Goal: Task Accomplishment & Management: Manage account settings

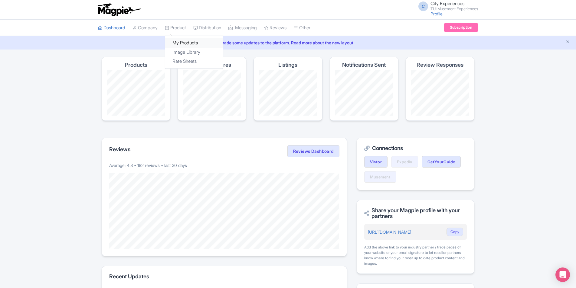
click at [187, 40] on link "My Products" at bounding box center [193, 42] width 57 height 9
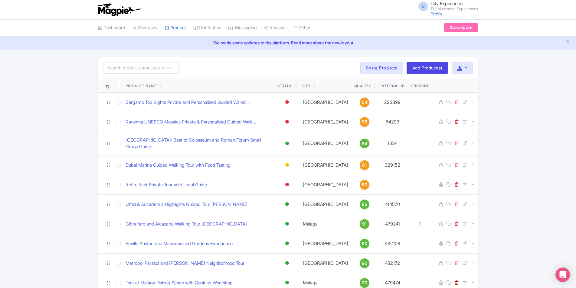
click at [373, 86] on icon at bounding box center [374, 88] width 3 height 4
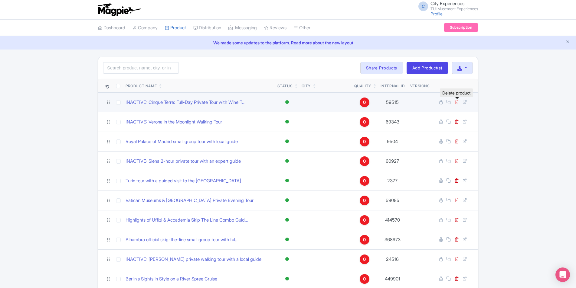
click at [457, 102] on icon at bounding box center [456, 102] width 5 height 5
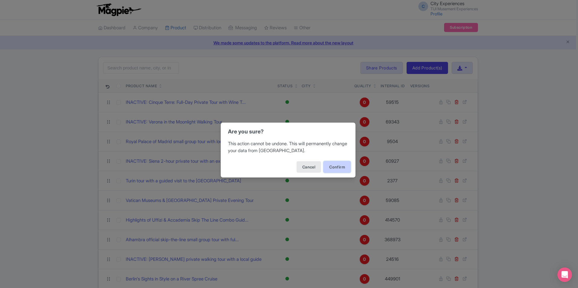
click at [343, 166] on button "Confirm" at bounding box center [337, 166] width 27 height 11
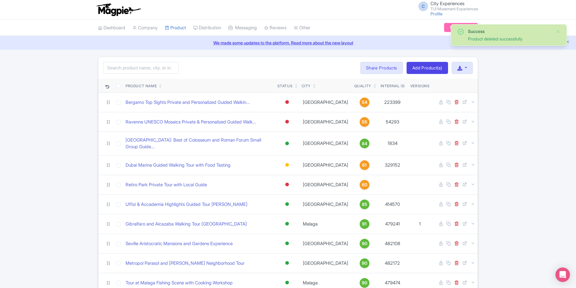
click at [373, 85] on link at bounding box center [374, 87] width 3 height 5
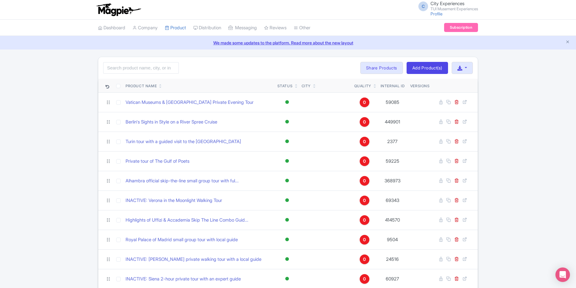
click at [373, 84] on icon at bounding box center [374, 85] width 3 height 4
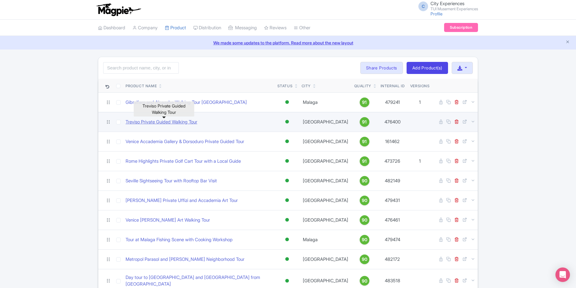
click at [181, 124] on link "Treviso Private Guided Walking Tour" at bounding box center [161, 122] width 72 height 7
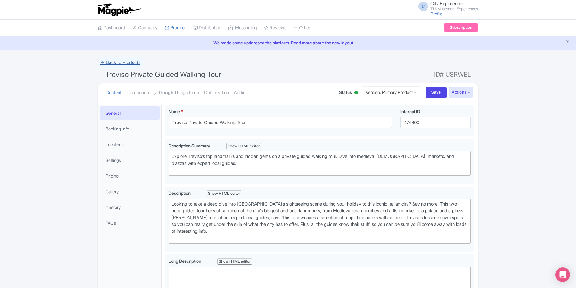
click at [127, 61] on link "← Back to Products" at bounding box center [120, 63] width 45 height 12
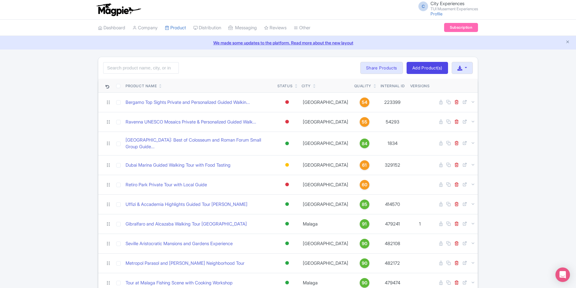
click at [373, 84] on icon at bounding box center [374, 85] width 3 height 4
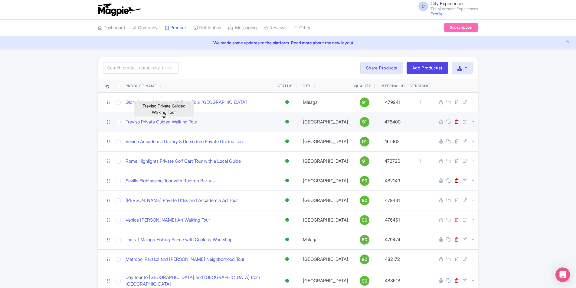
click at [149, 119] on link "Treviso Private Guided Walking Tour" at bounding box center [161, 122] width 72 height 7
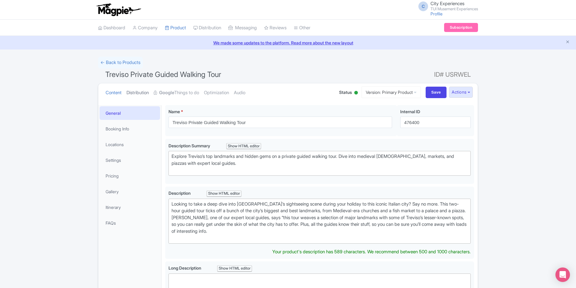
click at [147, 93] on link "Distribution" at bounding box center [137, 92] width 22 height 19
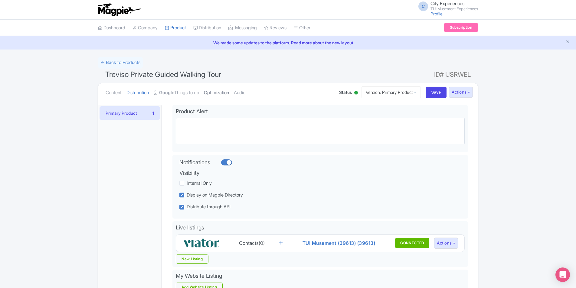
click at [211, 92] on link "Optimization" at bounding box center [216, 92] width 25 height 19
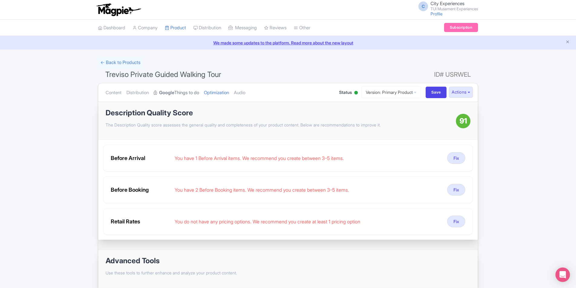
click at [170, 94] on strong "Google" at bounding box center [166, 92] width 15 height 7
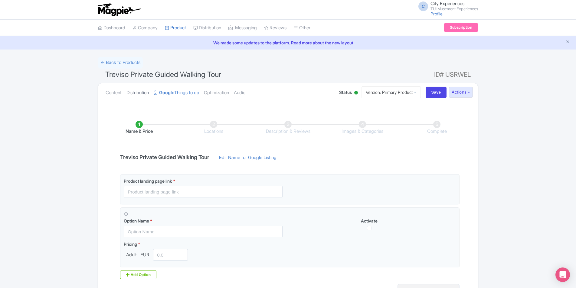
click at [136, 89] on link "Distribution" at bounding box center [137, 92] width 22 height 19
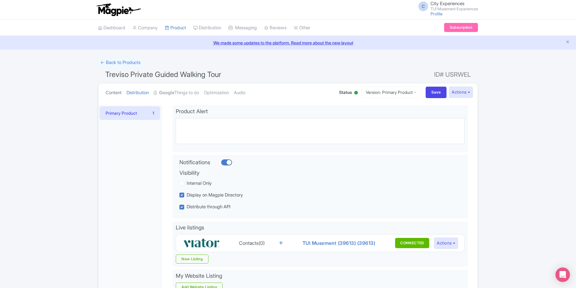
click at [112, 93] on link "Content" at bounding box center [114, 92] width 16 height 19
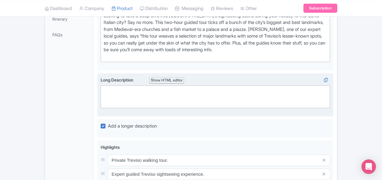
scroll to position [121, 0]
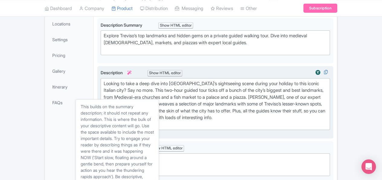
click at [132, 75] on icon at bounding box center [129, 72] width 4 height 4
click at [131, 75] on icon at bounding box center [129, 72] width 4 height 4
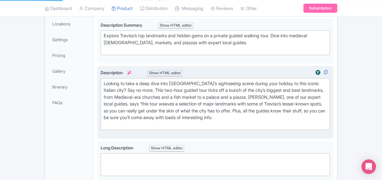
click at [133, 76] on label "Description i Show HTML editor" at bounding box center [215, 72] width 229 height 7
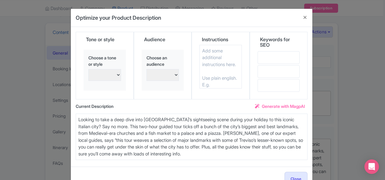
scroll to position [18, 0]
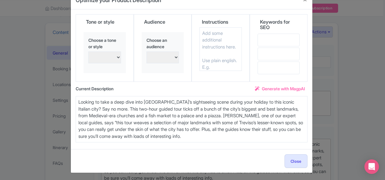
click at [138, 132] on textarea "Looking to take a deep dive into Treviso’s sightseeing scene during your holida…" at bounding box center [192, 119] width 232 height 46
click at [218, 138] on textarea "Looking to take a deep dive into Treviso’s sightseeing scene during your holida…" at bounding box center [192, 119] width 232 height 46
click at [206, 135] on textarea "Looking to take a deep dive into Treviso’s sightseeing scene during your holida…" at bounding box center [192, 119] width 232 height 46
paste textarea "Your first stop is the Loggia dei Cavalieri, a Medieval-era lodge that’s decked…"
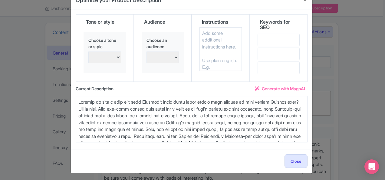
scroll to position [50, 0]
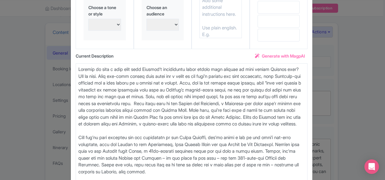
click at [197, 103] on textarea "Looking to take a deep dive into Treviso’s sightseeing scene during your holida…" at bounding box center [192, 123] width 232 height 121
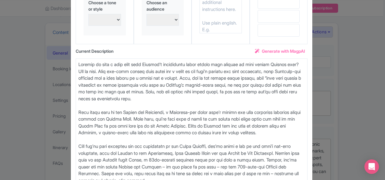
scroll to position [0, 0]
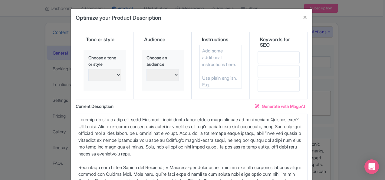
type textarea "Looking to take a deep dive into Treviso’s sightseeing scene during your holida…"
click at [210, 55] on textarea at bounding box center [220, 67] width 42 height 44
type textarea "Pls reduce the text into 1000 characters"
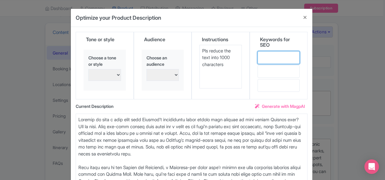
click at [275, 55] on input "text" at bounding box center [278, 57] width 42 height 13
paste input "Treviso Italy tour"
type input "Treviso Italy tour"
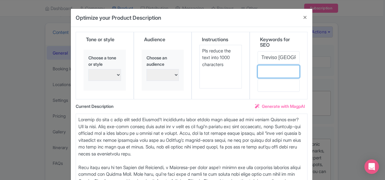
click at [279, 68] on input "text" at bounding box center [278, 71] width 42 height 13
paste input "best tours in Treviso"
type input "best tours in Treviso"
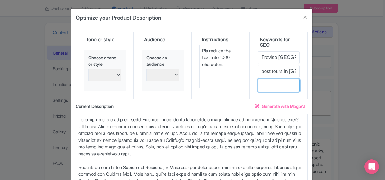
click at [270, 80] on input "text" at bounding box center [278, 85] width 42 height 13
paste input "Treviso must see"
type input "Treviso must see"
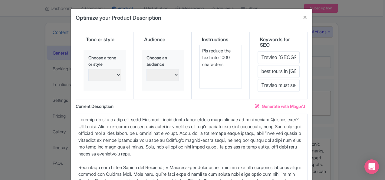
drag, startPoint x: 230, startPoint y: 63, endPoint x: 228, endPoint y: 56, distance: 7.7
click at [229, 61] on textarea "Pls reduce the text into 1000 characters" at bounding box center [220, 67] width 42 height 44
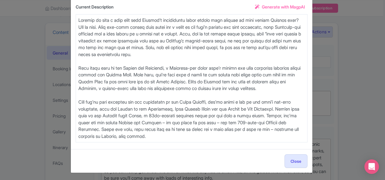
type textarea "Pls reduce the text into 1000 characters , and split the content in 3 paragraphs"
click at [290, 7] on span "Generate with MagpAI" at bounding box center [283, 7] width 43 height 6
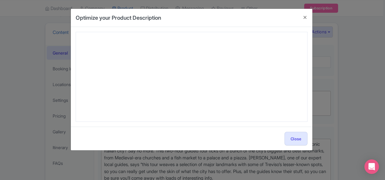
type textarea "Discover the magic of Treviso with the Treviso Private Guided Walking Tour, one…"
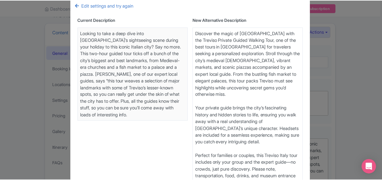
scroll to position [90, 0]
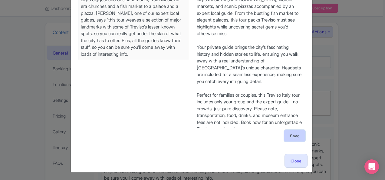
click at [293, 136] on button "Save" at bounding box center [294, 135] width 21 height 11
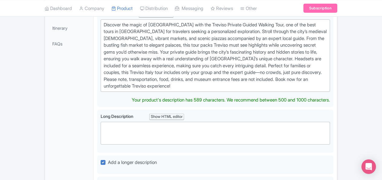
scroll to position [151, 0]
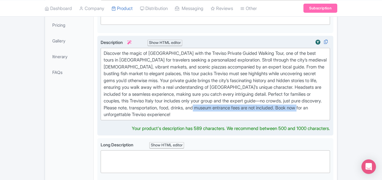
drag, startPoint x: 288, startPoint y: 129, endPoint x: 300, endPoint y: 141, distance: 16.9
click at [300, 120] on trix-editor "Discover the magic of Treviso with the Treviso Private Guided Walking Tour, one…" at bounding box center [215, 84] width 229 height 72
type trix-editor "<div>Discover the magic of Treviso with the Treviso Private Guided Walking Tour…"
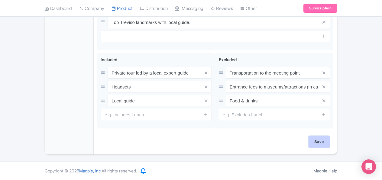
click at [324, 141] on input "Save" at bounding box center [319, 141] width 21 height 11
type input "Saving..."
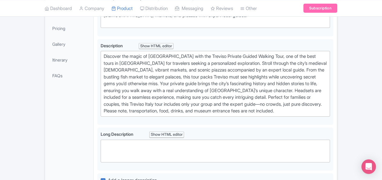
scroll to position [147, 0]
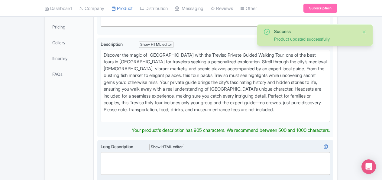
scroll to position [128, 0]
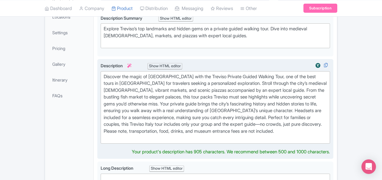
drag, startPoint x: 253, startPoint y: 143, endPoint x: 265, endPoint y: 140, distance: 12.9
click at [253, 141] on div "Discover the magic of Treviso with the Treviso Private Guided Walking Tour, one…" at bounding box center [215, 107] width 223 height 68
type trix-editor "<div>Discover the magic of Treviso with the Treviso Private Guided Walking Tour…"
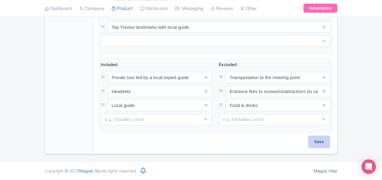
scroll to position [391, 0]
click at [311, 142] on input "Save" at bounding box center [319, 141] width 21 height 11
type input "Saving..."
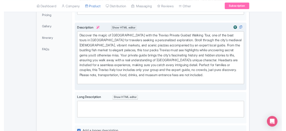
scroll to position [158, 0]
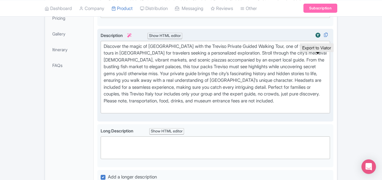
click at [316, 38] on img at bounding box center [317, 35] width 7 height 6
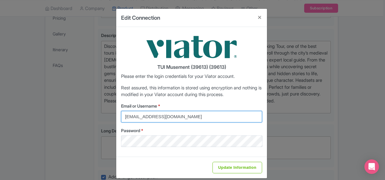
click at [180, 116] on input "info@faberest.com" at bounding box center [191, 116] width 141 height 11
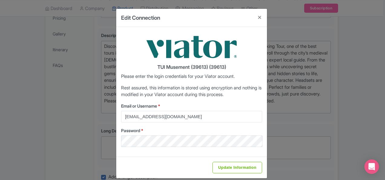
click at [255, 128] on label "Password *" at bounding box center [191, 130] width 141 height 6
click at [250, 169] on input "Update Information" at bounding box center [237, 166] width 50 height 11
type input "Saving..."
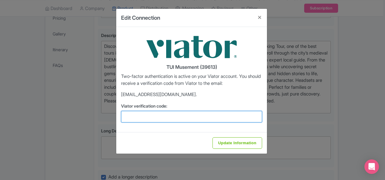
click at [184, 119] on input "Viator verification code:" at bounding box center [191, 116] width 141 height 11
paste input "795076"
type input "795076"
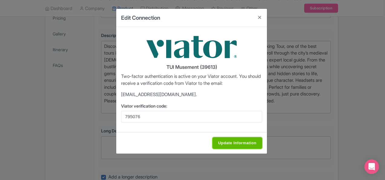
click at [239, 138] on input "Update Information" at bounding box center [237, 142] width 50 height 11
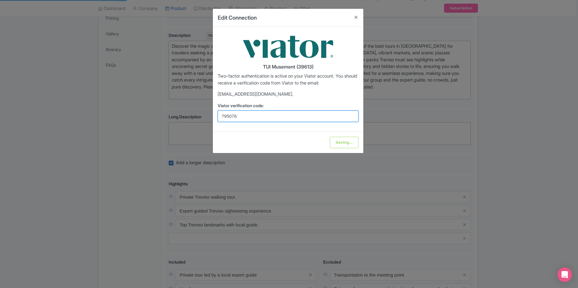
click at [271, 120] on input "795076" at bounding box center [288, 116] width 141 height 11
click at [343, 119] on input "795076" at bounding box center [288, 116] width 141 height 11
click at [340, 128] on div "TUI Musement (39613) Two-factor authentication is active on your Viator account…" at bounding box center [288, 79] width 151 height 105
click at [338, 149] on div "Saving..." at bounding box center [288, 142] width 151 height 21
click at [339, 148] on div "Saving..." at bounding box center [288, 142] width 151 height 21
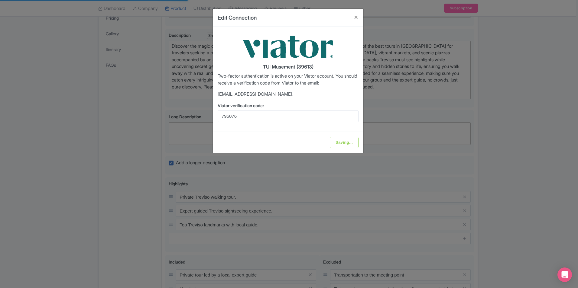
click at [339, 148] on div "Saving..." at bounding box center [288, 142] width 151 height 21
type input "Update Information"
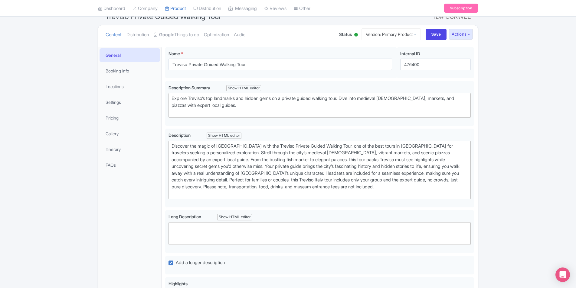
scroll to position [37, 0]
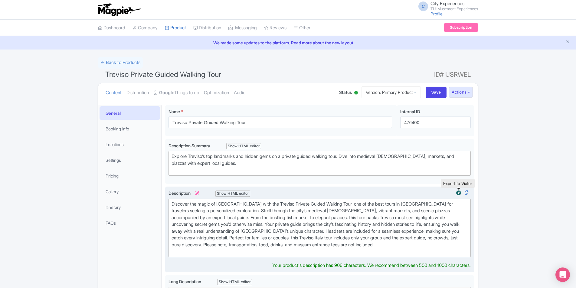
click at [459, 194] on img at bounding box center [458, 193] width 7 height 6
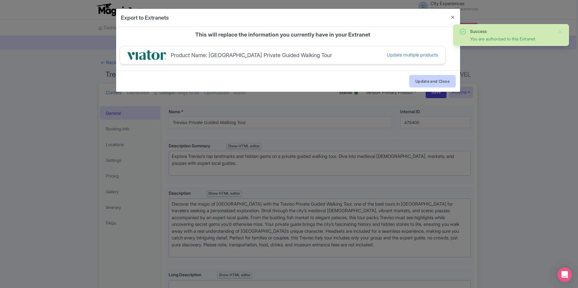
click at [424, 84] on button "Update and Close" at bounding box center [433, 81] width 46 height 11
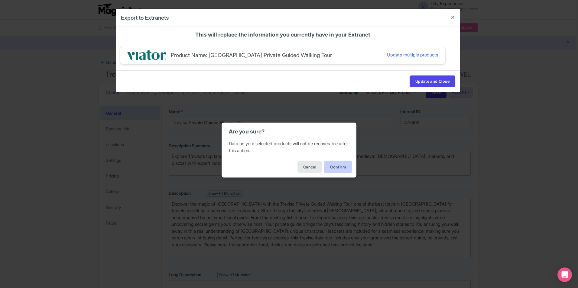
click at [342, 164] on button "Confirm" at bounding box center [337, 166] width 27 height 11
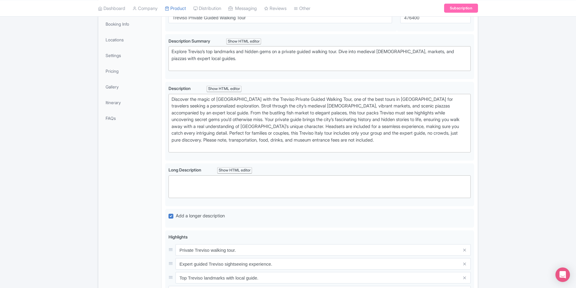
scroll to position [91, 0]
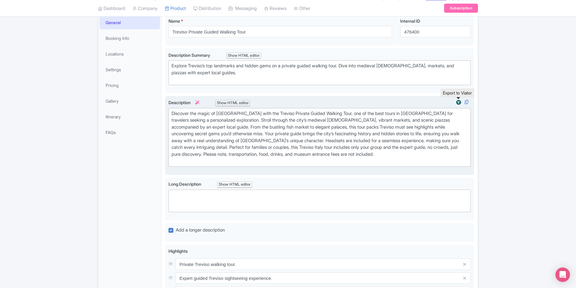
click at [459, 102] on img at bounding box center [458, 102] width 7 height 6
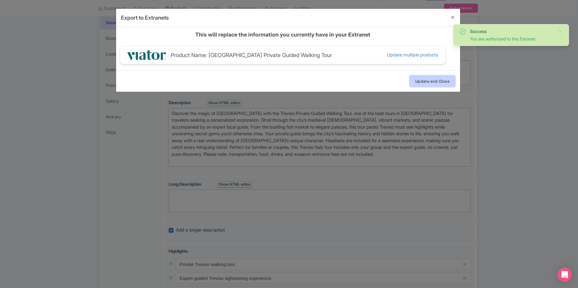
click at [414, 83] on button "Update and Close" at bounding box center [433, 81] width 46 height 11
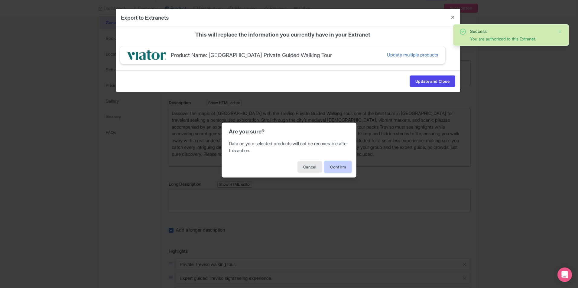
click at [329, 166] on button "Confirm" at bounding box center [337, 166] width 27 height 11
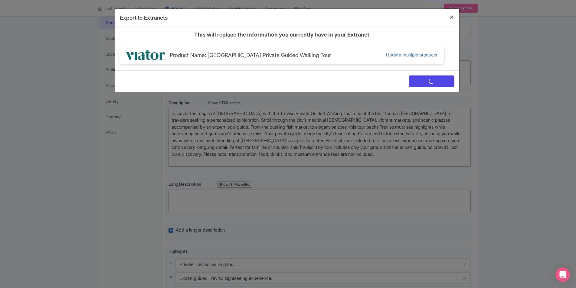
scroll to position [0, 0]
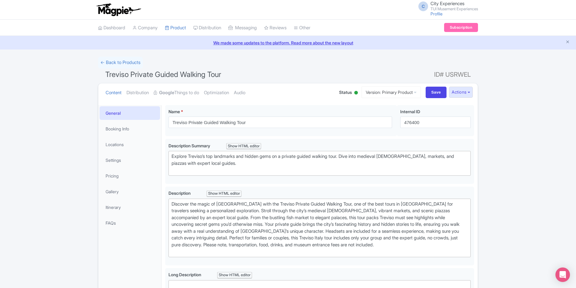
click at [438, 7] on small "TUI Musement Experiences" at bounding box center [453, 9] width 47 height 4
click at [447, 28] on link "Users" at bounding box center [448, 28] width 57 height 9
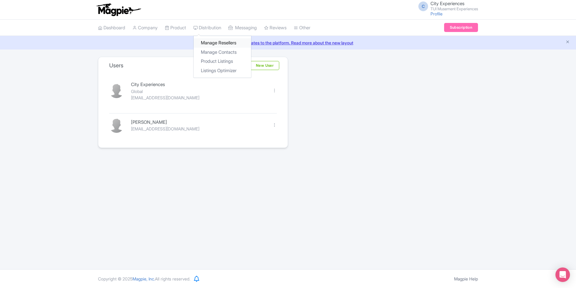
click at [217, 44] on link "Manage Resellers" at bounding box center [222, 42] width 57 height 9
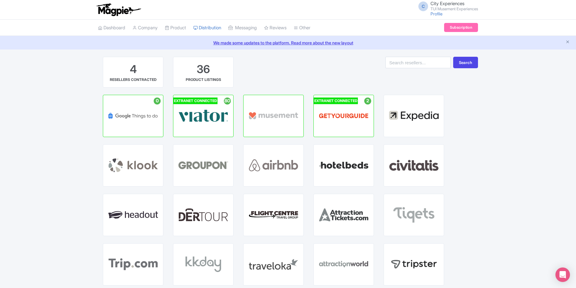
click at [443, 9] on small "TUI Musement Experiences" at bounding box center [453, 9] width 47 height 4
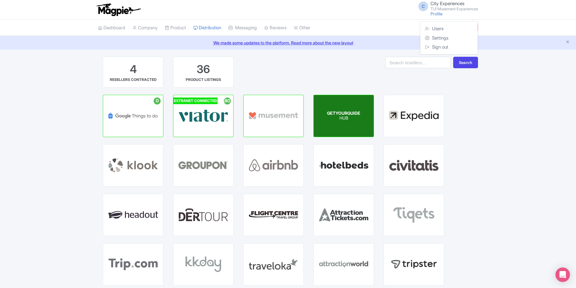
click at [342, 115] on span "GETYOURGUIDE" at bounding box center [343, 113] width 33 height 5
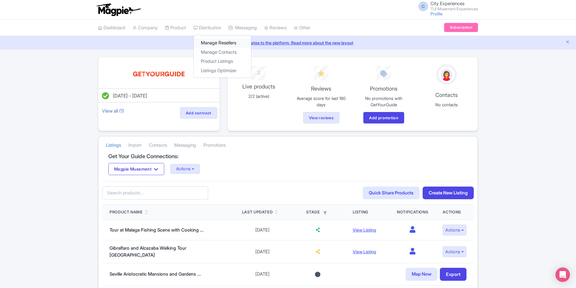
click at [224, 41] on link "Manage Resellers" at bounding box center [222, 42] width 57 height 9
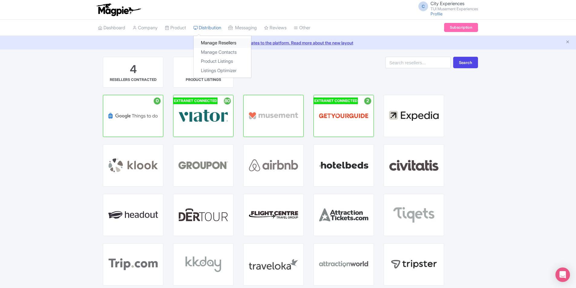
click at [226, 42] on link "Manage Resellers" at bounding box center [222, 42] width 57 height 9
click at [179, 41] on link "My Products" at bounding box center [193, 42] width 57 height 9
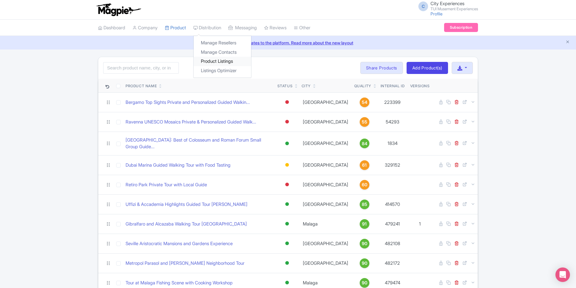
click at [231, 60] on link "Product Listings" at bounding box center [222, 61] width 57 height 9
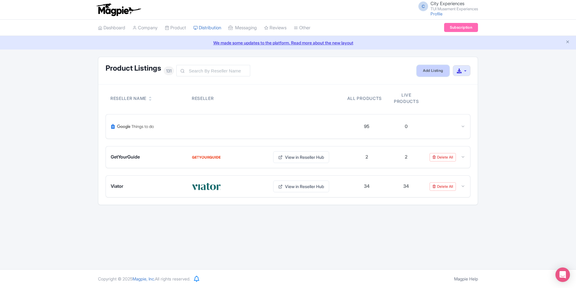
click at [425, 72] on link "Add Listing" at bounding box center [433, 70] width 32 height 11
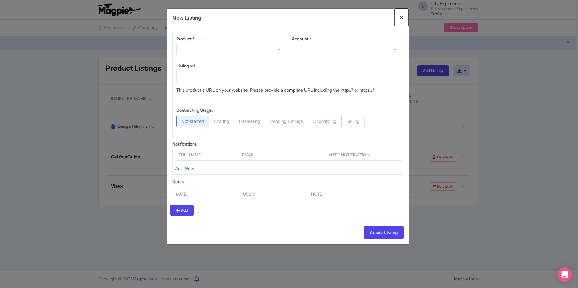
click at [401, 18] on button "Close" at bounding box center [401, 17] width 15 height 17
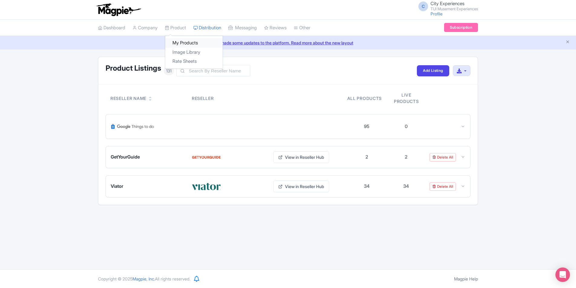
click at [185, 41] on link "My Products" at bounding box center [193, 42] width 57 height 9
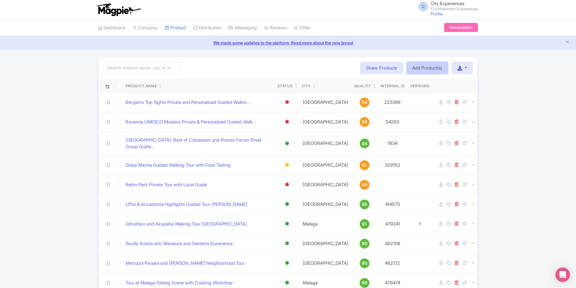
click at [441, 68] on link "Add Product(s)" at bounding box center [426, 68] width 41 height 12
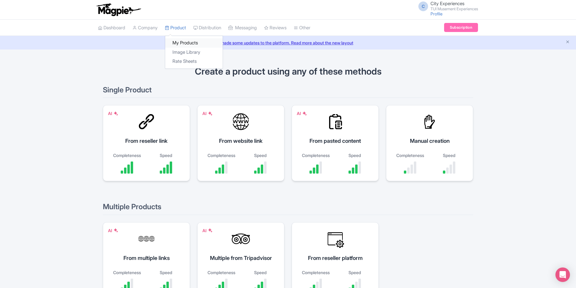
click at [180, 40] on link "My Products" at bounding box center [193, 42] width 57 height 9
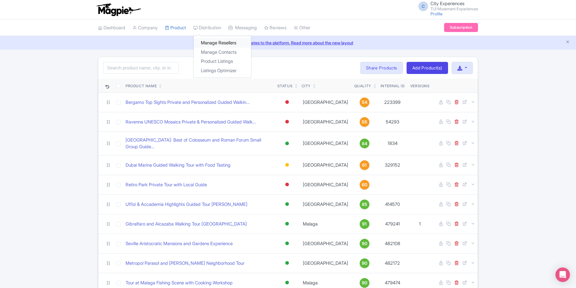
click at [220, 42] on link "Manage Resellers" at bounding box center [222, 42] width 57 height 9
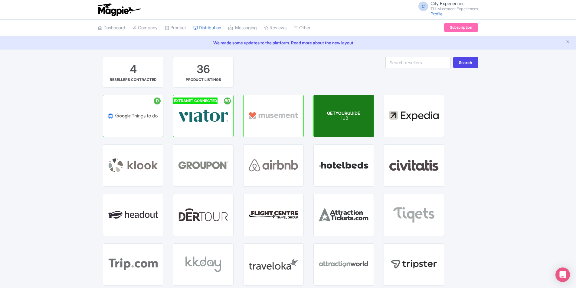
click at [340, 110] on div "GETYOURGUIDE HUB" at bounding box center [344, 116] width 60 height 42
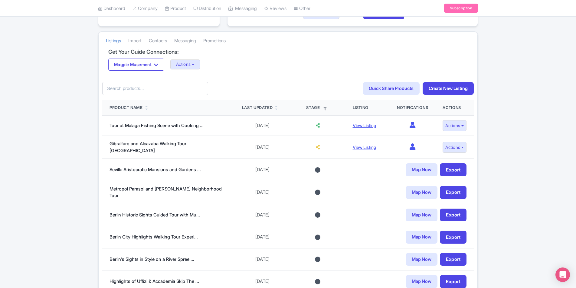
scroll to position [121, 0]
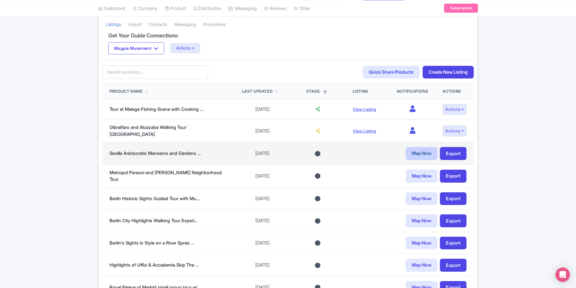
click at [420, 154] on link "Map Now" at bounding box center [421, 153] width 32 height 13
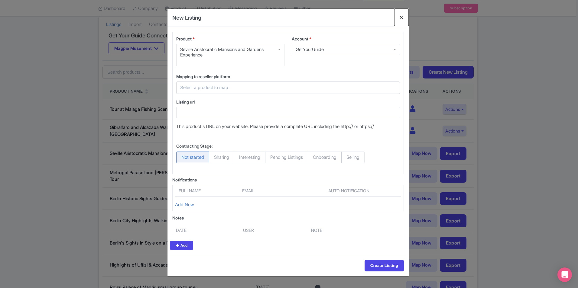
click at [401, 19] on button "Close" at bounding box center [401, 17] width 15 height 17
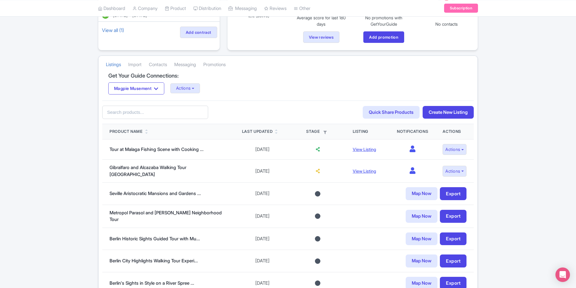
scroll to position [0, 0]
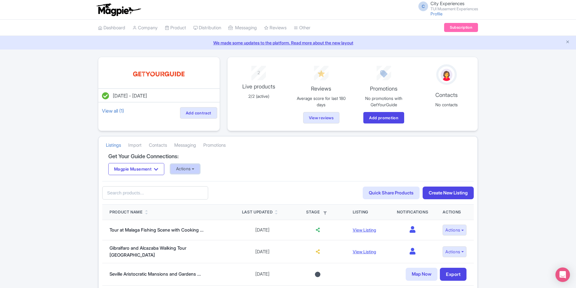
click at [191, 168] on button "Actions" at bounding box center [185, 169] width 30 height 10
click at [275, 161] on div "Get Your Guide Connections: Magpie Musement Magpie Musement Actions Update Conn…" at bounding box center [287, 168] width 371 height 28
click at [134, 145] on link "Import" at bounding box center [134, 145] width 13 height 17
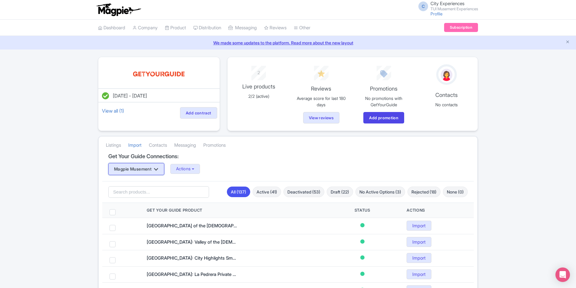
click at [163, 166] on button "Magpie Musement" at bounding box center [136, 169] width 56 height 12
click at [193, 173] on button "Actions" at bounding box center [185, 169] width 30 height 10
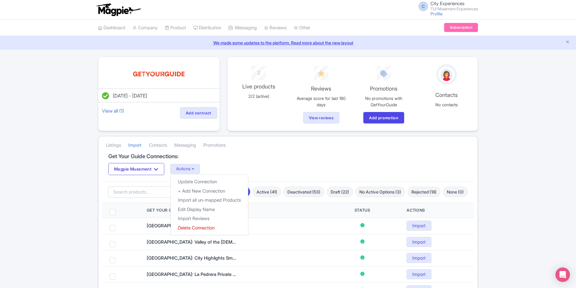
click at [320, 161] on div "Get Your Guide Connections: Magpie Musement Magpie Musement Actions Update Conn…" at bounding box center [287, 168] width 371 height 28
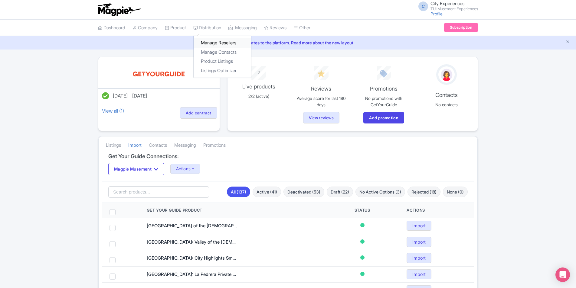
click at [222, 41] on link "Manage Resellers" at bounding box center [222, 42] width 57 height 9
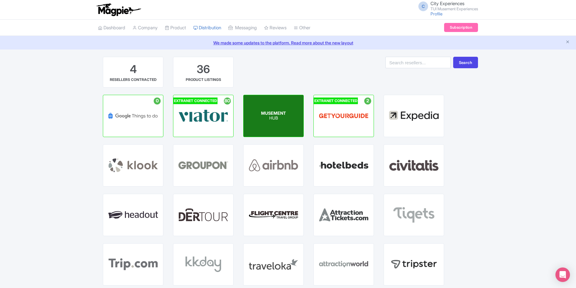
click at [270, 123] on div "MUSEMENT HUB" at bounding box center [273, 116] width 60 height 42
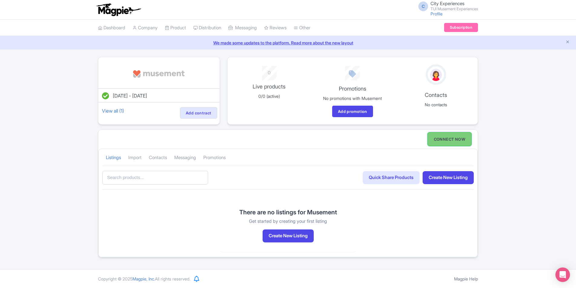
click at [442, 138] on link "CONNECT NOW" at bounding box center [449, 139] width 44 height 14
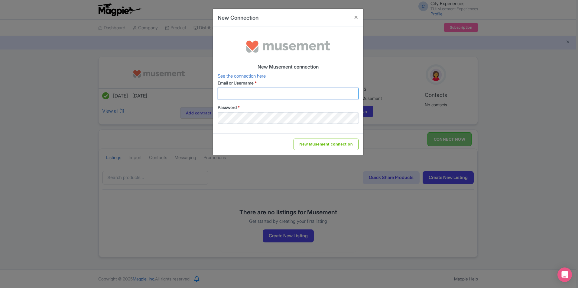
type input "city.experiences@tui.com"
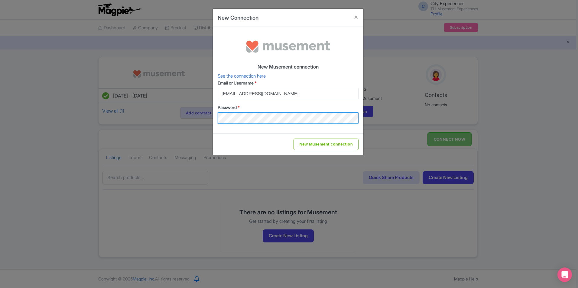
click at [200, 99] on div "New Connection New Musement connection See the connection here Email or Usernam…" at bounding box center [289, 144] width 578 height 288
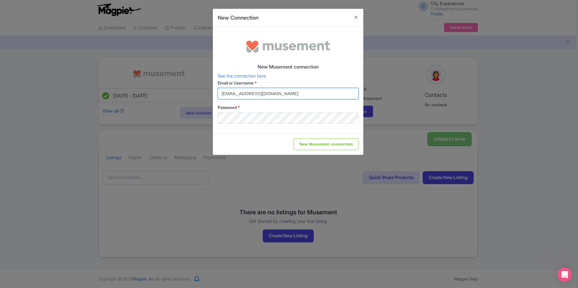
drag, startPoint x: 284, startPoint y: 93, endPoint x: 173, endPoint y: 93, distance: 111.0
click at [173, 93] on div "New Connection New Musement connection See the connection here Email or Usernam…" at bounding box center [289, 144] width 578 height 288
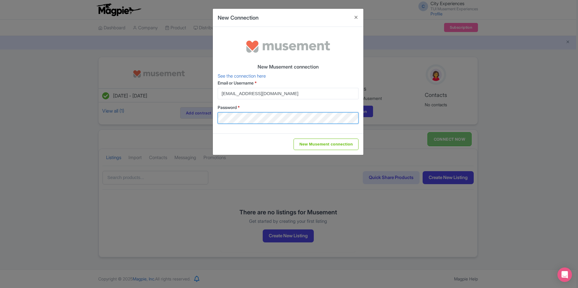
click at [206, 114] on div "New Connection New Musement connection See the connection here Email or Usernam…" at bounding box center [289, 144] width 578 height 288
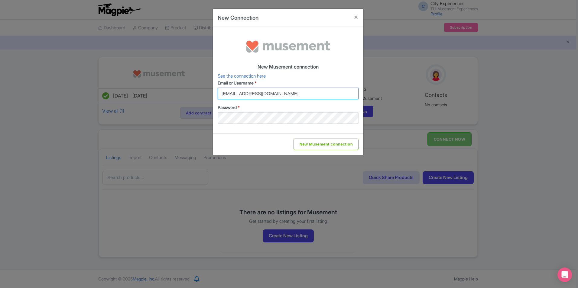
drag, startPoint x: 221, startPoint y: 94, endPoint x: 297, endPoint y: 95, distance: 75.6
click at [297, 95] on input "city.experiences@tui.com" at bounding box center [288, 93] width 141 height 11
click at [354, 21] on button "Close" at bounding box center [356, 17] width 15 height 17
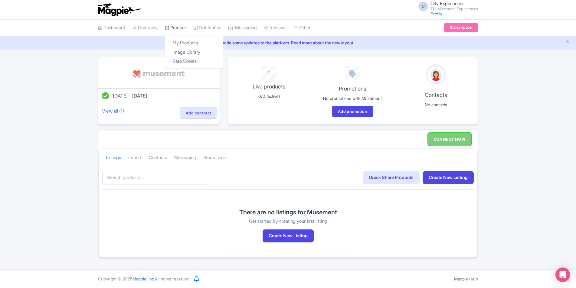
click at [185, 27] on link "Product" at bounding box center [175, 28] width 21 height 17
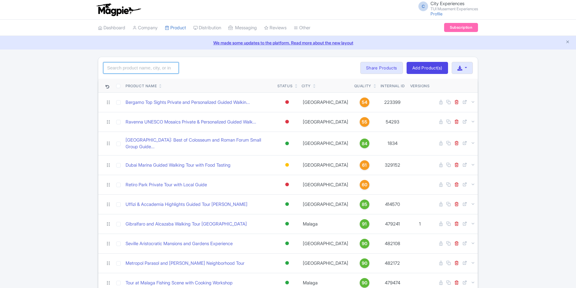
click at [137, 70] on input "search" at bounding box center [141, 67] width 76 height 11
click at [373, 83] on icon at bounding box center [374, 85] width 3 height 4
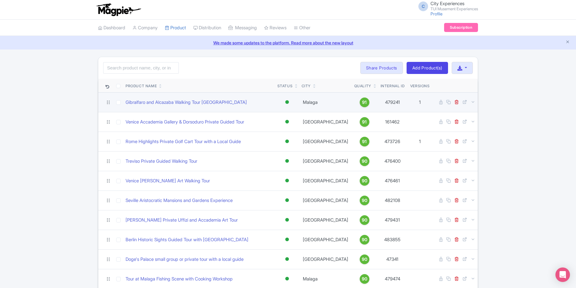
click at [417, 101] on td "1 Spanish" at bounding box center [420, 103] width 24 height 20
click at [416, 103] on td "1 Spanish" at bounding box center [420, 103] width 24 height 20
click at [198, 102] on link "Gibralfaro and Alcazaba Walking Tour Malaga" at bounding box center [185, 102] width 121 height 7
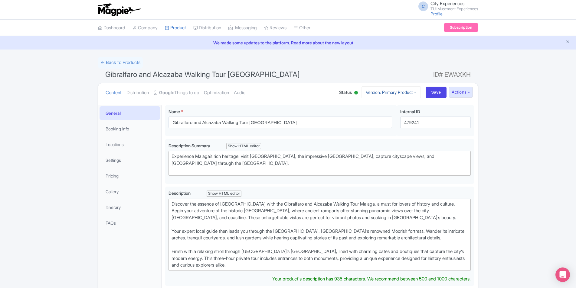
click at [414, 92] on icon at bounding box center [415, 92] width 3 height 4
click at [387, 125] on link "Spanish" at bounding box center [396, 125] width 57 height 9
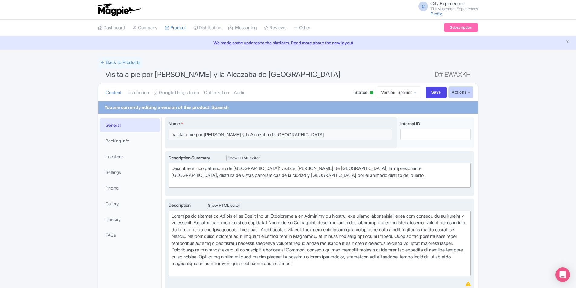
click at [469, 92] on button "Actions" at bounding box center [461, 92] width 24 height 11
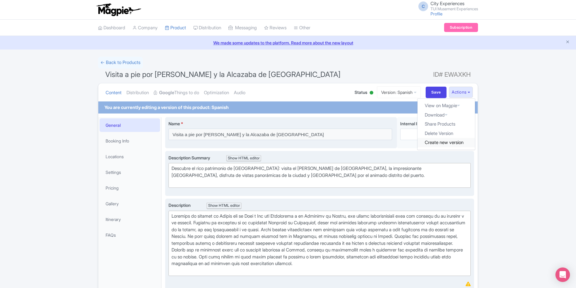
click at [455, 142] on link "Create new version" at bounding box center [445, 142] width 57 height 9
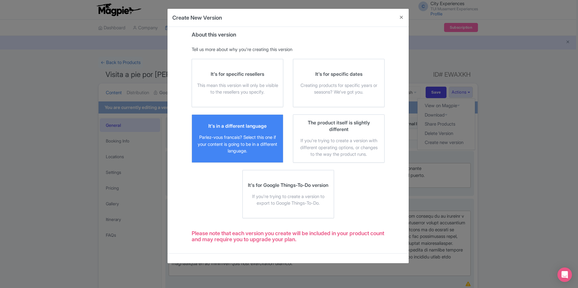
click at [253, 129] on div "It's in a different language" at bounding box center [237, 126] width 58 height 7
click at [0, 0] on input "It's in a different language Parlez-vous [DEMOGRAPHIC_DATA]? Select this one if…" at bounding box center [0, 0] width 0 height 0
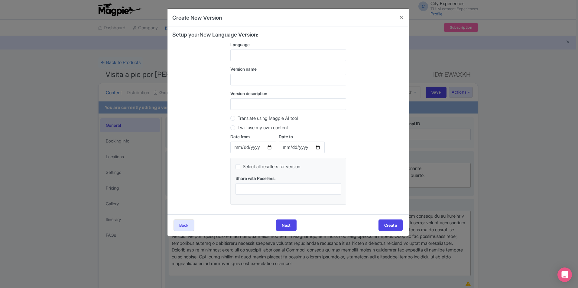
drag, startPoint x: 280, startPoint y: 47, endPoint x: 281, endPoint y: 54, distance: 6.4
click at [281, 47] on label "Language" at bounding box center [288, 44] width 116 height 6
click at [236, 53] on input "Language" at bounding box center [234, 55] width 1 height 5
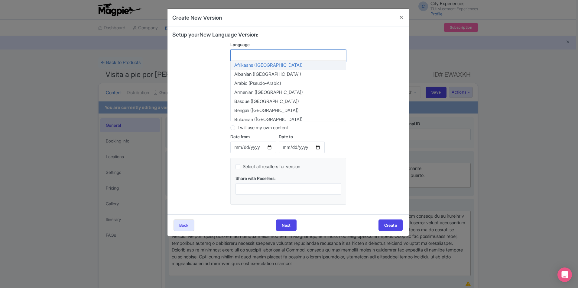
click at [281, 54] on div at bounding box center [288, 55] width 116 height 11
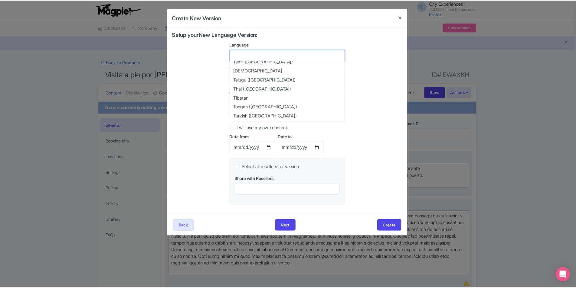
scroll to position [593, 0]
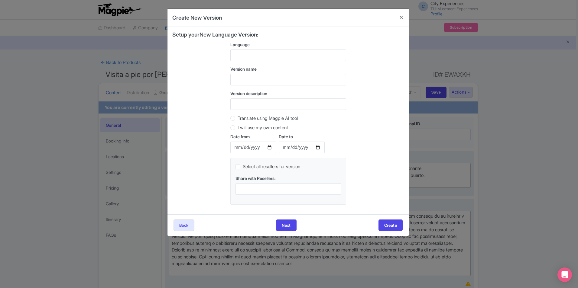
click at [383, 65] on div "Setup your New Language Version: Language Afrikaans (South Africa) Albanian (Al…" at bounding box center [288, 121] width 232 height 178
click at [401, 14] on button "Close" at bounding box center [401, 17] width 15 height 17
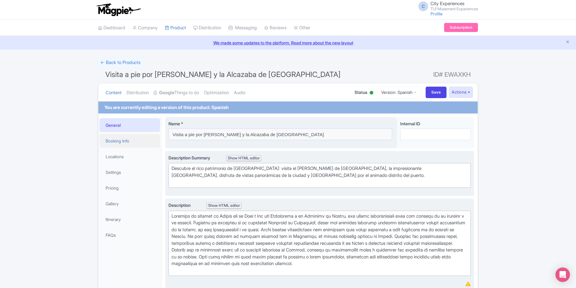
click at [119, 139] on link "Booking Info" at bounding box center [129, 141] width 60 height 14
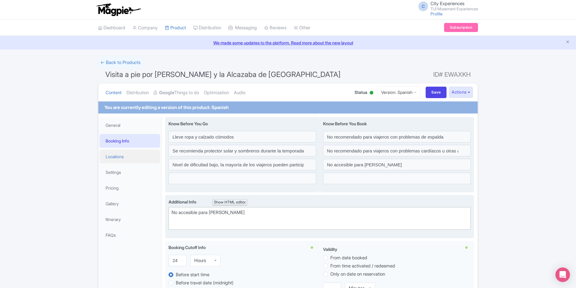
click at [115, 155] on link "Locations" at bounding box center [129, 157] width 60 height 14
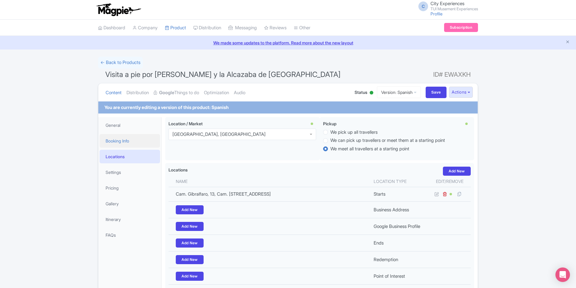
click at [115, 139] on link "Booking Info" at bounding box center [129, 141] width 60 height 14
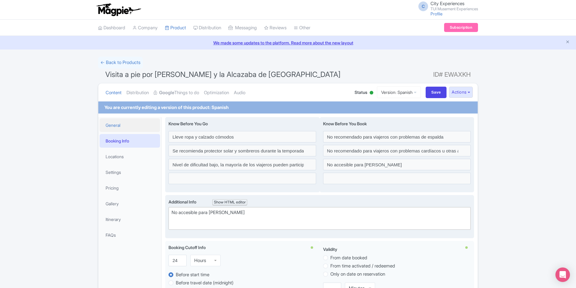
click at [114, 127] on link "General" at bounding box center [129, 126] width 60 height 14
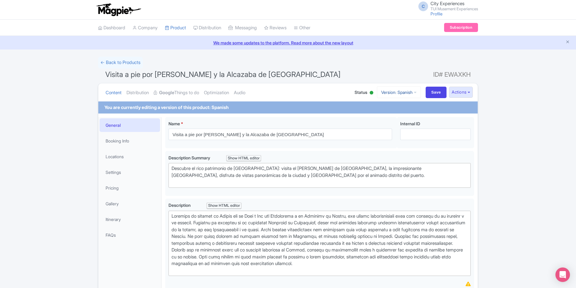
click at [407, 89] on link "Version: Spanish" at bounding box center [399, 92] width 44 height 12
click at [398, 106] on link "Manage Versions" at bounding box center [395, 106] width 57 height 9
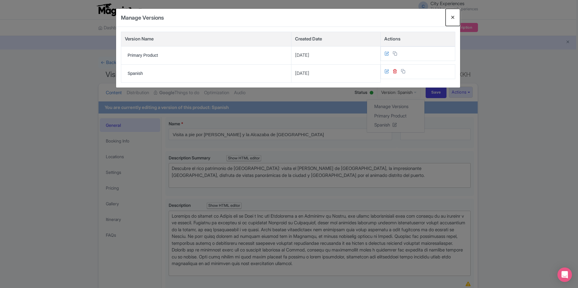
click at [455, 13] on button "Close" at bounding box center [453, 17] width 15 height 17
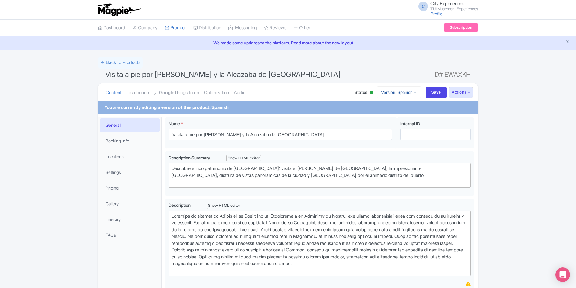
click at [417, 93] on div "Content Distribution Google Things to do Optimization Audio Status Active Inact…" at bounding box center [287, 92] width 379 height 18
click at [414, 91] on link "Version: Spanish" at bounding box center [399, 92] width 44 height 12
click at [404, 115] on link "Primary Product" at bounding box center [395, 115] width 57 height 9
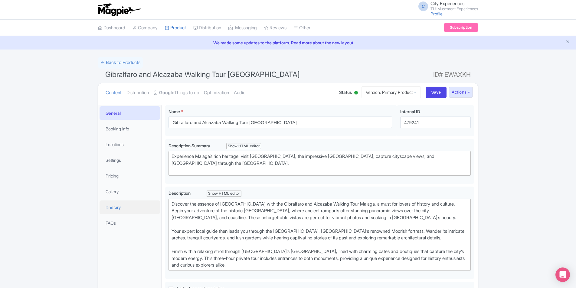
click at [114, 205] on link "Itinerary" at bounding box center [129, 208] width 60 height 14
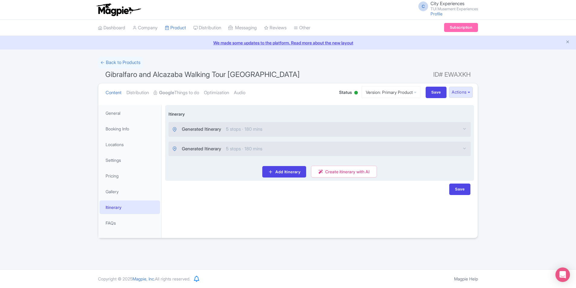
click at [203, 128] on span "Generated Itinerary" at bounding box center [201, 129] width 39 height 7
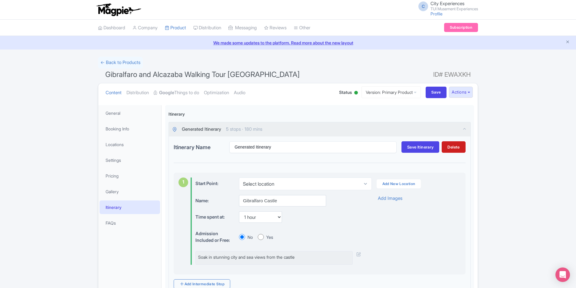
click at [122, 205] on link "Itinerary" at bounding box center [129, 208] width 60 height 14
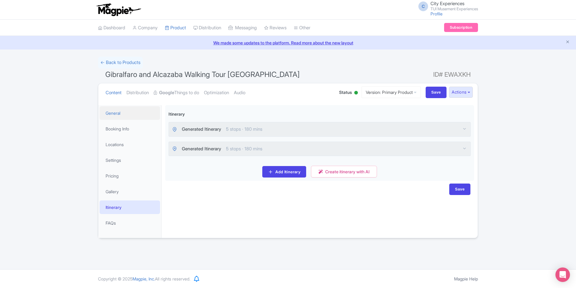
click at [128, 114] on link "General" at bounding box center [129, 113] width 60 height 14
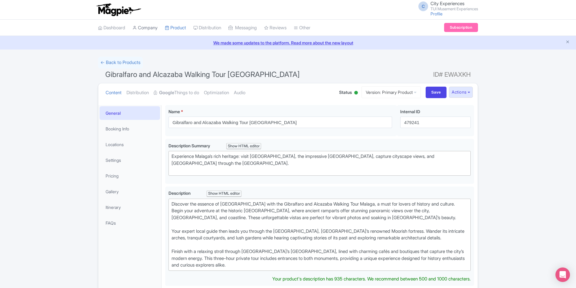
click at [146, 31] on link "Company" at bounding box center [144, 28] width 25 height 17
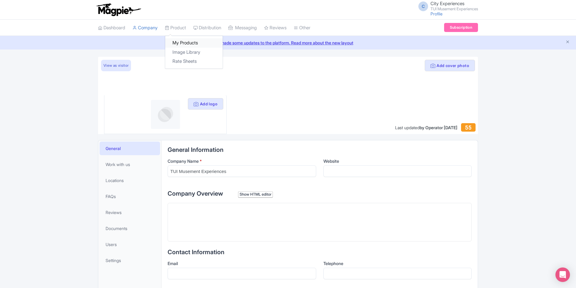
click at [184, 40] on link "My Products" at bounding box center [193, 42] width 57 height 9
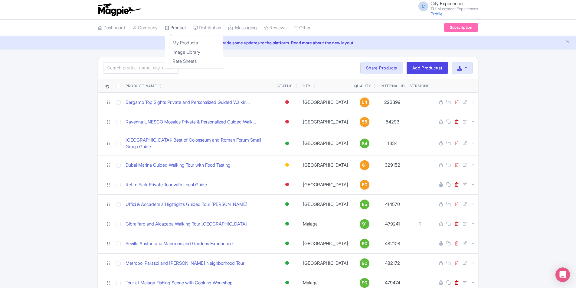
click at [181, 28] on link "Product" at bounding box center [175, 28] width 21 height 17
click at [185, 43] on link "My Products" at bounding box center [193, 42] width 57 height 9
click at [186, 42] on link "My Products" at bounding box center [193, 42] width 57 height 9
click at [216, 43] on link "Manage Resellers" at bounding box center [222, 42] width 57 height 9
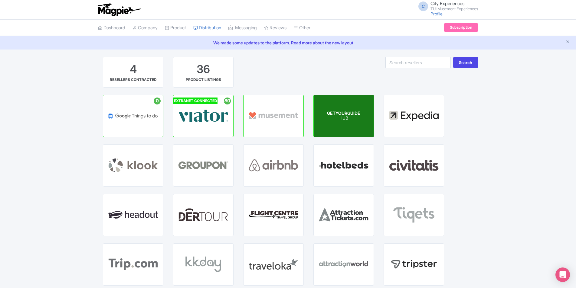
click at [325, 109] on div "GETYOURGUIDE HUB" at bounding box center [344, 116] width 60 height 42
click at [351, 119] on p "HUB" at bounding box center [343, 118] width 33 height 5
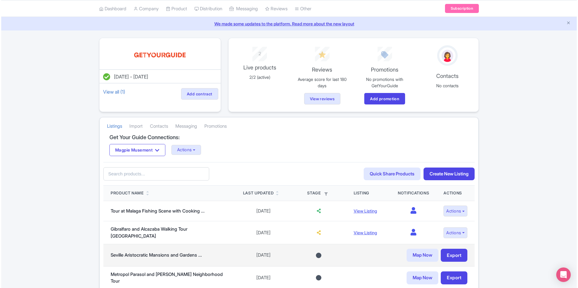
scroll to position [91, 0]
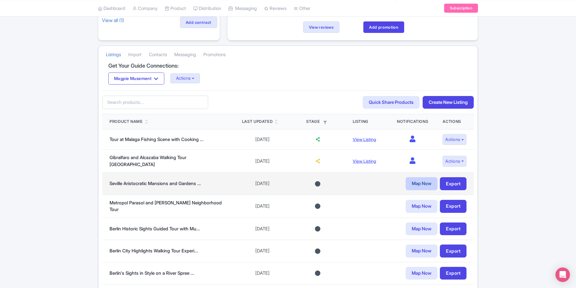
click at [423, 180] on link "Map Now" at bounding box center [421, 183] width 32 height 13
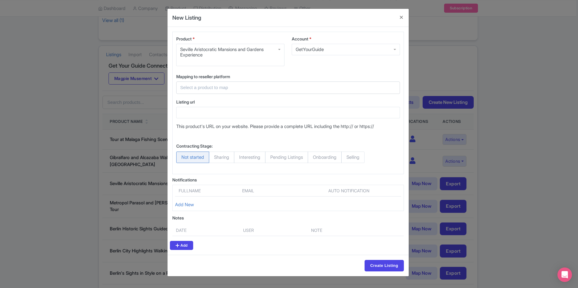
click at [260, 88] on input "text" at bounding box center [284, 87] width 209 height 7
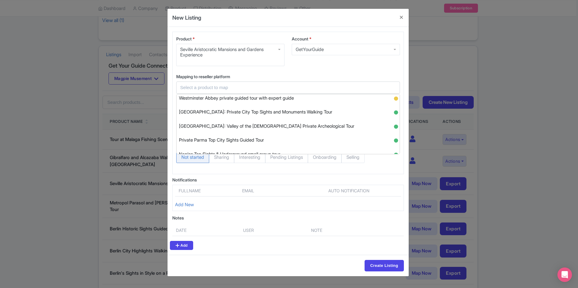
scroll to position [52, 0]
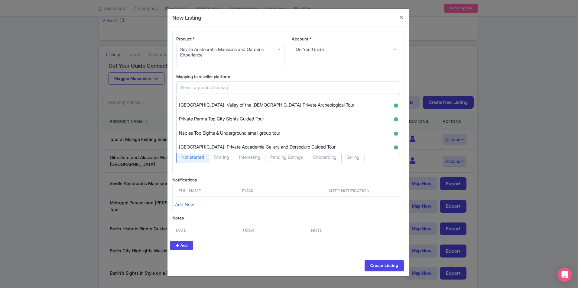
click at [333, 87] on input "text" at bounding box center [284, 87] width 209 height 7
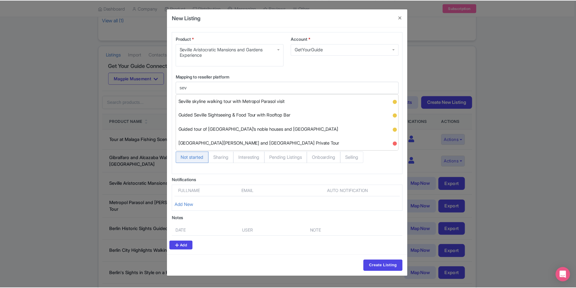
scroll to position [0, 0]
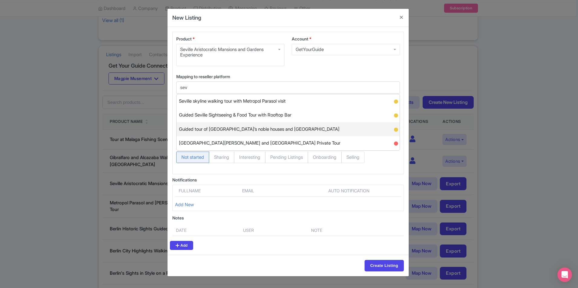
click at [311, 130] on div "Guided tour of Seville’s noble houses and grand gardens ●" at bounding box center [288, 129] width 223 height 14
type input "Guided tour of Seville’s noble houses and grand gardens"
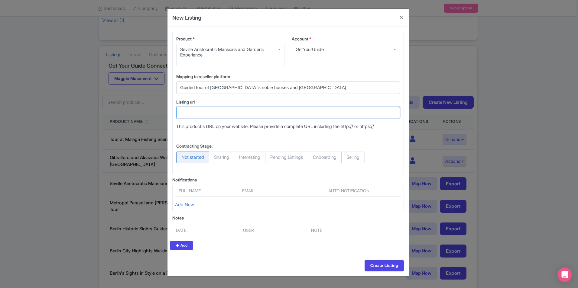
click at [239, 113] on input "Listing url" at bounding box center [288, 112] width 224 height 11
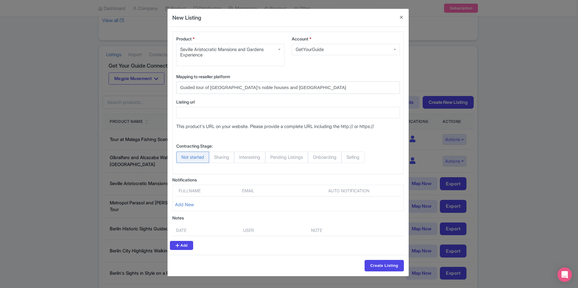
click at [315, 133] on div "Listing url This product's URL on your website. Please provide a complete URL i…" at bounding box center [288, 117] width 231 height 36
click at [362, 157] on span "Selling" at bounding box center [352, 157] width 23 height 11
click at [347, 157] on input "Selling" at bounding box center [344, 155] width 6 height 6
radio input "true"
click at [199, 159] on span "Not started" at bounding box center [192, 157] width 33 height 11
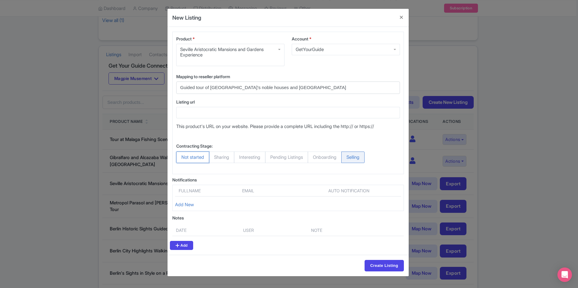
click at [182, 158] on input "Not started" at bounding box center [179, 155] width 6 height 6
radio input "true"
click at [377, 264] on input "Create Listing" at bounding box center [384, 265] width 39 height 11
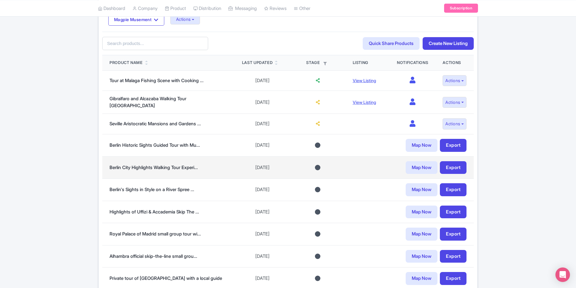
scroll to position [301, 0]
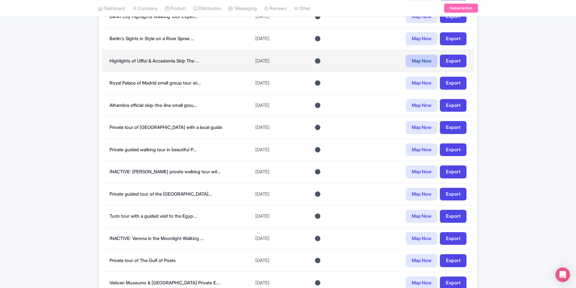
click at [425, 56] on link "Map Now" at bounding box center [421, 61] width 32 height 13
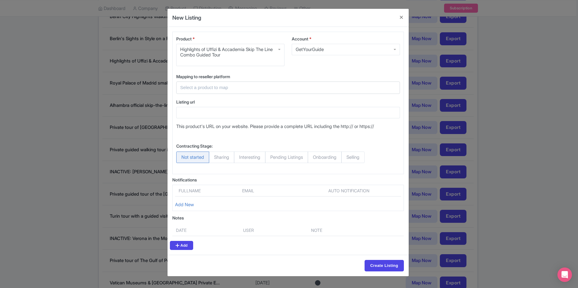
click at [540, 199] on div "New Listing Product * Highlights of Uffizi & Accademia Skip The Line Combo Guid…" at bounding box center [289, 144] width 578 height 288
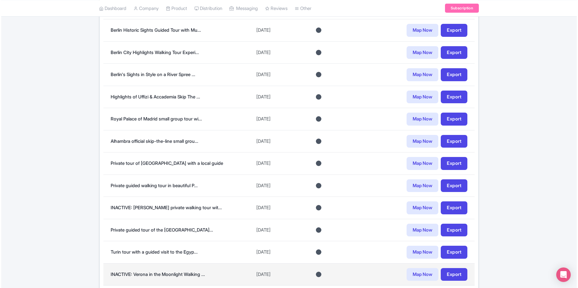
scroll to position [180, 0]
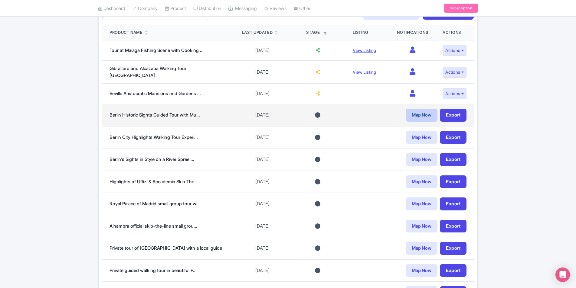
click at [423, 113] on link "Map Now" at bounding box center [421, 115] width 32 height 13
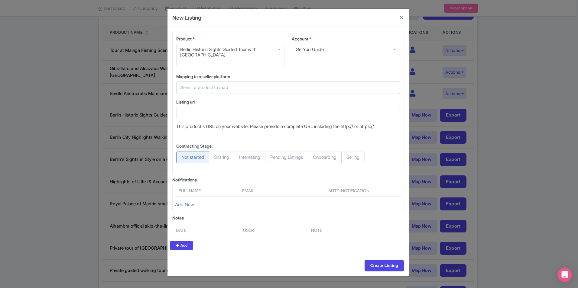
click at [281, 90] on input "text" at bounding box center [284, 87] width 209 height 7
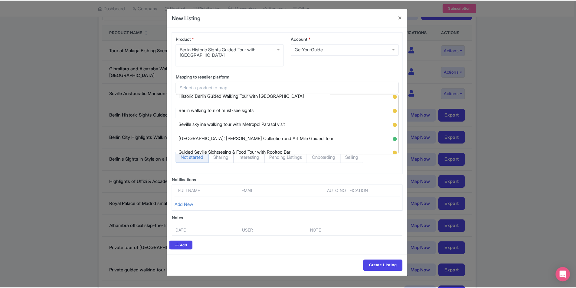
scroll to position [272, 0]
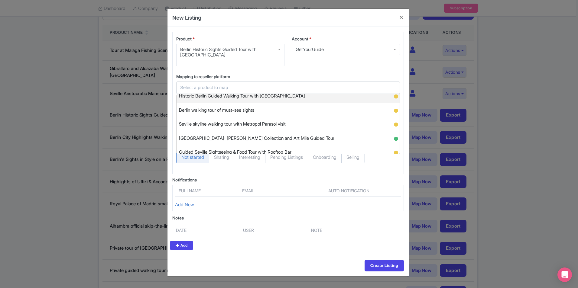
click at [277, 96] on span "Historic Berlin Guided Walking Tour with Museum Island Pass" at bounding box center [242, 96] width 126 height 9
type input "Historic Berlin Guided Walking Tour with Museum Island Pass"
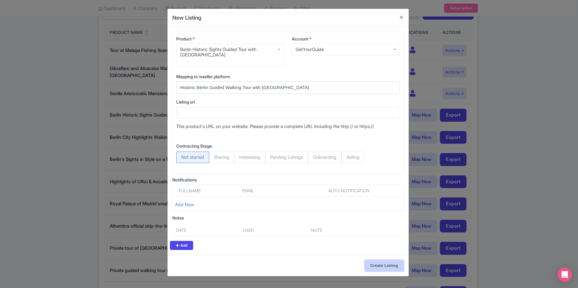
click at [385, 267] on input "Create Listing" at bounding box center [384, 265] width 39 height 11
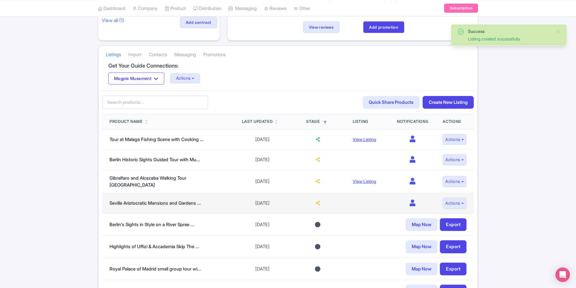
scroll to position [121, 0]
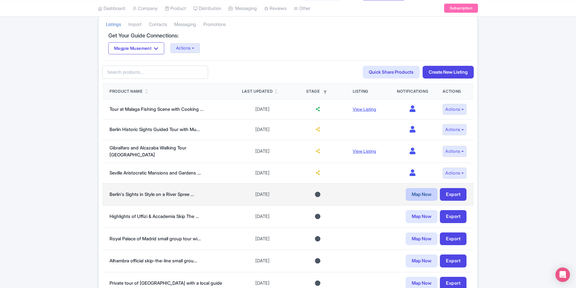
click at [417, 190] on link "Map Now" at bounding box center [421, 194] width 32 height 13
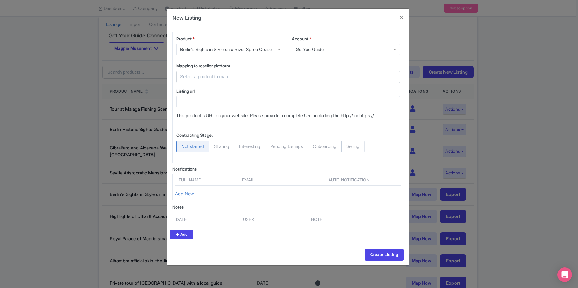
click at [270, 80] on input "text" at bounding box center [284, 76] width 209 height 7
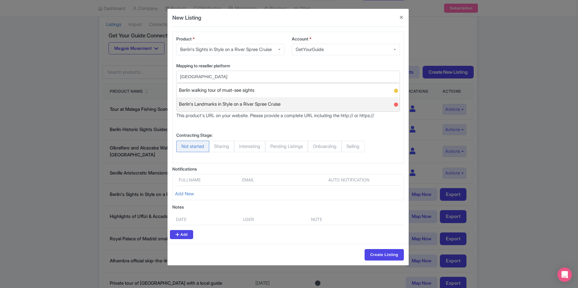
click at [305, 110] on div "Berlin's Landmarks in Style on a River Spree Cruise ●" at bounding box center [288, 104] width 223 height 14
type input "Berlin's Landmarks in Style on a River Spree Cruise"
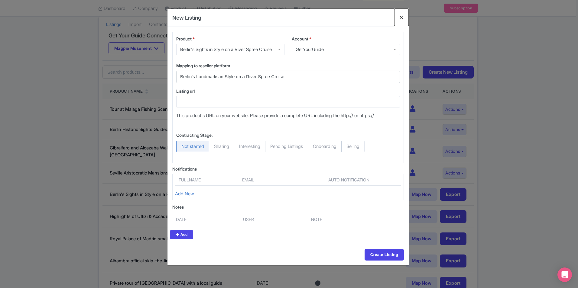
click at [402, 15] on button "Close" at bounding box center [401, 17] width 15 height 17
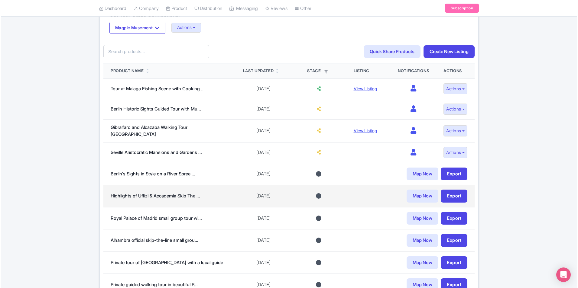
scroll to position [151, 0]
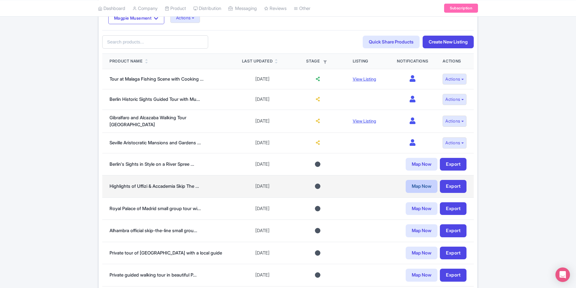
click at [417, 183] on link "Map Now" at bounding box center [421, 186] width 32 height 13
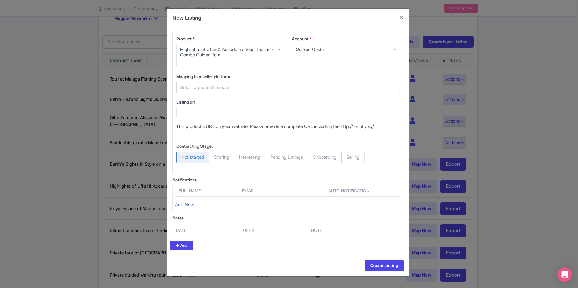
click at [271, 93] on div at bounding box center [288, 88] width 224 height 12
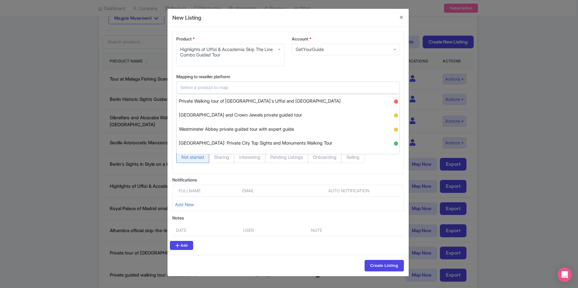
click at [291, 91] on input "text" at bounding box center [284, 87] width 209 height 7
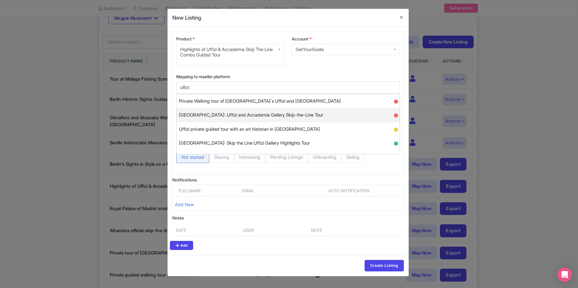
click at [301, 114] on span "Florence: Uffizi and Accademia Gallery Skip-the-Line Tour" at bounding box center [251, 115] width 144 height 9
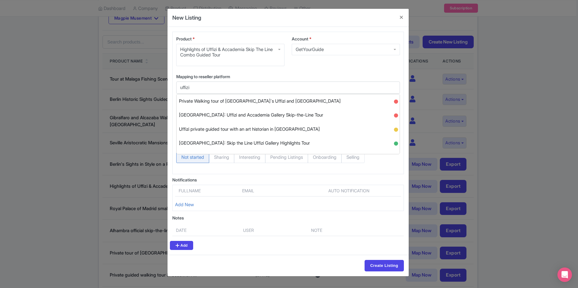
type input "Florence: Uffizi and Accademia Gallery Skip-the-Line Tour"
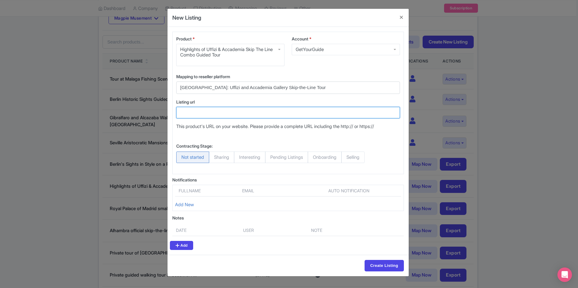
click at [231, 112] on input "Listing url" at bounding box center [288, 112] width 224 height 11
paste input "https://www.getyourguide.com/florence-l32/florence-uffizi-and-accademia-gallery…"
type input "https://www.getyourguide.com/florence-l32/florence-uffizi-and-accademia-gallery…"
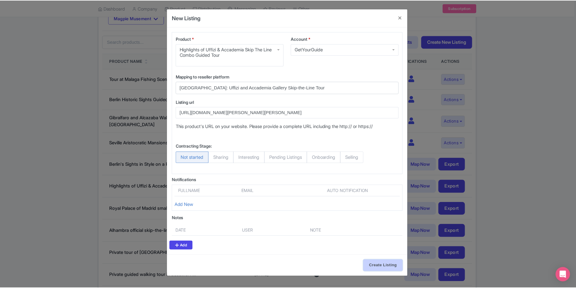
scroll to position [0, 0]
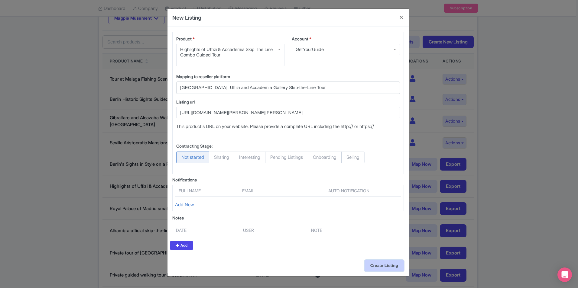
click at [391, 267] on input "Create Listing" at bounding box center [384, 265] width 39 height 11
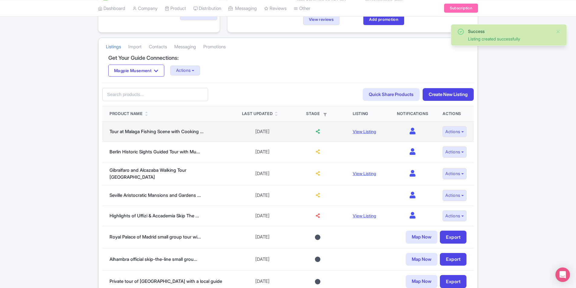
scroll to position [121, 0]
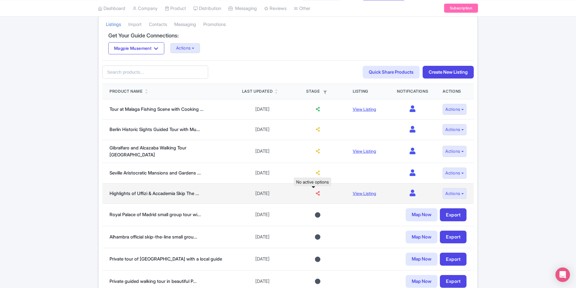
click at [316, 191] on icon at bounding box center [318, 193] width 4 height 5
click at [312, 187] on td at bounding box center [317, 194] width 55 height 21
click at [361, 191] on link "View Listing" at bounding box center [364, 193] width 23 height 5
click at [464, 191] on button "Actions" at bounding box center [454, 193] width 24 height 11
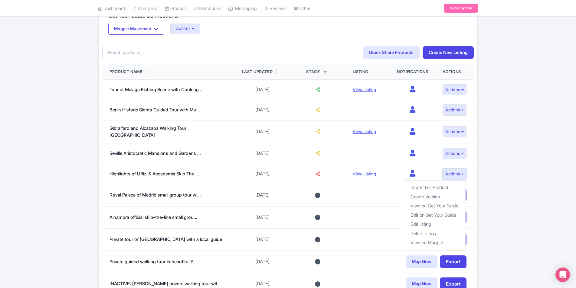
scroll to position [151, 0]
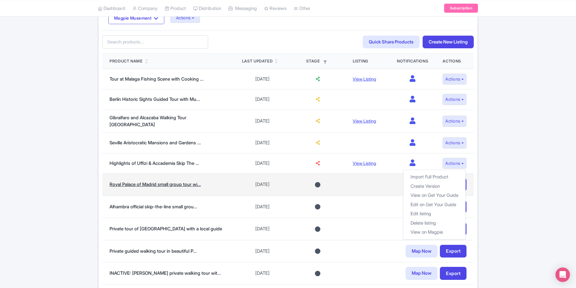
click at [165, 182] on link "Royal Palace of Madrid small group tour wi..." at bounding box center [154, 185] width 91 height 6
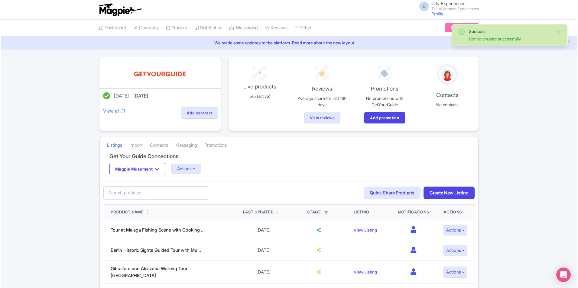
scroll to position [151, 0]
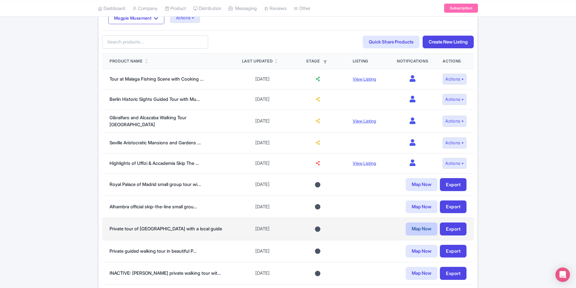
click at [415, 230] on link "Map Now" at bounding box center [421, 229] width 32 height 13
click at [431, 229] on link "Map Now" at bounding box center [421, 229] width 32 height 13
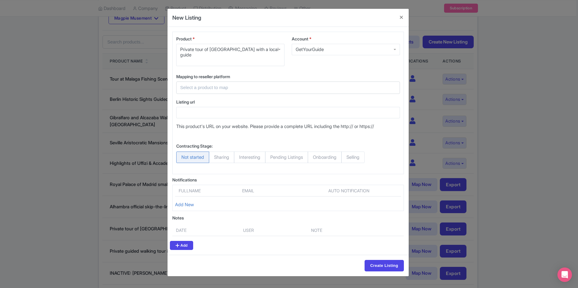
click at [291, 84] on input "text" at bounding box center [284, 87] width 209 height 7
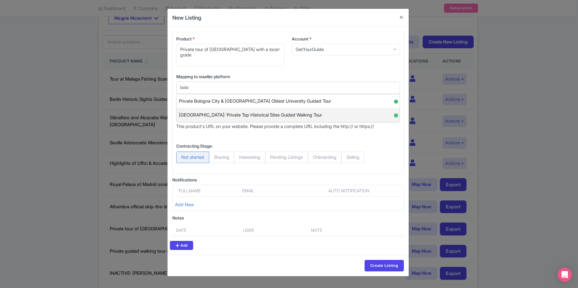
click at [291, 111] on span "Bologna: Private Top Historical Sites Guided Walking Tour" at bounding box center [250, 115] width 143 height 9
type input "Bologna: Private Top Historical Sites Guided Walking Tour"
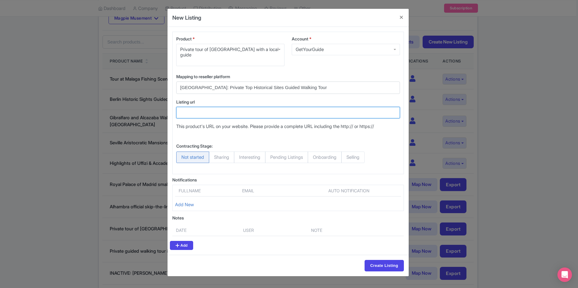
click at [241, 107] on input "Listing url" at bounding box center [288, 112] width 224 height 11
click at [284, 107] on input "Listing url" at bounding box center [288, 112] width 224 height 11
paste input "https://www.getyourguide.com/bologna-l1431/bologna-private-top-historical-sites…"
type input "https://www.getyourguide.com/bologna-l1431/bologna-private-top-historical-sites…"
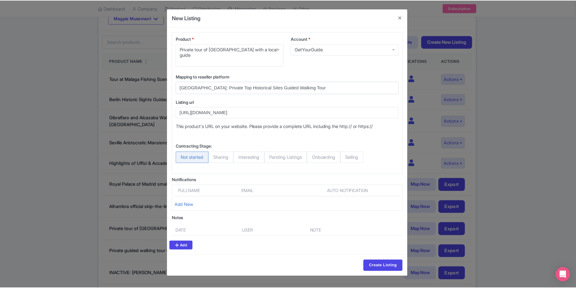
scroll to position [0, 0]
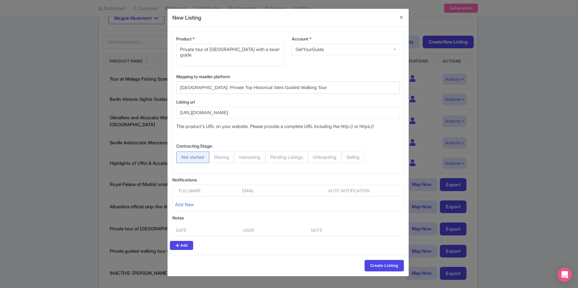
click at [381, 141] on div "Contracting Stage: Not started Sharing Interesting Pending Listings Onboarding …" at bounding box center [288, 153] width 224 height 25
click at [361, 152] on span "Selling" at bounding box center [352, 157] width 23 height 11
click at [347, 152] on input "Selling" at bounding box center [344, 155] width 6 height 6
radio input "true"
click at [381, 260] on input "Create Listing" at bounding box center [384, 265] width 39 height 11
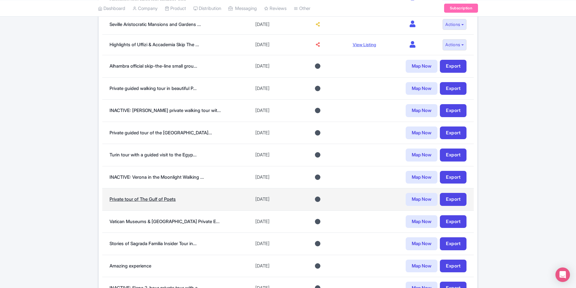
scroll to position [302, 0]
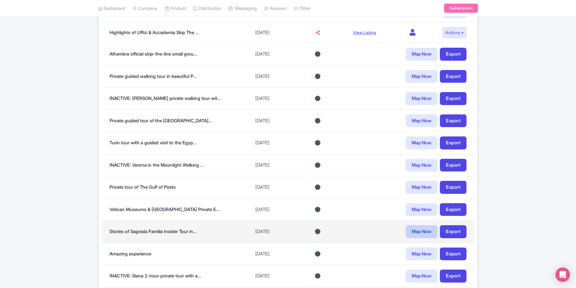
click at [425, 228] on link "Map Now" at bounding box center [421, 232] width 32 height 13
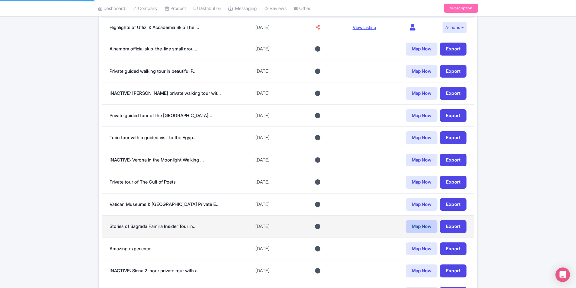
click at [414, 224] on link "Map Now" at bounding box center [421, 226] width 32 height 13
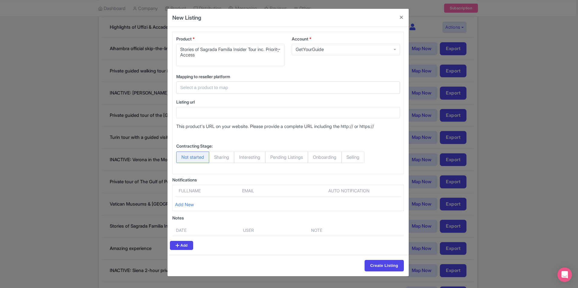
click at [264, 87] on input "text" at bounding box center [284, 87] width 209 height 7
click at [248, 84] on div at bounding box center [288, 88] width 224 height 12
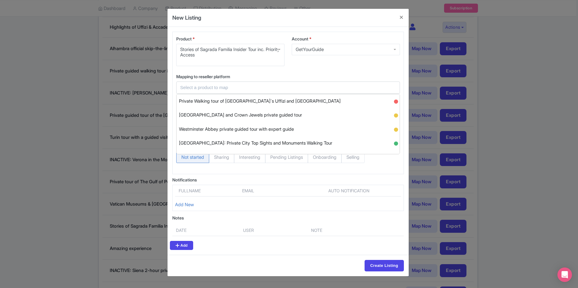
click at [248, 89] on input "text" at bounding box center [284, 87] width 209 height 7
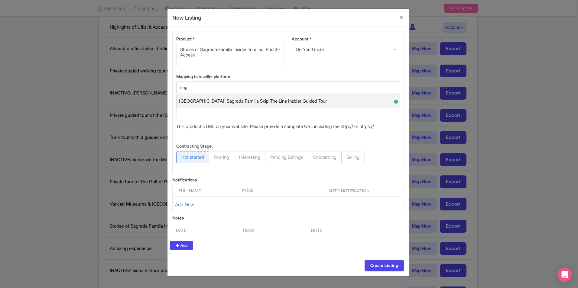
click at [289, 99] on span "Barcelona: Sagrada Familia Skip The Line Insider Guided Tour" at bounding box center [253, 101] width 148 height 9
type input "Barcelona: Sagrada Familia Skip The Line Insider Guided Tour"
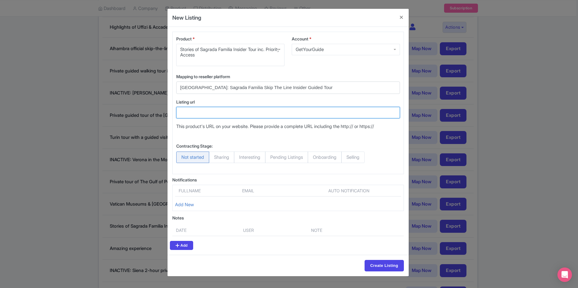
click at [223, 112] on input "Listing url" at bounding box center [288, 112] width 224 height 11
paste input "https://www.getyourguide.com/barcelona-l45/barcelona-sagrada-familia-skip-the-l…"
type input "https://www.getyourguide.com/barcelona-l45/barcelona-sagrada-familia-skip-the-l…"
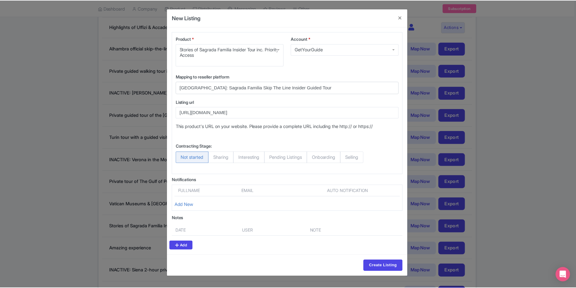
scroll to position [0, 0]
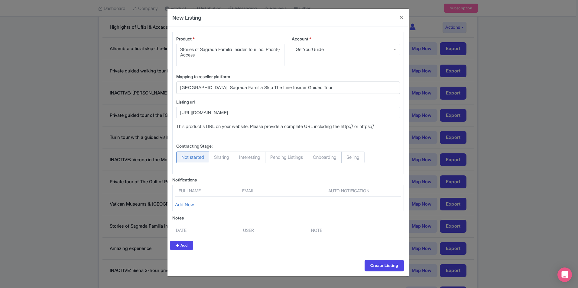
click at [364, 158] on span "Selling" at bounding box center [352, 157] width 23 height 11
click at [347, 158] on input "Selling" at bounding box center [344, 155] width 6 height 6
radio input "true"
click at [384, 268] on input "Create Listing" at bounding box center [384, 265] width 39 height 11
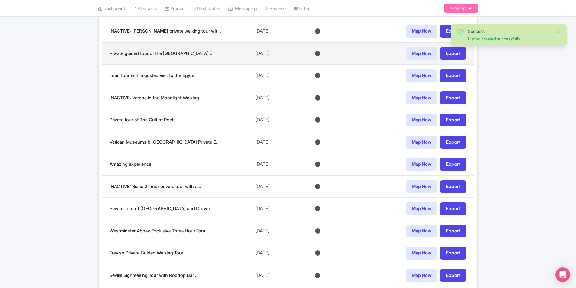
scroll to position [393, 0]
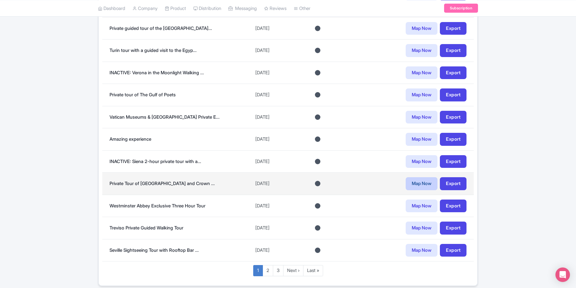
click at [421, 181] on link "Map Now" at bounding box center [421, 183] width 32 height 13
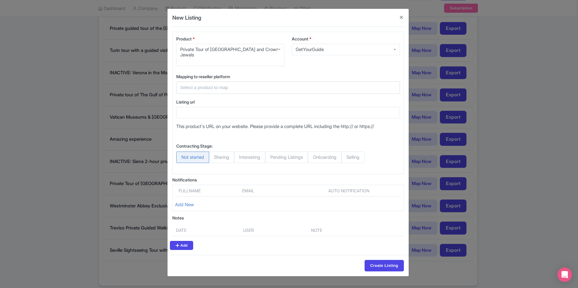
click at [272, 91] on input "text" at bounding box center [284, 87] width 209 height 7
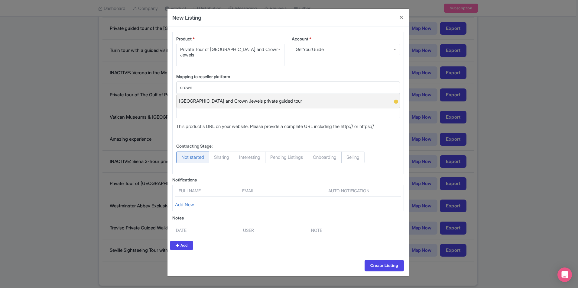
click at [287, 100] on span "[GEOGRAPHIC_DATA] and Crown Jewels private guided tour" at bounding box center [240, 101] width 123 height 9
type input "[GEOGRAPHIC_DATA] and Crown Jewels private guided tour"
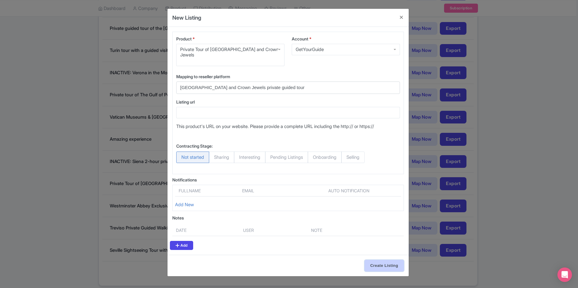
click at [381, 263] on input "Create Listing" at bounding box center [384, 265] width 39 height 11
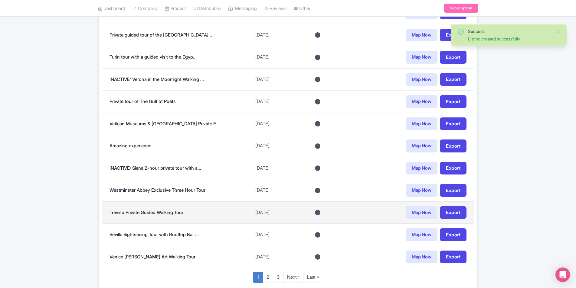
scroll to position [393, 0]
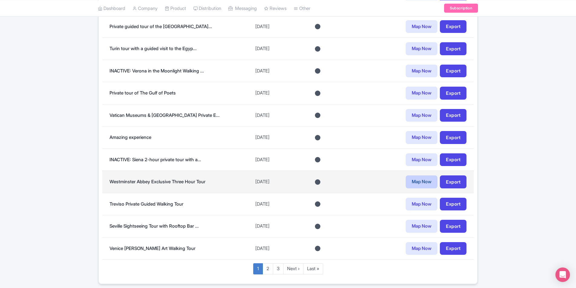
click at [414, 181] on link "Map Now" at bounding box center [421, 182] width 32 height 13
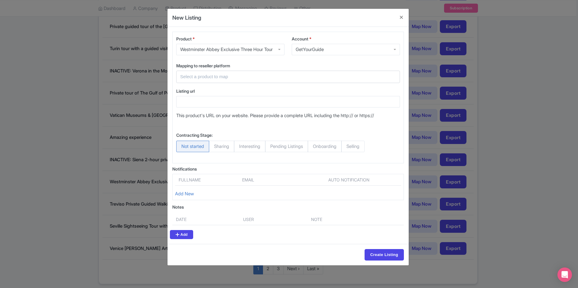
click at [280, 80] on input "text" at bounding box center [284, 76] width 209 height 7
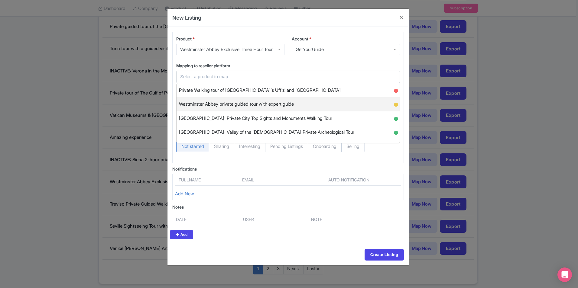
click at [283, 108] on span "Westminster Abbey private guided tour with expert guide" at bounding box center [236, 104] width 115 height 9
type input "Westminster Abbey private guided tour with expert guide"
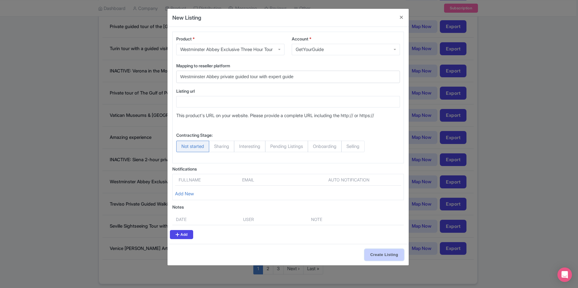
click at [388, 259] on input "Create Listing" at bounding box center [384, 254] width 39 height 11
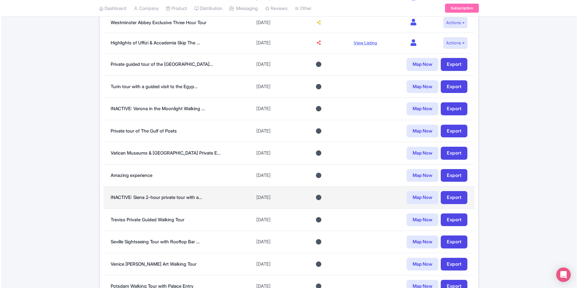
scroll to position [363, 0]
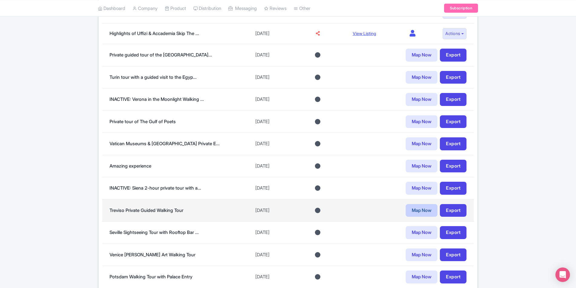
click at [427, 207] on link "Map Now" at bounding box center [421, 210] width 32 height 13
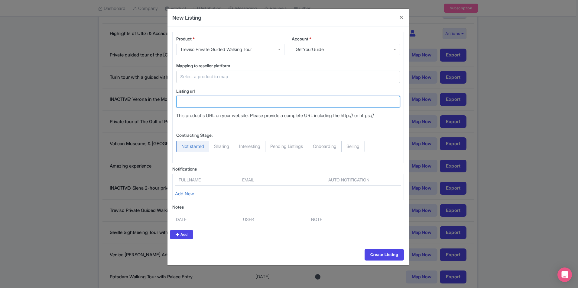
click at [273, 99] on input "Listing url" at bounding box center [288, 101] width 224 height 11
paste input "https://www.getyourguide.com/verona-l389/treviso-guided-walking-tour-with-a-loc…"
type input "https://www.getyourguide.com/verona-l389/treviso-guided-walking-tour-with-a-loc…"
click at [280, 73] on input "text" at bounding box center [284, 76] width 209 height 7
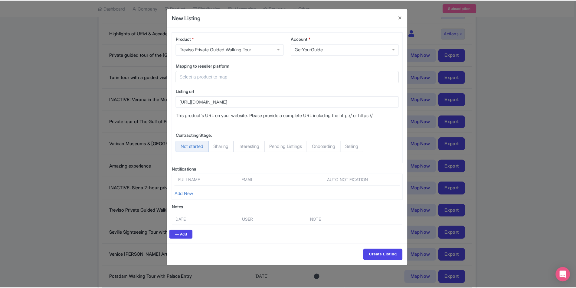
scroll to position [0, 0]
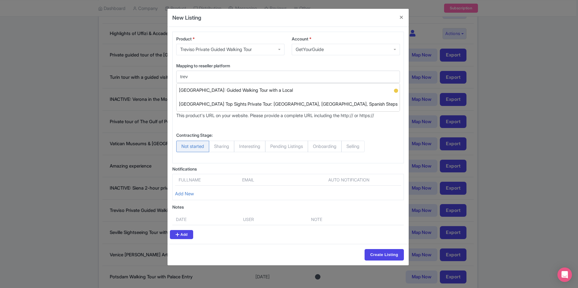
click at [281, 89] on div "Treviso: Guided Walking Tour with a Local ●" at bounding box center [288, 90] width 223 height 14
type input "[GEOGRAPHIC_DATA]: Guided Walking Tour with a Local"
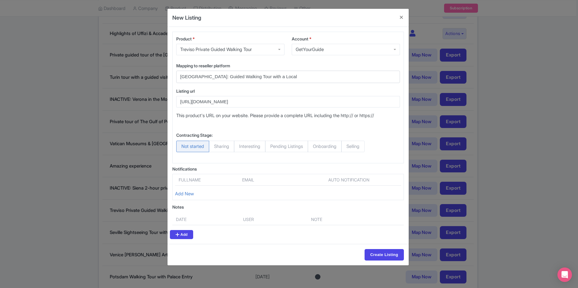
click at [302, 149] on span "Pending Listings" at bounding box center [286, 146] width 43 height 11
click at [271, 147] on input "Pending Listings" at bounding box center [268, 144] width 6 height 6
radio input "true"
click at [394, 254] on input "Create Listing" at bounding box center [384, 254] width 39 height 11
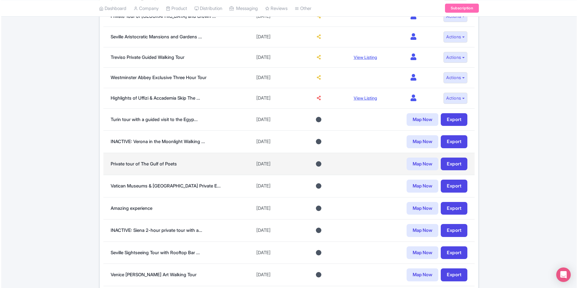
scroll to position [333, 0]
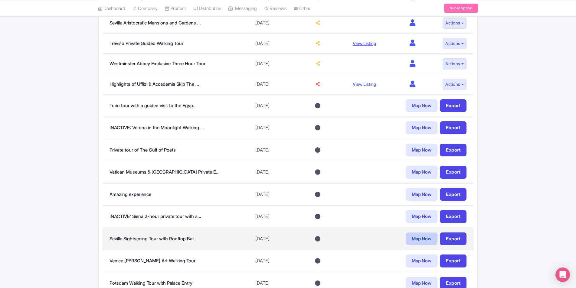
click at [428, 233] on link "Map Now" at bounding box center [421, 239] width 32 height 13
click at [415, 237] on link "Map Now" at bounding box center [421, 239] width 32 height 13
click at [421, 236] on link "Map Now" at bounding box center [421, 239] width 32 height 13
click at [385, 247] on td "Map Now Export" at bounding box center [409, 239] width 128 height 22
click at [422, 239] on link "Map Now" at bounding box center [421, 239] width 32 height 13
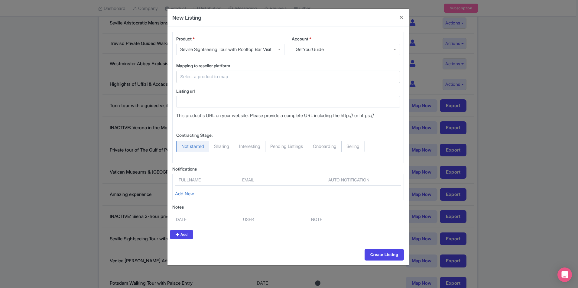
click at [282, 80] on input "text" at bounding box center [284, 76] width 209 height 7
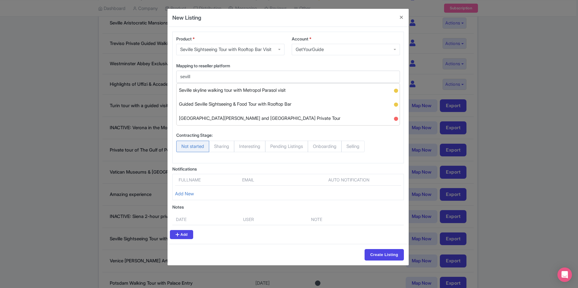
type input "seville"
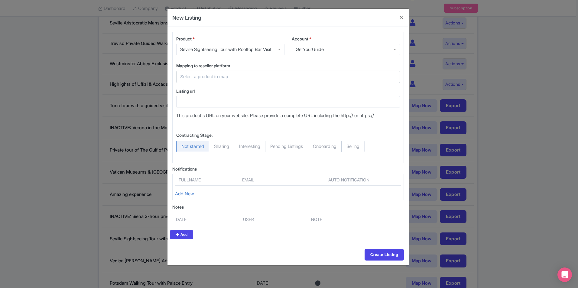
click at [264, 79] on input "text" at bounding box center [284, 76] width 209 height 7
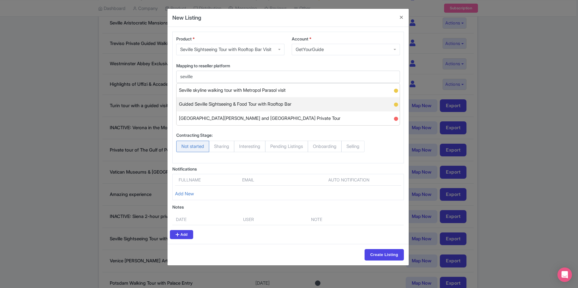
click at [286, 104] on span "Guided Seville Sightseeing & Food Tour with Rooftop Bar" at bounding box center [235, 104] width 112 height 9
type input "Guided Seville Sightseeing & Food Tour with Rooftop Bar"
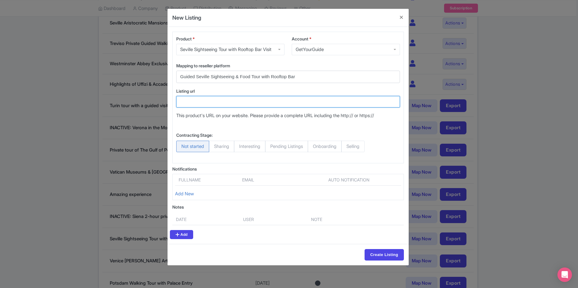
click at [281, 102] on input "Listing url" at bounding box center [288, 101] width 224 height 11
click at [233, 101] on input "Listing url" at bounding box center [288, 101] width 224 height 11
paste input "https://www.getyourguide.com/seville-l48/guided-seville-sightseeing-food-tour-w…"
type input "https://www.getyourguide.com/seville-l48/guided-seville-sightseeing-food-tour-w…"
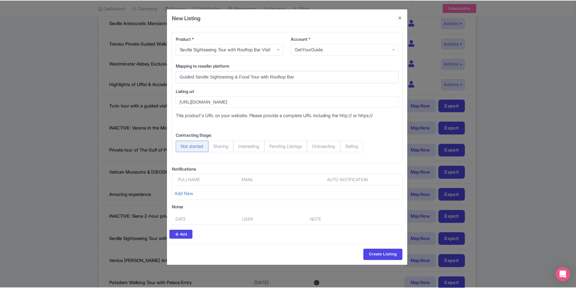
scroll to position [0, 0]
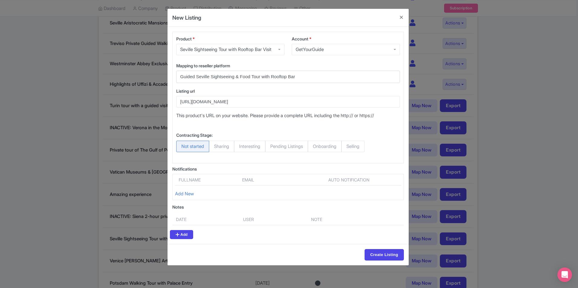
click at [288, 149] on span "Pending Listings" at bounding box center [286, 146] width 43 height 11
click at [271, 147] on input "Pending Listings" at bounding box center [268, 144] width 6 height 6
radio input "true"
click at [379, 254] on input "Create Listing" at bounding box center [384, 254] width 39 height 11
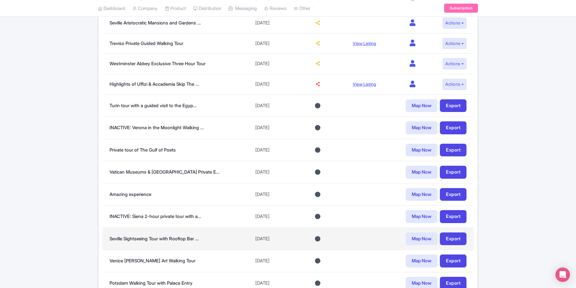
click at [370, 228] on td "Map Now Export" at bounding box center [409, 239] width 128 height 22
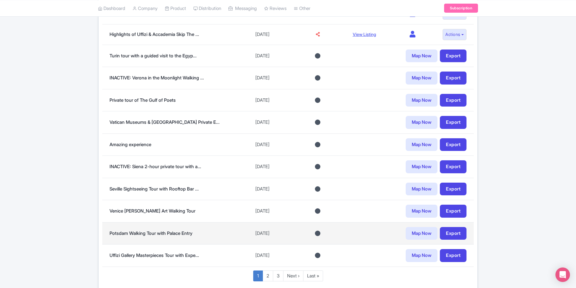
scroll to position [393, 0]
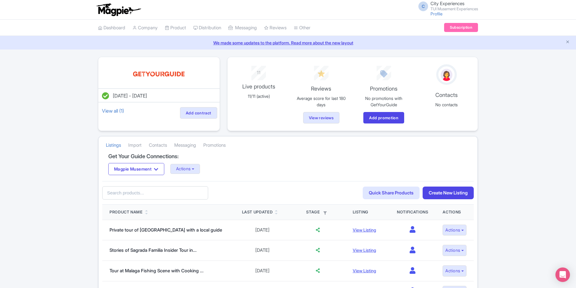
click at [140, 194] on input "text" at bounding box center [155, 194] width 106 height 14
type input "peggy"
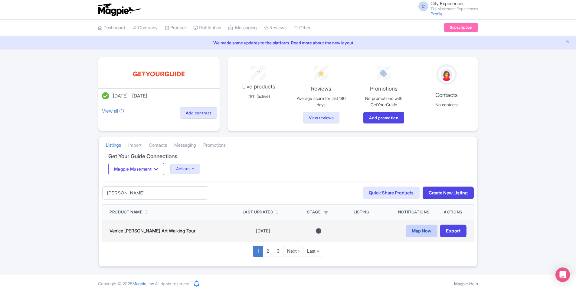
click at [426, 229] on link "Map Now" at bounding box center [421, 231] width 32 height 13
click at [181, 231] on link "Venice [PERSON_NAME] Art Walking Tour" at bounding box center [152, 231] width 86 height 6
click at [429, 228] on link "Map Now" at bounding box center [421, 231] width 32 height 13
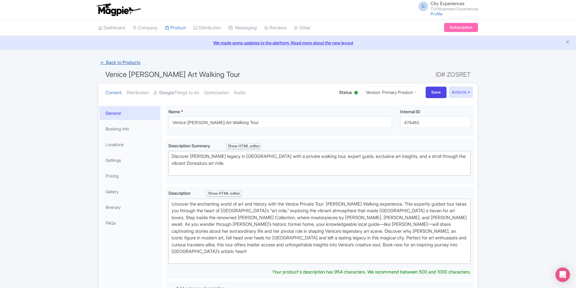
click at [135, 64] on link "← Back to Products" at bounding box center [120, 63] width 45 height 12
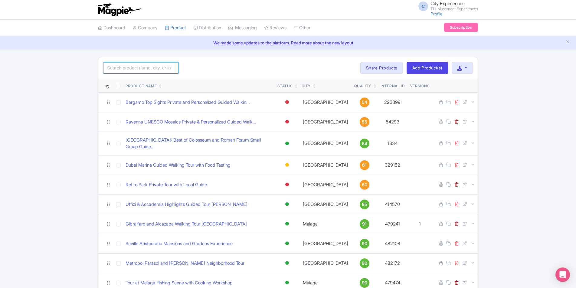
click at [150, 66] on input "search" at bounding box center [141, 67] width 76 height 11
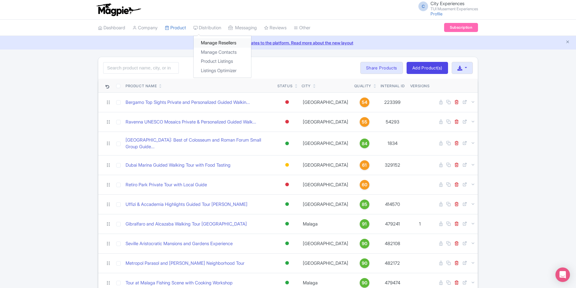
click at [223, 43] on link "Manage Resellers" at bounding box center [222, 42] width 57 height 9
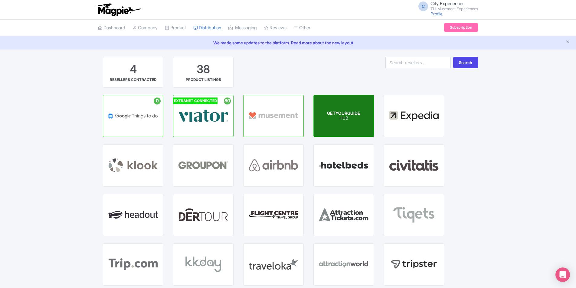
click at [352, 119] on p "HUB" at bounding box center [343, 118] width 33 height 5
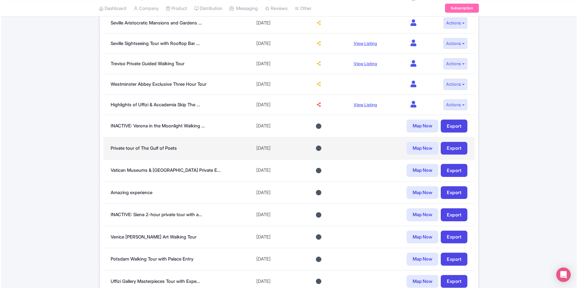
scroll to position [363, 0]
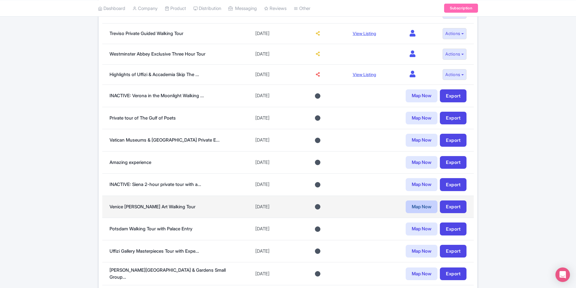
click at [426, 205] on link "Map Now" at bounding box center [421, 207] width 32 height 13
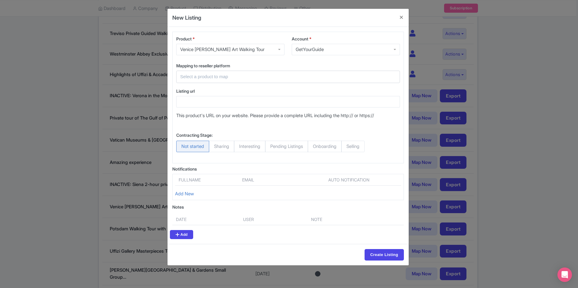
click at [255, 76] on input "text" at bounding box center [284, 76] width 209 height 7
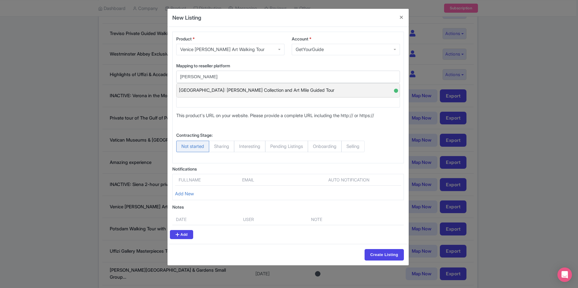
click at [259, 91] on span "Venice: Peggy Guggenheim Collection and Art Mile Guided Tour" at bounding box center [256, 90] width 155 height 9
type input "Venice: Peggy Guggenheim Collection and Art Mile Guided Tour"
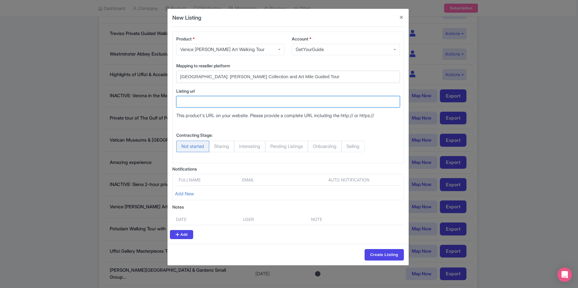
click at [283, 102] on input "Listing url" at bounding box center [288, 101] width 224 height 11
paste input "https://www.getyourguide.com/venice-l35/venice-peggy-guggenheim-collection-and-…"
type input "https://www.getyourguide.com/venice-l35/venice-peggy-guggenheim-collection-and-…"
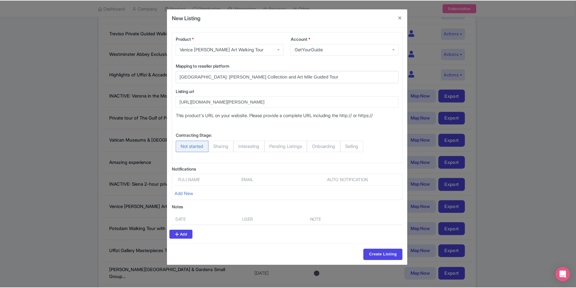
scroll to position [0, 0]
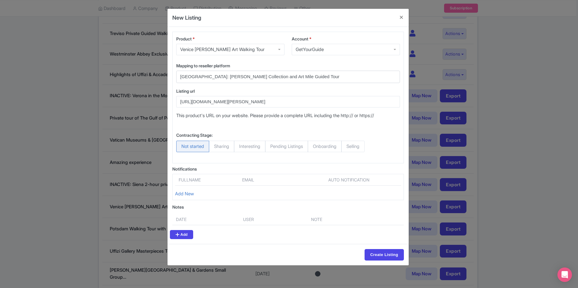
click at [290, 146] on span "Pending Listings" at bounding box center [286, 146] width 43 height 11
click at [271, 146] on input "Pending Listings" at bounding box center [268, 144] width 6 height 6
radio input "true"
click at [365, 146] on span "Selling" at bounding box center [352, 146] width 23 height 11
click at [347, 146] on input "Selling" at bounding box center [344, 144] width 6 height 6
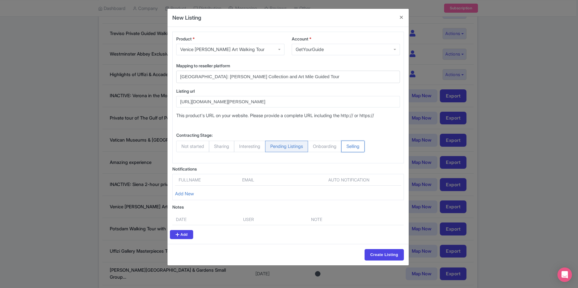
radio input "true"
click at [392, 262] on div "Create Listing" at bounding box center [288, 254] width 241 height 21
click at [392, 252] on input "Create Listing" at bounding box center [384, 254] width 39 height 11
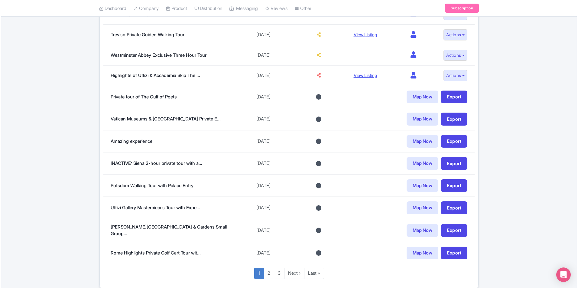
scroll to position [393, 0]
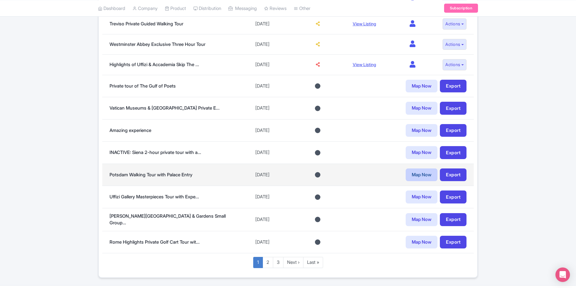
click at [425, 176] on link "Map Now" at bounding box center [421, 175] width 32 height 13
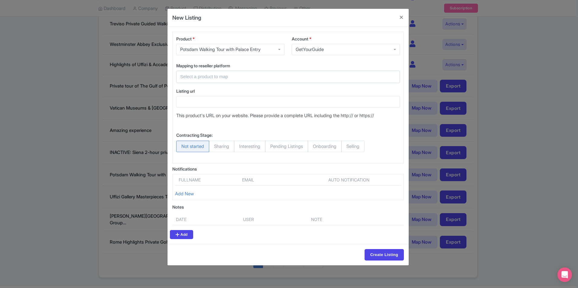
click at [279, 79] on input "text" at bounding box center [284, 76] width 209 height 7
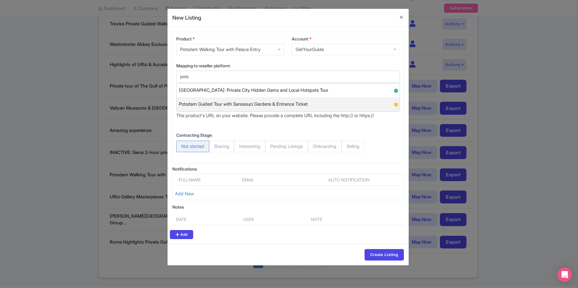
click at [288, 107] on span "Potsdam Guided Tour with Sanssouci Gardens & Entrance Ticket" at bounding box center [243, 104] width 129 height 9
type input "Potsdam Guided Tour with Sanssouci Gardens & Entrance Ticket"
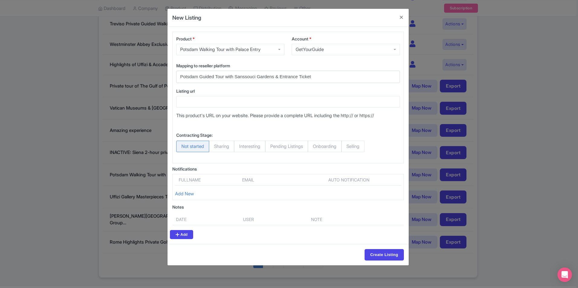
click at [202, 146] on span "Not started" at bounding box center [192, 146] width 33 height 11
click at [182, 146] on input "Not started" at bounding box center [179, 144] width 6 height 6
click at [391, 259] on input "Create Listing" at bounding box center [384, 254] width 39 height 11
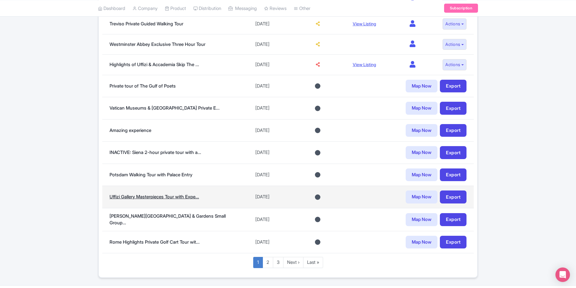
click at [149, 194] on link "Uffizi Gallery Masterpieces Tour with Expe..." at bounding box center [153, 197] width 89 height 6
click at [424, 195] on link "Map Now" at bounding box center [421, 197] width 32 height 13
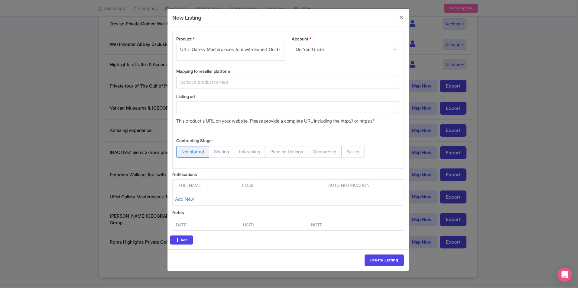
click at [234, 82] on div at bounding box center [288, 82] width 224 height 12
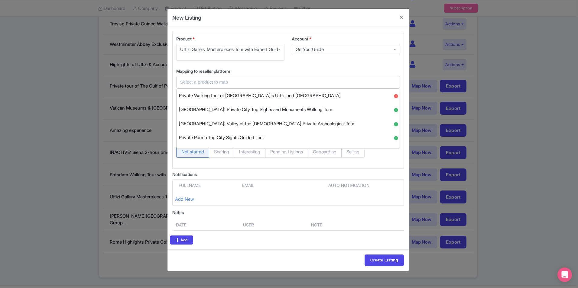
click at [222, 86] on input "text" at bounding box center [284, 82] width 209 height 7
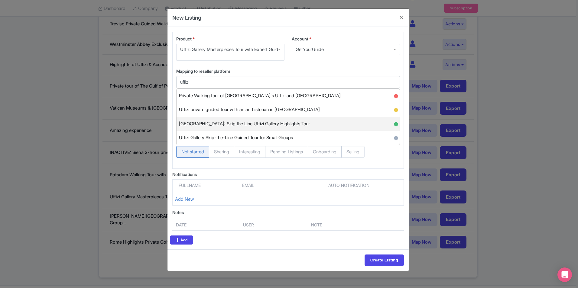
click at [238, 129] on span "[GEOGRAPHIC_DATA]: Skip the Line Uffizi Gallery Highlights Tour" at bounding box center [244, 123] width 131 height 9
type input "[GEOGRAPHIC_DATA]: Skip the Line Uffizi Gallery Highlights Tour"
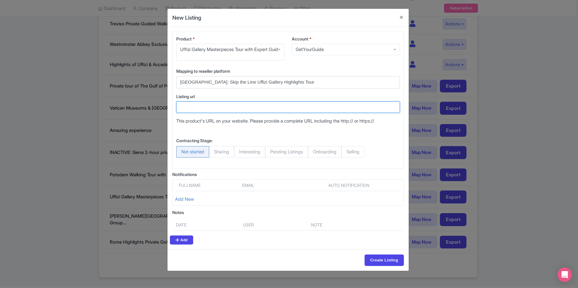
drag, startPoint x: 210, startPoint y: 112, endPoint x: 205, endPoint y: 106, distance: 8.2
click at [210, 112] on input "Listing url" at bounding box center [288, 107] width 224 height 11
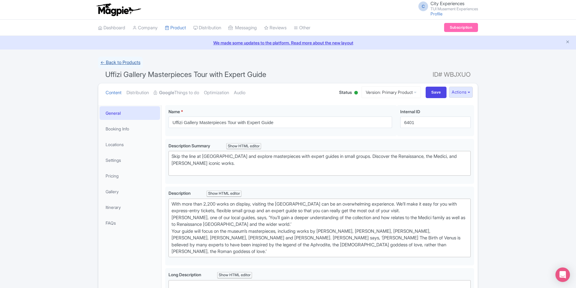
click at [129, 61] on link "← Back to Products" at bounding box center [120, 63] width 45 height 12
click at [219, 43] on link "Manage Resellers" at bounding box center [222, 42] width 57 height 9
click at [213, 42] on link "Manage Resellers" at bounding box center [222, 42] width 57 height 9
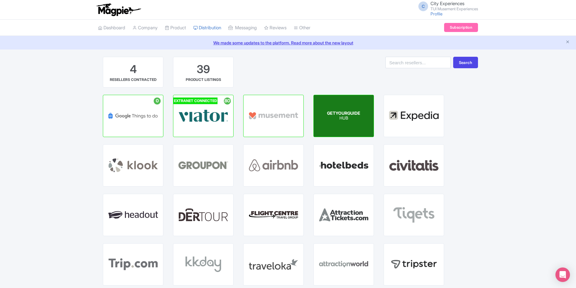
click at [342, 115] on span "GETYOURGUIDE" at bounding box center [343, 113] width 33 height 5
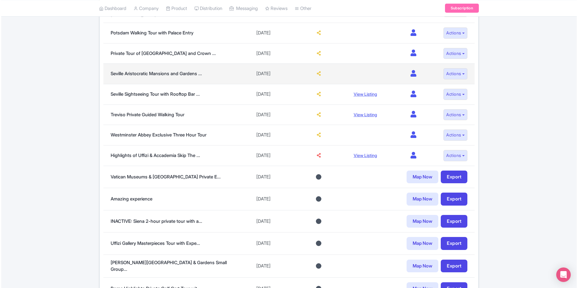
scroll to position [333, 0]
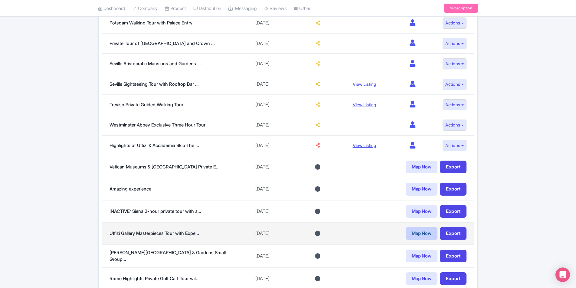
click at [421, 230] on link "Map Now" at bounding box center [421, 233] width 32 height 13
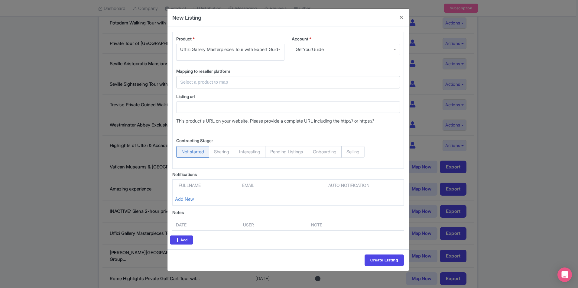
click at [269, 85] on input "text" at bounding box center [284, 82] width 209 height 7
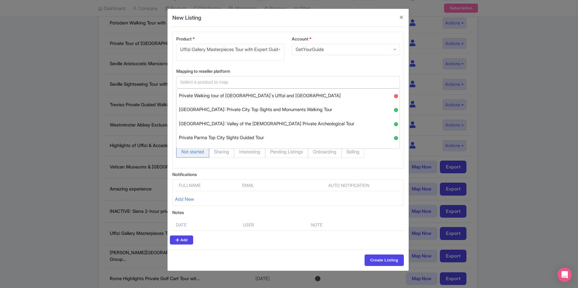
paste input "[URL][DOMAIN_NAME][PERSON_NAME]"
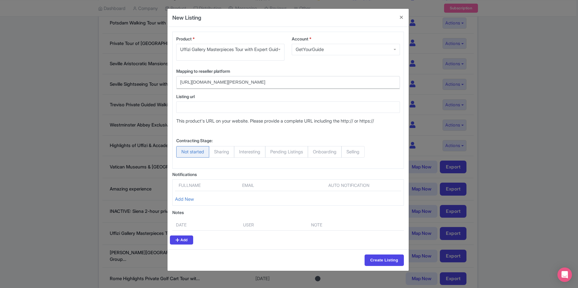
type input "https://www.getyourguide.com/uffizi-gallery-l3953/florence-skip-the-line-uffizi…"
drag, startPoint x: 394, startPoint y: 88, endPoint x: 93, endPoint y: 98, distance: 301.3
click at [93, 98] on div "New Listing Product * Uffizi Gallery Masterpieces Tour with Expert Guide Uffizi…" at bounding box center [289, 144] width 578 height 288
click at [403, 17] on button "Close" at bounding box center [401, 17] width 15 height 17
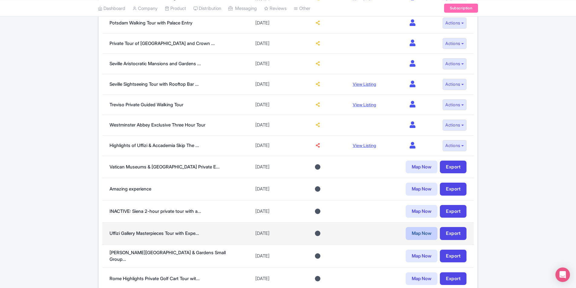
click at [427, 231] on link "Map Now" at bounding box center [421, 233] width 32 height 13
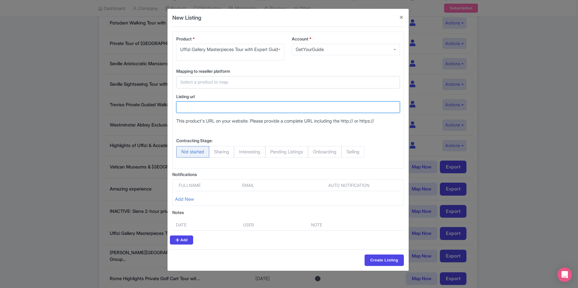
click at [216, 113] on input "Listing url" at bounding box center [288, 107] width 224 height 11
paste input "https://www.getyourguide.com/uffizi-gallery-l3953/florence-skip-the-line-uffizi…"
type input "https://www.getyourguide.com/uffizi-gallery-l3953/florence-skip-the-line-uffizi…"
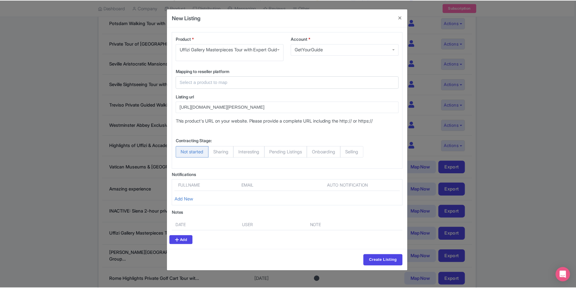
scroll to position [0, 0]
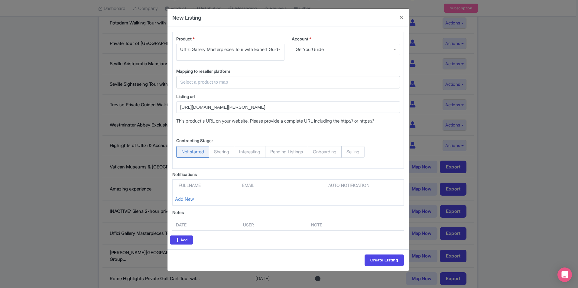
click at [211, 86] on input "text" at bounding box center [284, 82] width 209 height 7
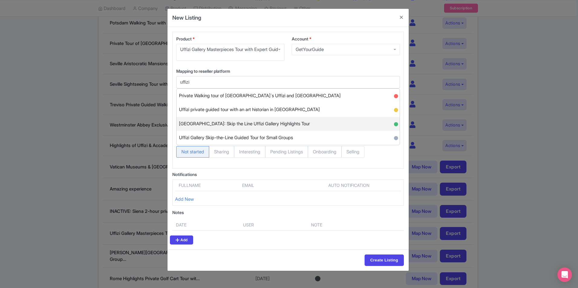
click at [268, 126] on span "Florence: Skip the Line Uffizi Gallery Highlights Tour" at bounding box center [244, 123] width 131 height 9
type input "Florence: Skip the Line Uffizi Gallery Highlights Tour"
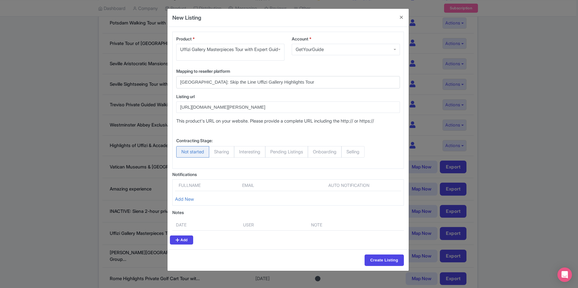
click at [361, 156] on span "Selling" at bounding box center [352, 151] width 23 height 11
click at [347, 152] on input "Selling" at bounding box center [344, 149] width 6 height 6
radio input "true"
click at [394, 263] on input "Create Listing" at bounding box center [384, 260] width 39 height 11
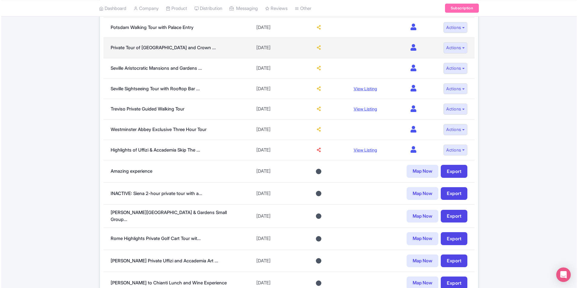
scroll to position [342, 0]
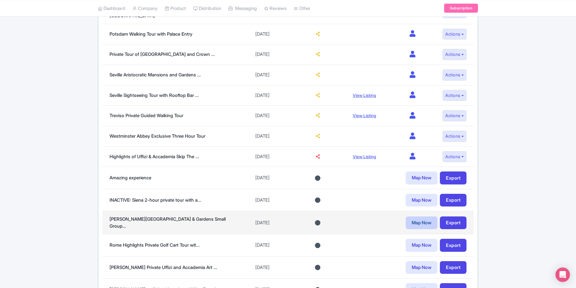
click at [430, 217] on link "Map Now" at bounding box center [421, 223] width 32 height 13
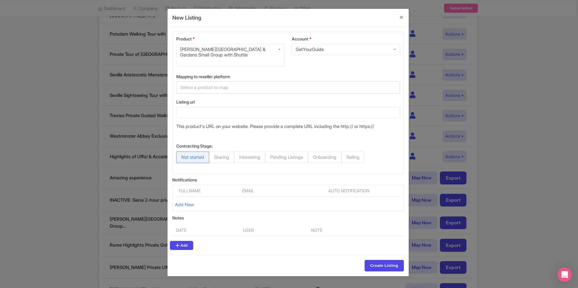
click at [265, 85] on input "text" at bounding box center [284, 87] width 209 height 7
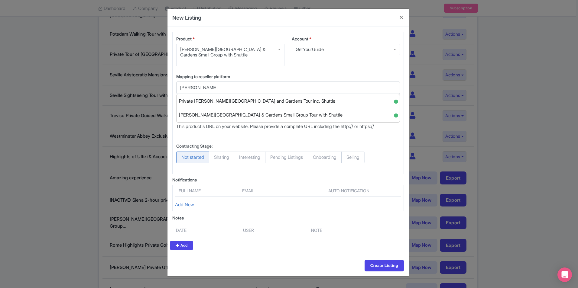
click at [317, 115] on div "Caserta Royal Palace & Gardens Small Group Tour with Shuttle ●" at bounding box center [288, 115] width 223 height 14
type input "[PERSON_NAME][GEOGRAPHIC_DATA] & Gardens Small Group Tour with Shuttle"
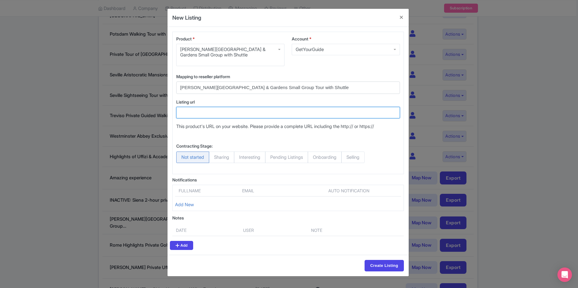
click at [278, 114] on input "Listing url" at bounding box center [288, 112] width 224 height 11
click at [257, 118] on input "Listing url" at bounding box center [288, 112] width 224 height 11
paste input "https://www.getyourguide.com/royal-palace-of-caserta-l32692/caserta-royal-palac…"
type input "https://www.getyourguide.com/royal-palace-of-caserta-l32692/caserta-royal-palac…"
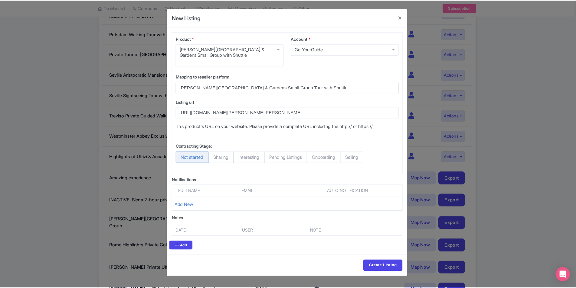
scroll to position [0, 0]
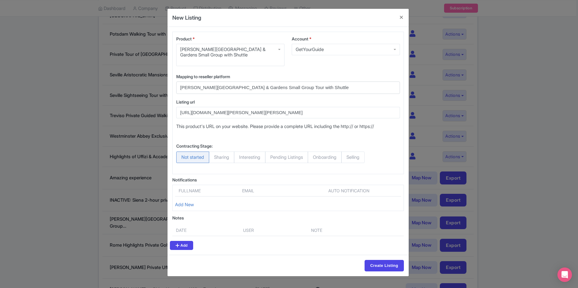
click at [356, 157] on span "Selling" at bounding box center [352, 157] width 23 height 11
click at [347, 157] on input "Selling" at bounding box center [344, 155] width 6 height 6
radio input "true"
click at [385, 266] on input "Create Listing" at bounding box center [384, 265] width 39 height 11
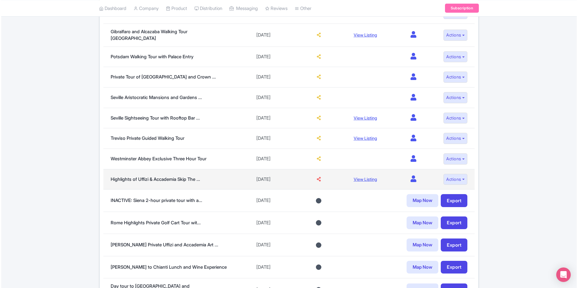
scroll to position [363, 0]
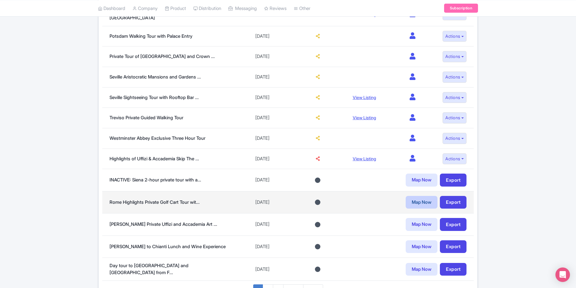
click at [415, 196] on link "Map Now" at bounding box center [421, 202] width 32 height 13
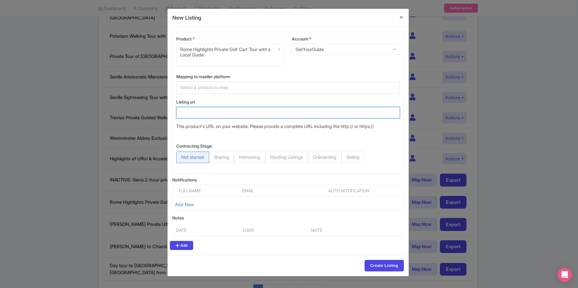
click at [233, 111] on input "Listing url" at bounding box center [288, 112] width 224 height 11
paste input "https://www.getyourguide.com/rome-l33/rome-highlights-private-golf-cart-tour-wi…"
type input "https://www.getyourguide.com/rome-l33/rome-highlights-private-golf-cart-tour-wi…"
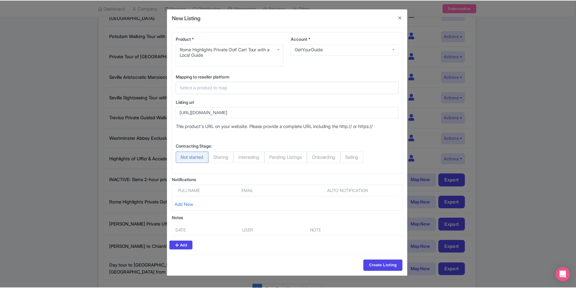
scroll to position [0, 0]
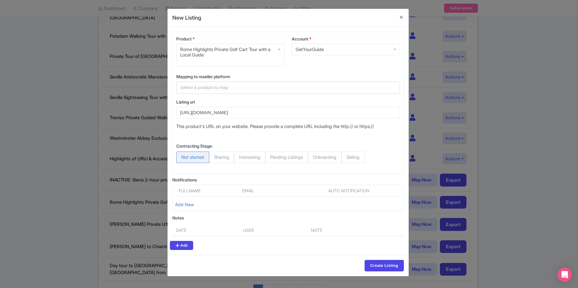
click at [235, 85] on input "text" at bounding box center [284, 87] width 209 height 7
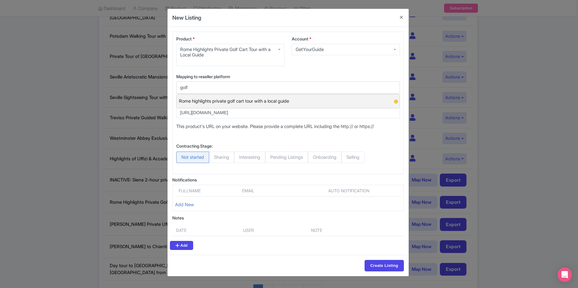
click at [243, 99] on span "Rome highlights private golf cart tour with a local guide" at bounding box center [234, 101] width 110 height 9
type input "Rome highlights private golf cart tour with a local guide"
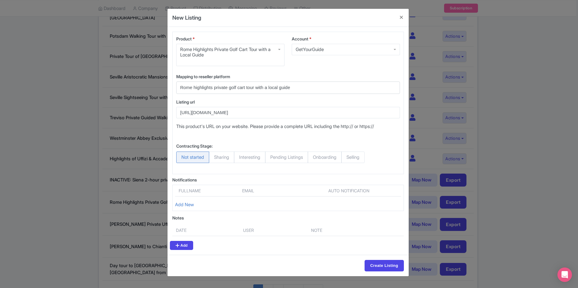
click at [359, 158] on span "Selling" at bounding box center [352, 157] width 23 height 11
click at [347, 158] on input "Selling" at bounding box center [344, 155] width 6 height 6
radio input "true"
click at [203, 158] on span "Not started" at bounding box center [192, 157] width 33 height 11
click at [182, 158] on input "Not started" at bounding box center [179, 155] width 6 height 6
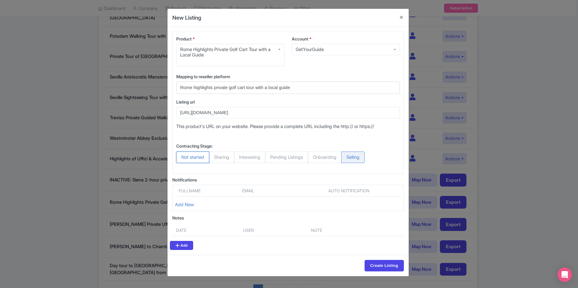
radio input "true"
click at [379, 265] on input "Create Listing" at bounding box center [384, 265] width 39 height 11
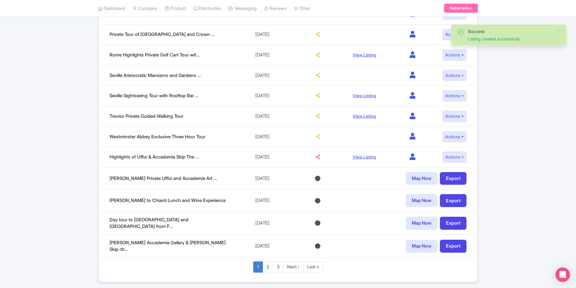
scroll to position [393, 0]
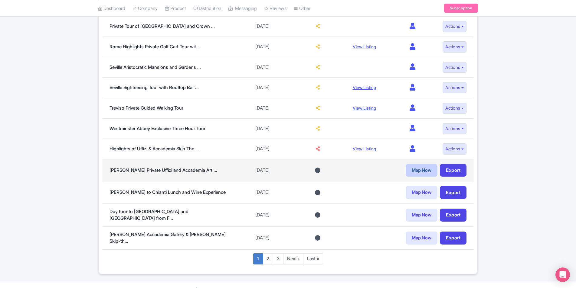
click at [418, 168] on link "Map Now" at bounding box center [421, 170] width 32 height 13
click at [163, 168] on link "[PERSON_NAME] Private Uffizi and Accademia Art ..." at bounding box center [163, 171] width 108 height 6
click at [417, 164] on link "Map Now" at bounding box center [421, 170] width 32 height 13
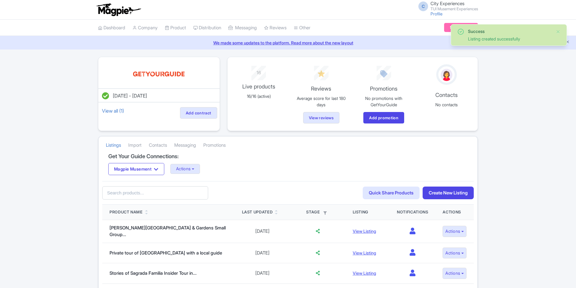
scroll to position [393, 0]
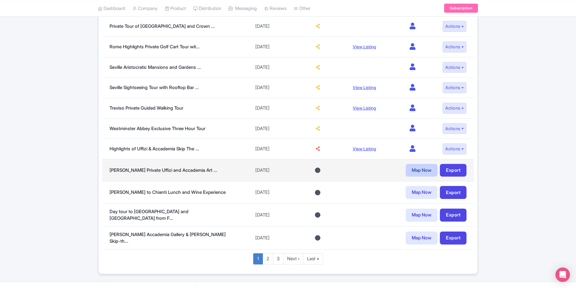
click at [418, 166] on link "Map Now" at bounding box center [421, 170] width 32 height 13
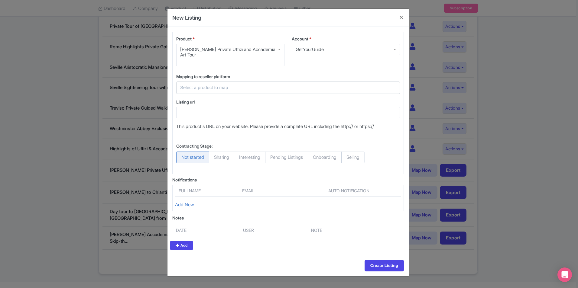
click at [260, 85] on input "text" at bounding box center [284, 87] width 209 height 7
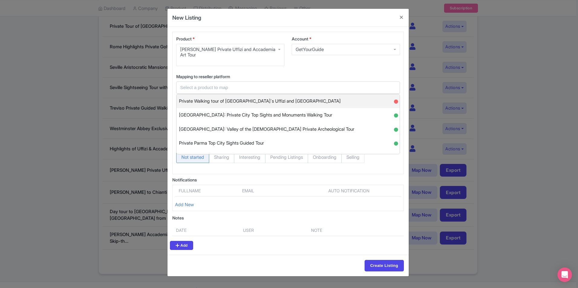
click at [265, 97] on span "Private Walking tour of Florence´s Uffizi and Accademia" at bounding box center [260, 101] width 162 height 9
type input "Private Walking tour of Florence´s Uffizi and Accademia"
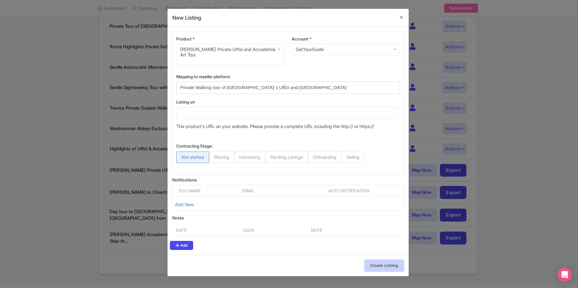
click at [390, 260] on input "Create Listing" at bounding box center [384, 265] width 39 height 11
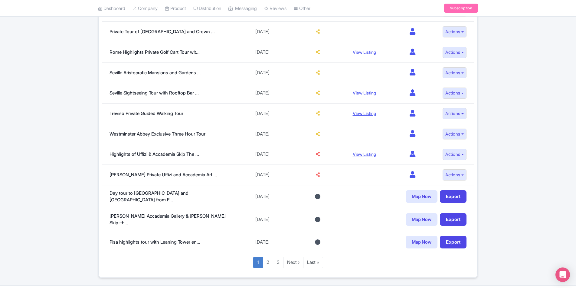
scroll to position [397, 0]
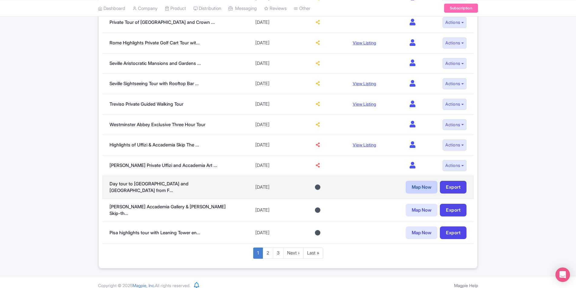
click at [428, 181] on link "Map Now" at bounding box center [421, 187] width 32 height 13
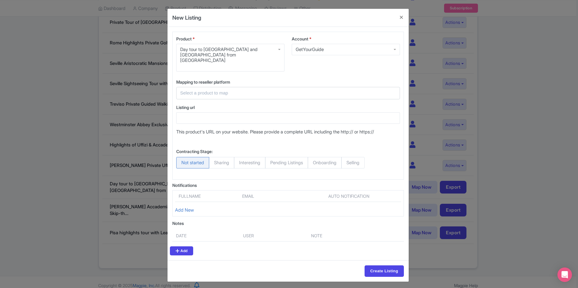
click at [257, 90] on input "text" at bounding box center [284, 93] width 209 height 7
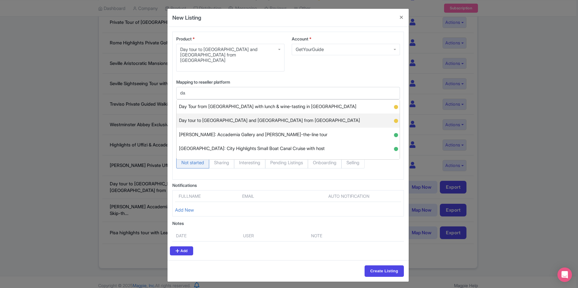
click at [269, 116] on span "Day tour to [GEOGRAPHIC_DATA] and [GEOGRAPHIC_DATA] from [GEOGRAPHIC_DATA]" at bounding box center [269, 120] width 181 height 9
type input "Day tour to [GEOGRAPHIC_DATA] and [GEOGRAPHIC_DATA] from [GEOGRAPHIC_DATA]"
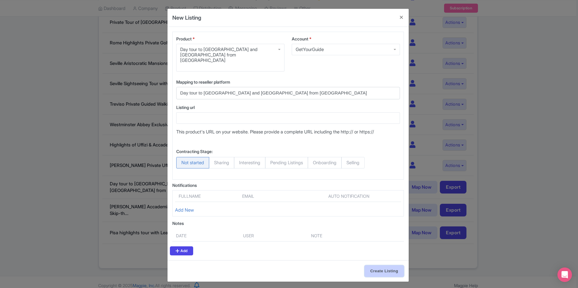
click at [379, 266] on input "Create Listing" at bounding box center [384, 271] width 39 height 11
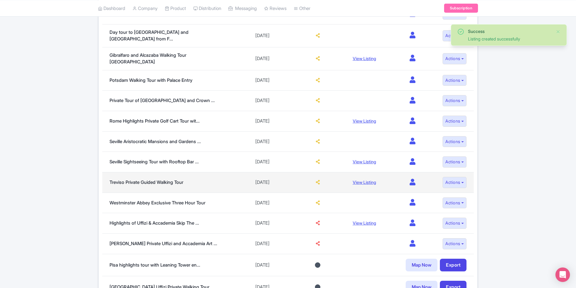
scroll to position [395, 0]
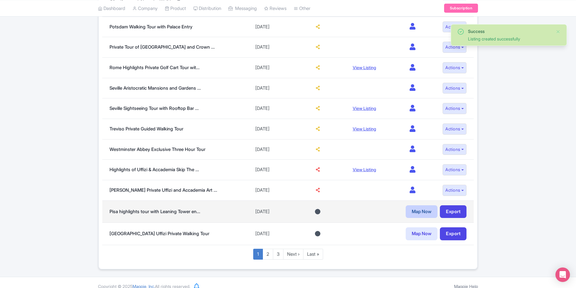
click at [421, 206] on link "Map Now" at bounding box center [421, 212] width 32 height 13
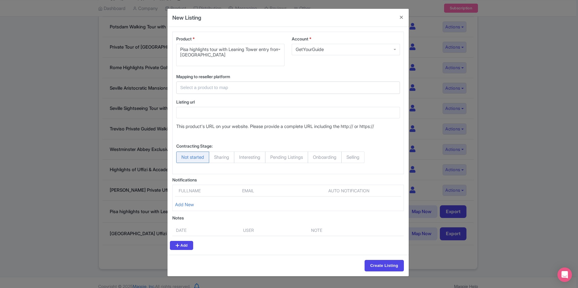
click at [235, 89] on input "text" at bounding box center [284, 87] width 209 height 7
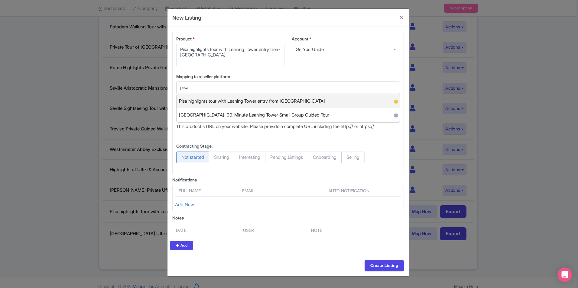
click at [280, 99] on span "Pisa highlights tour with Leaning Tower entry from [GEOGRAPHIC_DATA]" at bounding box center [252, 101] width 146 height 9
type input "Pisa highlights tour with Leaning Tower entry from [GEOGRAPHIC_DATA]"
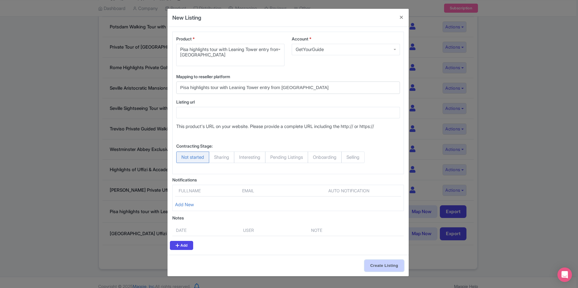
click at [380, 262] on input "Create Listing" at bounding box center [384, 265] width 39 height 11
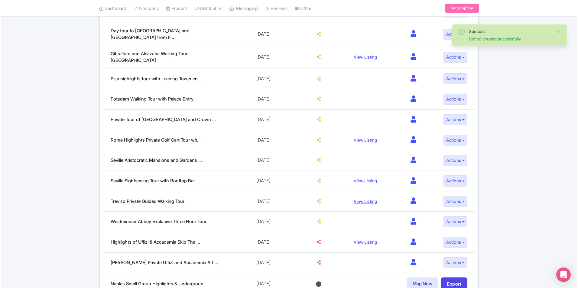
scroll to position [393, 0]
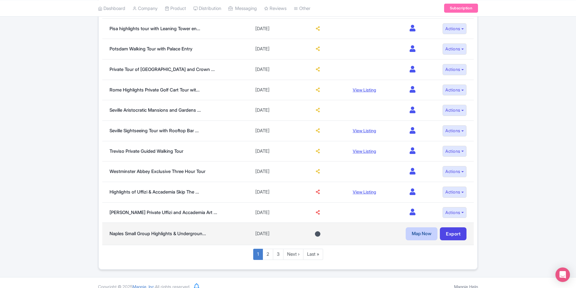
click at [413, 228] on link "Map Now" at bounding box center [421, 234] width 32 height 13
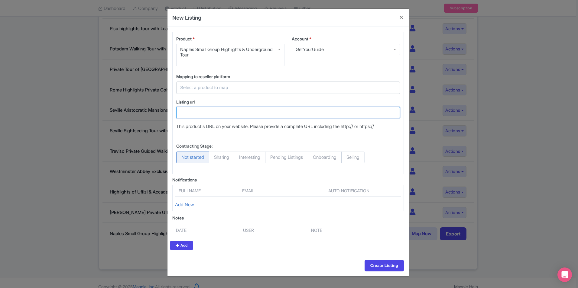
click at [213, 111] on input "Listing url" at bounding box center [288, 112] width 224 height 11
paste input "https://www.getyourguide.com/naples-l162/naples-top-sights-underground-small-gr…"
type input "https://www.getyourguide.com/naples-l162/naples-top-sights-underground-small-gr…"
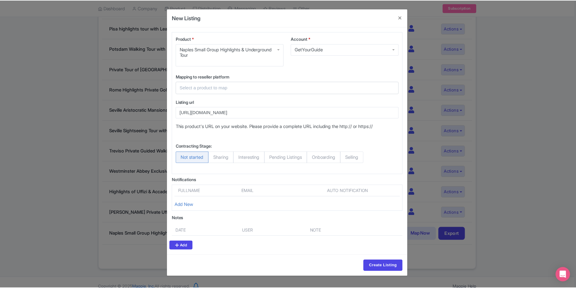
scroll to position [0, 0]
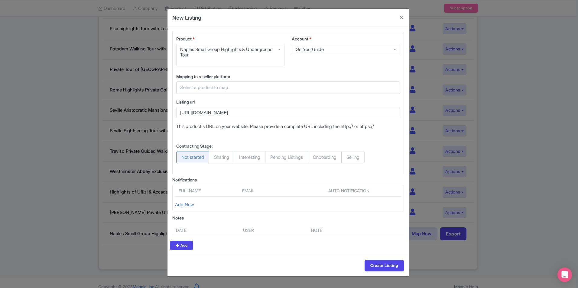
click at [223, 87] on input "text" at bounding box center [284, 87] width 209 height 7
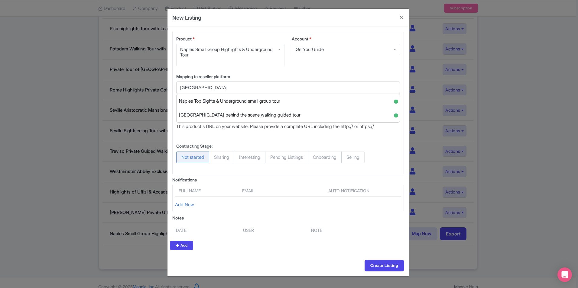
click at [248, 99] on span "Naples Top Sights & Underground small group tour" at bounding box center [229, 101] width 101 height 9
type input "Naples Top Sights & Underground small group tour"
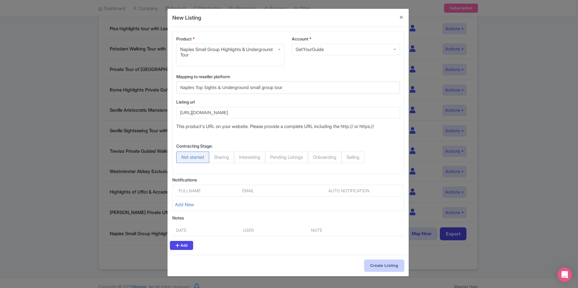
click at [380, 262] on input "Create Listing" at bounding box center [384, 265] width 39 height 11
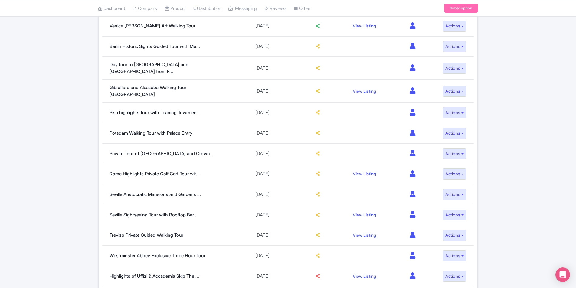
scroll to position [392, 0]
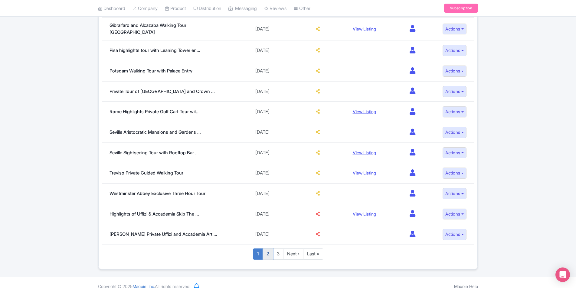
click at [265, 249] on link "2" at bounding box center [267, 254] width 11 height 11
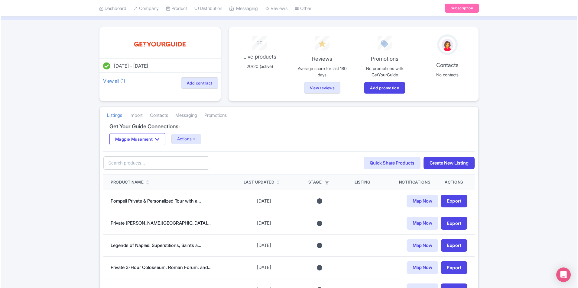
scroll to position [30, 0]
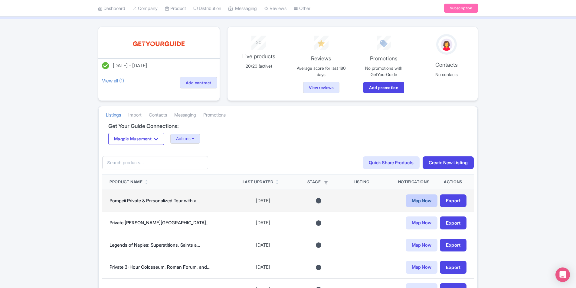
click at [410, 202] on link "Map Now" at bounding box center [421, 201] width 32 height 13
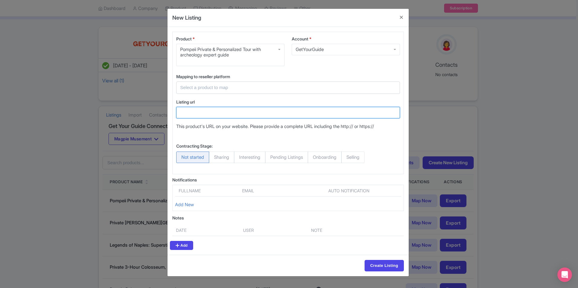
click at [208, 113] on input "Listing url" at bounding box center [288, 112] width 224 height 11
paste input "https://www.getyourguide.com/pompeii-archaeological-site-l685/pompeii-private-a…"
type input "https://www.getyourguide.com/pompeii-archaeological-site-l685/pompeii-private-a…"
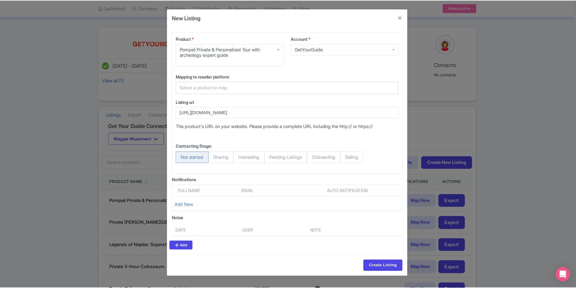
scroll to position [0, 0]
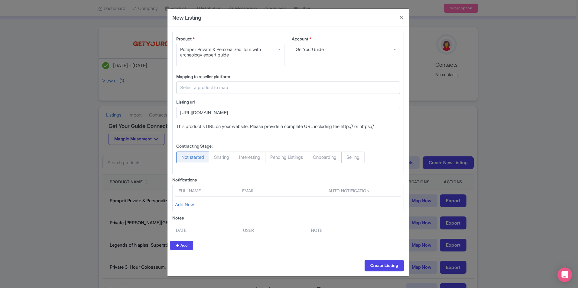
click at [215, 82] on div at bounding box center [288, 88] width 224 height 12
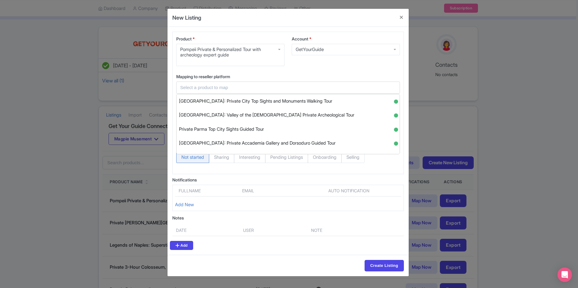
drag, startPoint x: 275, startPoint y: 83, endPoint x: 276, endPoint y: 90, distance: 6.7
click at [276, 83] on div at bounding box center [288, 88] width 224 height 12
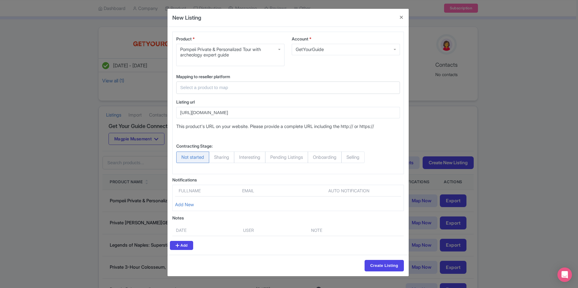
click at [276, 90] on input "text" at bounding box center [284, 87] width 209 height 7
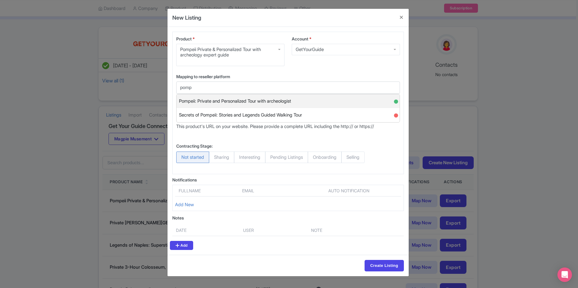
click at [278, 97] on span "Pompeii: Private and Personalized Tour with archeologist" at bounding box center [235, 101] width 112 height 9
type input "Pompeii: Private and Personalized Tour with archeologist"
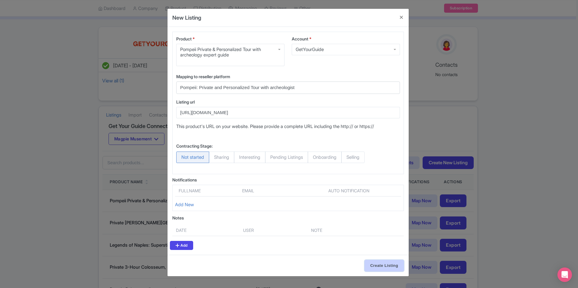
click at [379, 265] on input "Create Listing" at bounding box center [384, 265] width 39 height 11
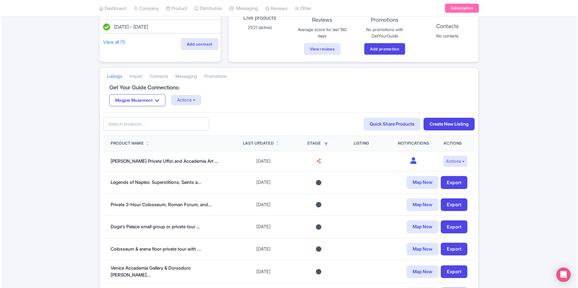
scroll to position [121, 0]
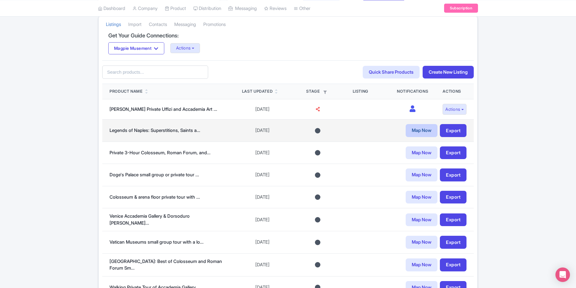
click at [422, 130] on link "Map Now" at bounding box center [421, 130] width 32 height 13
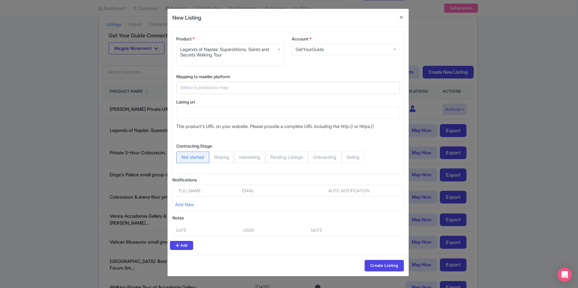
click at [238, 86] on input "text" at bounding box center [284, 87] width 209 height 7
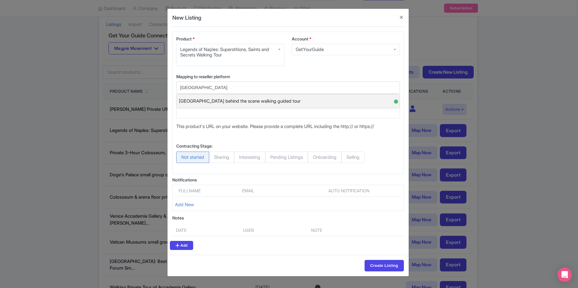
click at [250, 97] on span "[GEOGRAPHIC_DATA] behind the scene walking guided tour" at bounding box center [240, 101] width 122 height 9
type input "[GEOGRAPHIC_DATA] behind the scene walking guided tour"
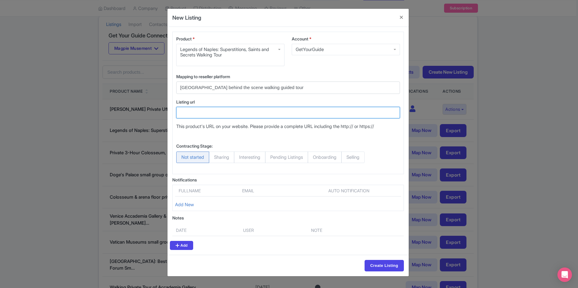
click at [222, 110] on input "Listing url" at bounding box center [288, 112] width 224 height 11
click at [227, 117] on input "Listing url" at bounding box center [288, 112] width 224 height 11
paste input "[URL][DOMAIN_NAME]"
type input "[URL][DOMAIN_NAME]"
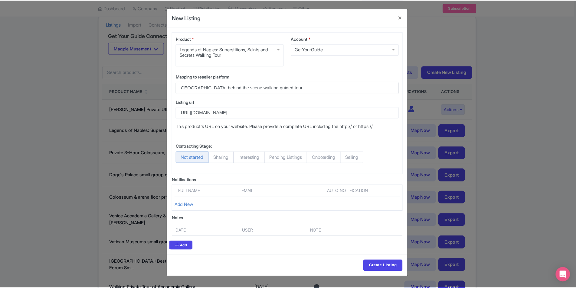
scroll to position [0, 0]
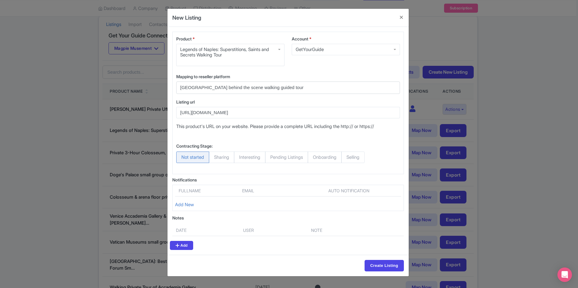
click at [357, 155] on span "Selling" at bounding box center [352, 157] width 23 height 11
click at [347, 155] on input "Selling" at bounding box center [344, 155] width 6 height 6
radio input "true"
click at [393, 264] on input "Create Listing" at bounding box center [384, 265] width 39 height 11
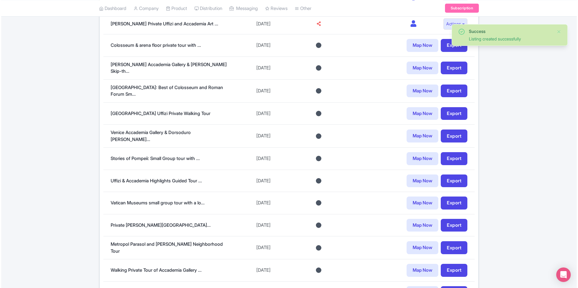
scroll to position [151, 0]
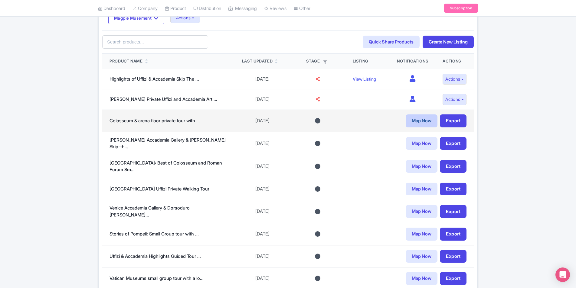
click at [427, 118] on link "Map Now" at bounding box center [421, 121] width 32 height 13
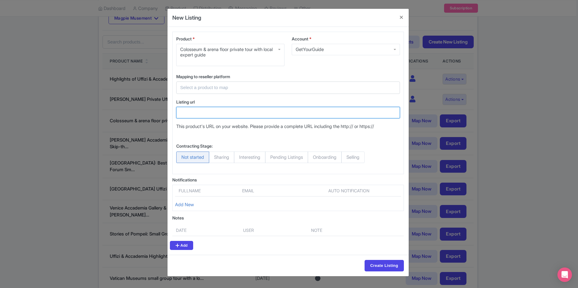
click at [231, 114] on input "Listing url" at bounding box center [288, 112] width 224 height 11
paste input "[URL][DOMAIN_NAME]"
type input "https://www.getyourguide.com/rome-l33/rome-private-colosseum-and-arena-floor-gu…"
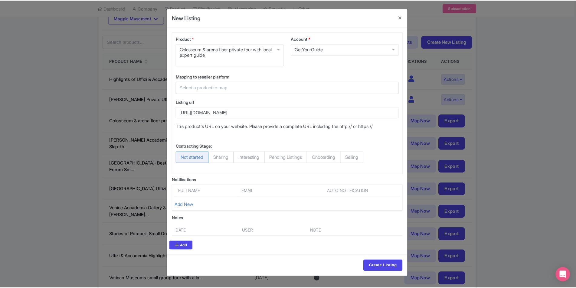
scroll to position [0, 0]
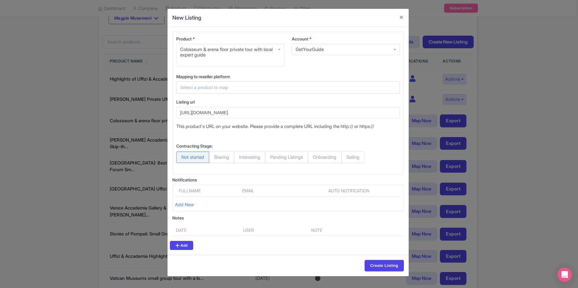
click at [230, 89] on input "text" at bounding box center [284, 87] width 209 height 7
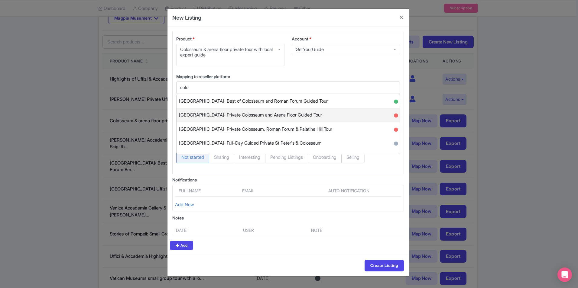
click at [250, 118] on span "Rome: Private Colosseum and Arena Floor Guided Tour" at bounding box center [250, 115] width 143 height 9
type input "Rome: Private Colosseum and Arena Floor Guided Tour"
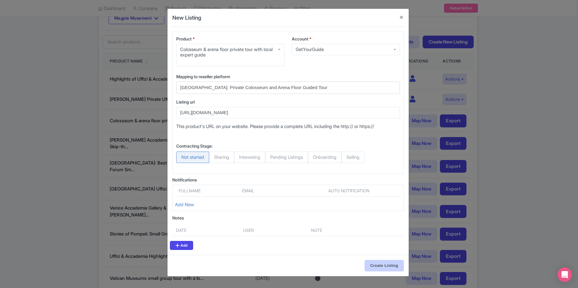
click at [375, 267] on div "Create Listing" at bounding box center [288, 265] width 241 height 21
click at [375, 266] on input "Create Listing" at bounding box center [384, 265] width 39 height 11
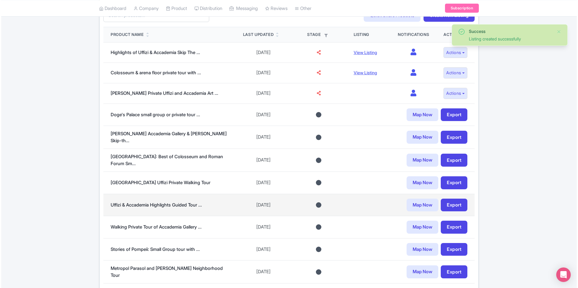
scroll to position [181, 0]
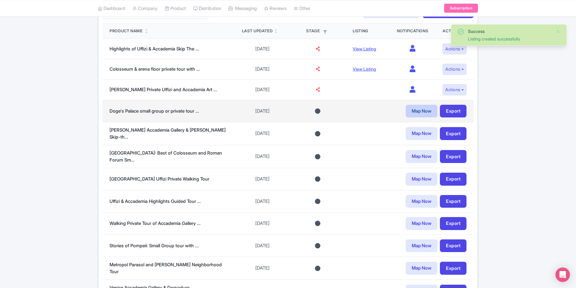
click at [408, 109] on link "Map Now" at bounding box center [421, 111] width 32 height 13
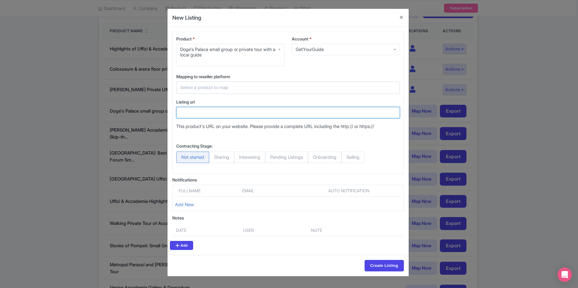
click at [237, 114] on input "Listing url" at bounding box center [288, 112] width 224 height 11
paste input "https://www.getyourguide.com/venice-l35/doge-s-palace-small-group-or-private-to…"
type input "https://www.getyourguide.com/venice-l35/doge-s-palace-small-group-or-private-to…"
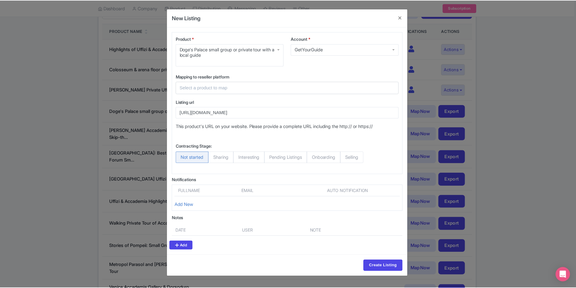
scroll to position [0, 0]
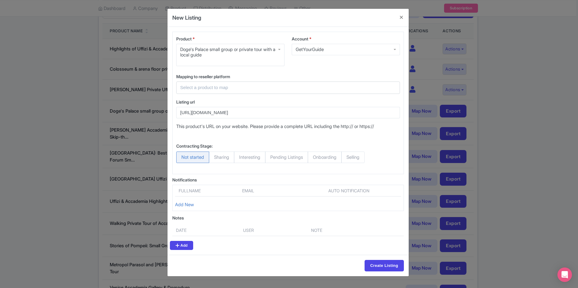
click at [237, 89] on input "text" at bounding box center [284, 87] width 209 height 7
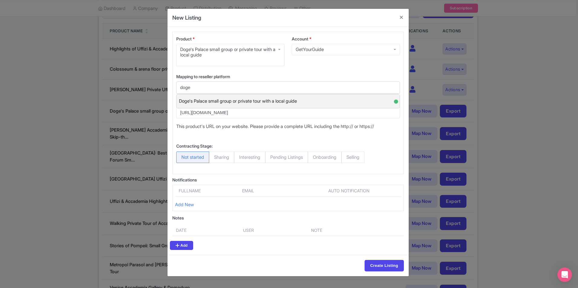
click at [245, 102] on span "Doge's Palace small group or private tour with a local guide" at bounding box center [238, 101] width 118 height 9
type input "Doge's Palace small group or private tour with a local guide"
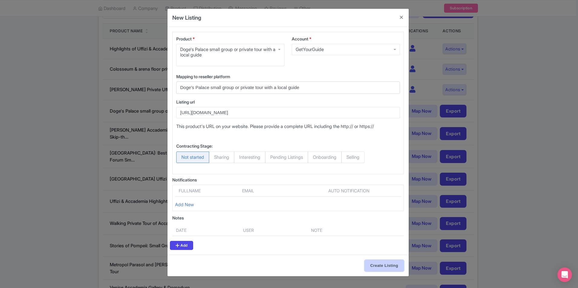
click at [382, 263] on input "Create Listing" at bounding box center [384, 265] width 39 height 11
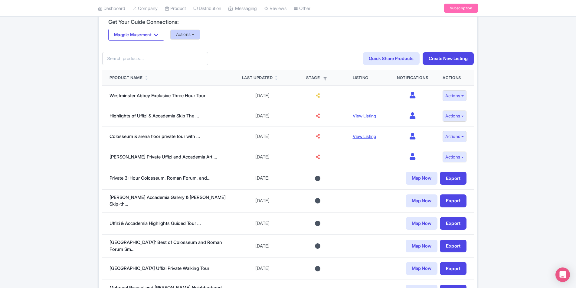
scroll to position [121, 0]
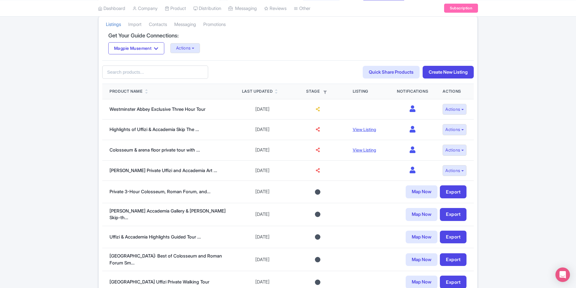
click at [168, 74] on input "text" at bounding box center [155, 73] width 106 height 14
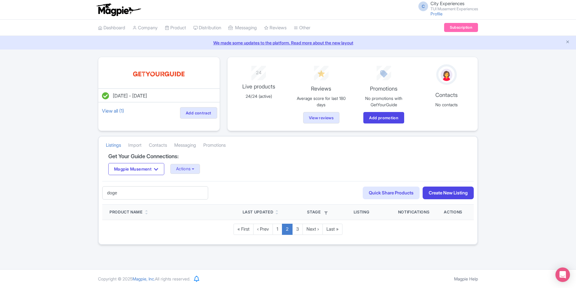
scroll to position [0, 0]
click at [145, 193] on input "doge" at bounding box center [155, 194] width 106 height 14
click at [151, 189] on input "doge" at bounding box center [155, 194] width 106 height 14
click at [154, 188] on input "doge" at bounding box center [155, 194] width 106 height 14
type input "d"
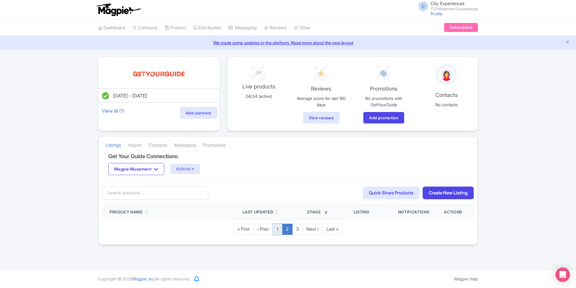
click at [275, 231] on link "1" at bounding box center [277, 229] width 10 height 11
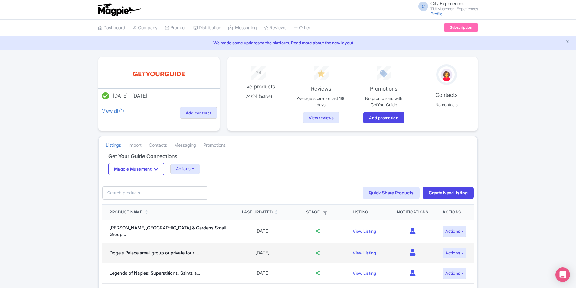
click at [178, 250] on link "Doge's Palace small group or private tour ..." at bounding box center [153, 253] width 89 height 6
click at [361, 251] on link "View Listing" at bounding box center [364, 253] width 23 height 5
click at [450, 248] on button "Actions" at bounding box center [454, 253] width 24 height 11
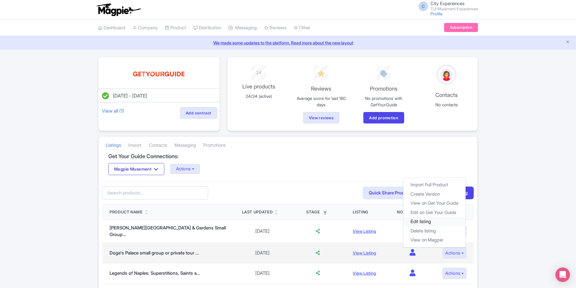
click at [423, 218] on link "Edit listing" at bounding box center [434, 221] width 62 height 9
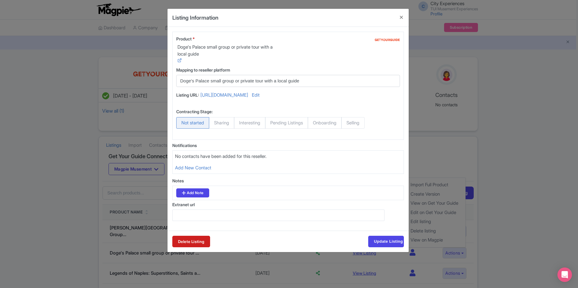
click at [354, 129] on span "Selling" at bounding box center [352, 122] width 23 height 11
click at [347, 123] on input "Selling" at bounding box center [344, 120] width 6 height 6
radio input "true"
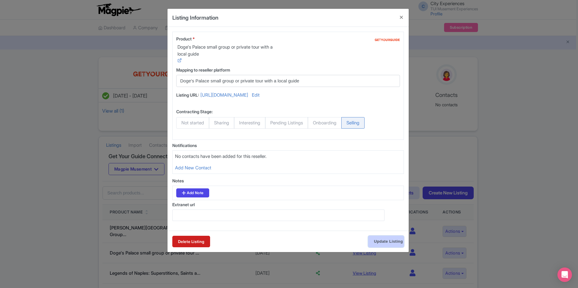
click at [389, 248] on input "Update Listing" at bounding box center [386, 241] width 36 height 11
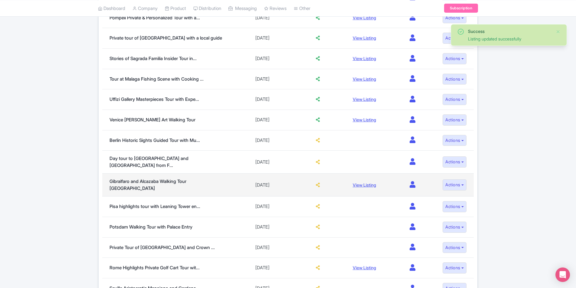
scroll to position [392, 0]
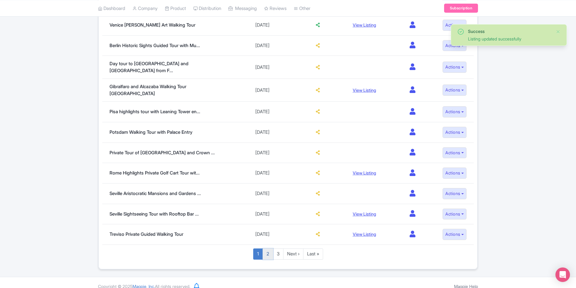
click at [266, 249] on link "2" at bounding box center [267, 254] width 11 height 11
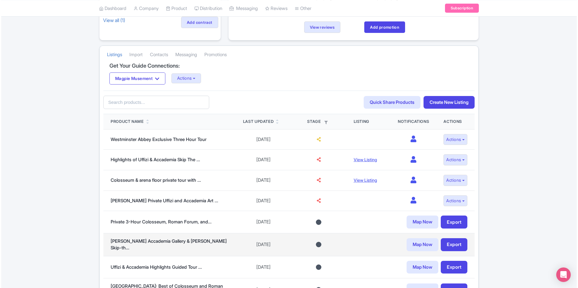
scroll to position [121, 0]
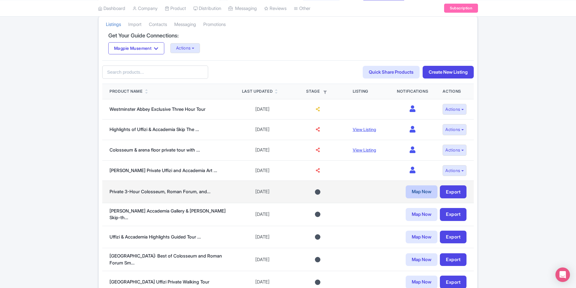
click at [412, 187] on link "Map Now" at bounding box center [421, 192] width 32 height 13
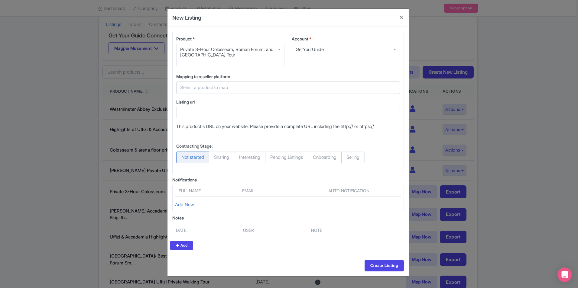
click at [203, 89] on input "text" at bounding box center [284, 87] width 209 height 7
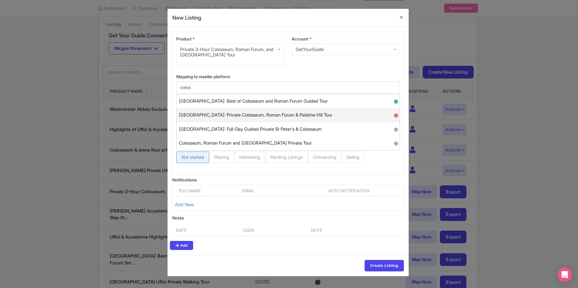
click at [229, 118] on span "[GEOGRAPHIC_DATA]: Private Colosseum, Roman Forum & Palatine Hill Tour" at bounding box center [255, 115] width 153 height 9
type input "[GEOGRAPHIC_DATA]: Private Colosseum, Roman Forum & Palatine Hill Tour"
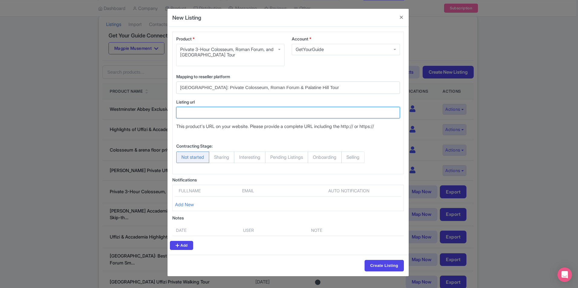
click at [203, 111] on input "Listing url" at bounding box center [288, 112] width 224 height 11
click at [233, 115] on input "Listing url" at bounding box center [288, 112] width 224 height 11
paste input "[URL][DOMAIN_NAME]"
type input "[URL][DOMAIN_NAME]"
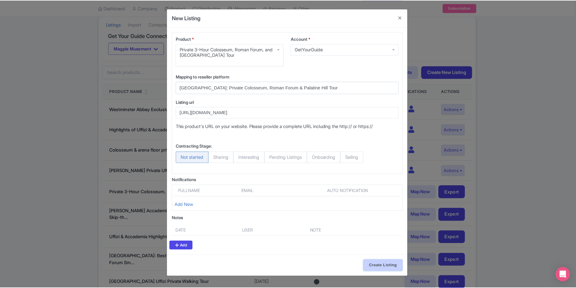
scroll to position [0, 0]
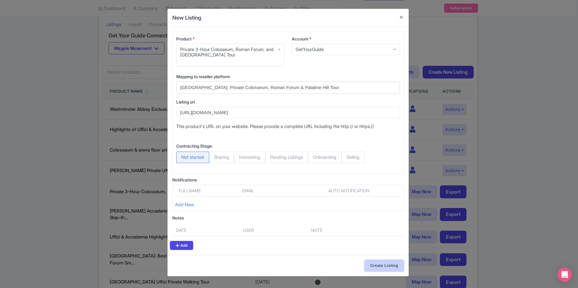
click at [377, 267] on input "Create Listing" at bounding box center [384, 265] width 39 height 11
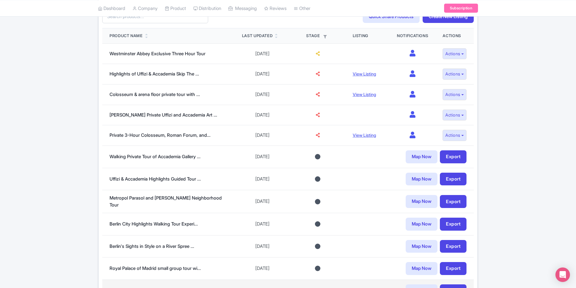
scroll to position [176, 0]
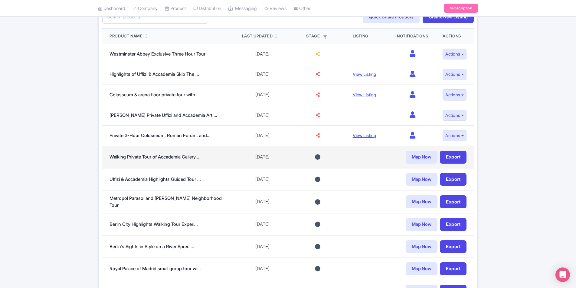
click at [169, 156] on link "Walking Private Tour of Accademia Gallery ..." at bounding box center [154, 157] width 91 height 6
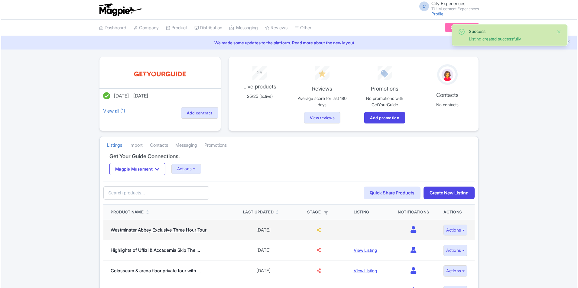
scroll to position [176, 0]
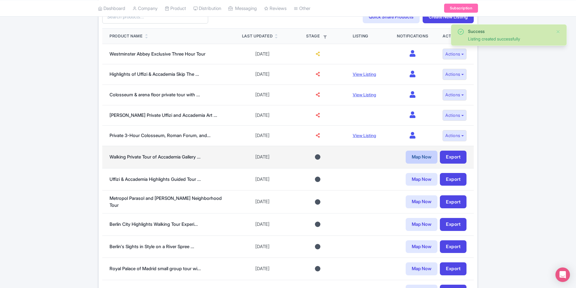
click at [425, 158] on link "Map Now" at bounding box center [421, 157] width 32 height 13
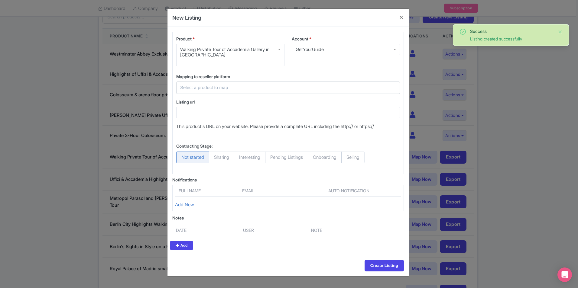
click at [248, 91] on input "text" at bounding box center [284, 87] width 209 height 7
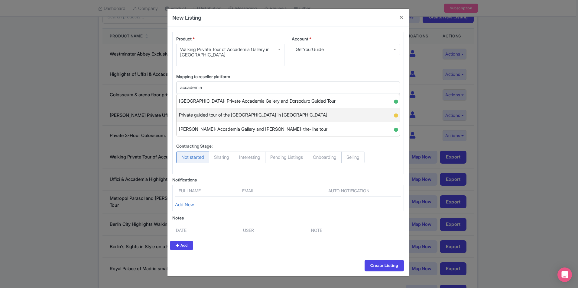
click at [256, 110] on div "Private guided tour of the Accademia Gallery in Florence ●" at bounding box center [288, 115] width 223 height 14
type input "Private guided tour of the Accademia Gallery in Florence"
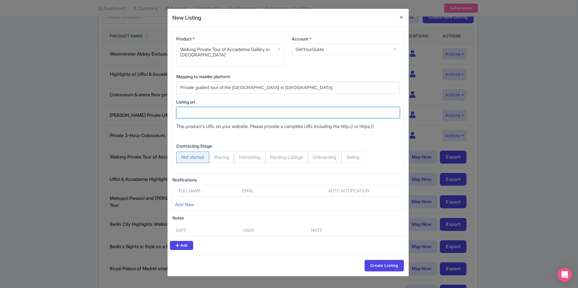
click at [217, 113] on input "Listing url" at bounding box center [288, 112] width 224 height 11
click at [244, 108] on input "Listing url" at bounding box center [288, 112] width 224 height 11
paste input "https://www.getyourguide.com/florence-l32/private-guided-tour-of-the-accademia-…"
type input "https://www.getyourguide.com/florence-l32/private-guided-tour-of-the-accademia-…"
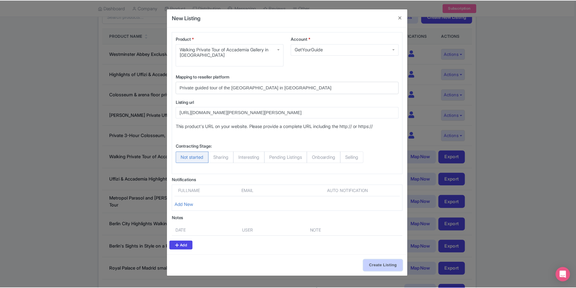
scroll to position [0, 0]
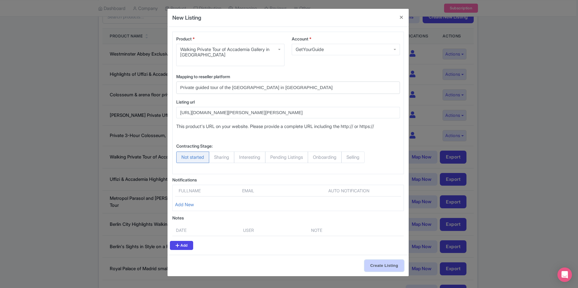
click at [391, 264] on input "Create Listing" at bounding box center [384, 265] width 39 height 11
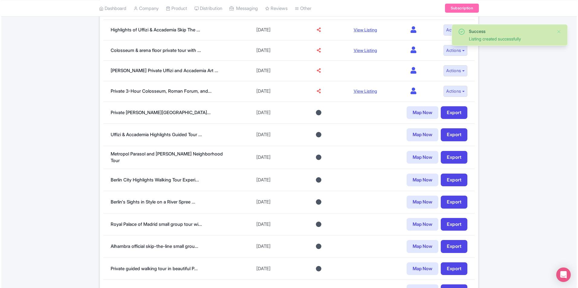
scroll to position [212, 0]
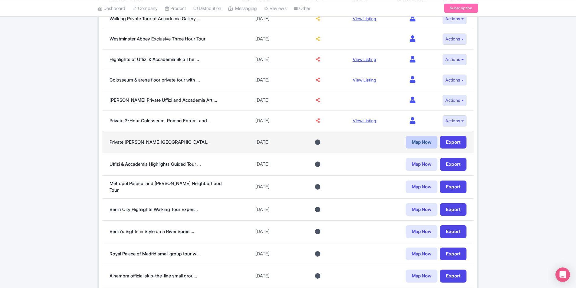
click at [416, 143] on link "Map Now" at bounding box center [421, 142] width 32 height 13
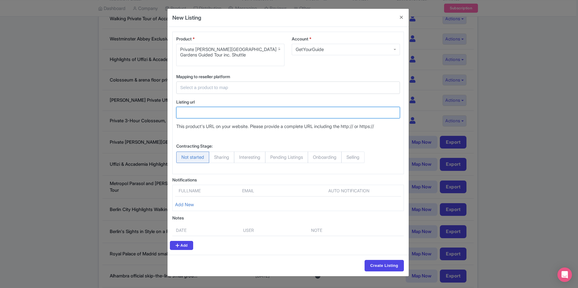
click at [215, 111] on input "Listing url" at bounding box center [288, 112] width 224 height 11
paste input "https://www.getyourguide.com/caserta-city-l3426/private-caserta-royal-palace-an…"
type input "https://www.getyourguide.com/caserta-city-l3426/private-caserta-royal-palace-an…"
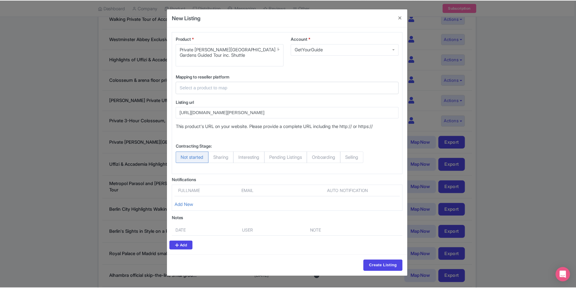
scroll to position [0, 0]
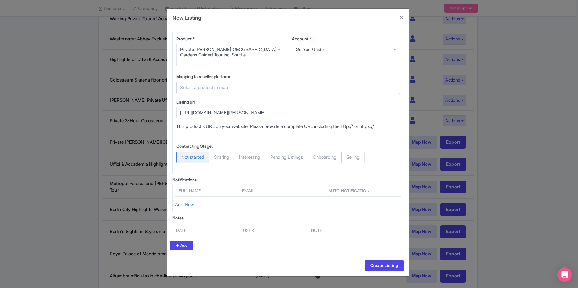
drag, startPoint x: 229, startPoint y: 86, endPoint x: 233, endPoint y: 70, distance: 16.0
click at [229, 83] on div at bounding box center [288, 88] width 224 height 12
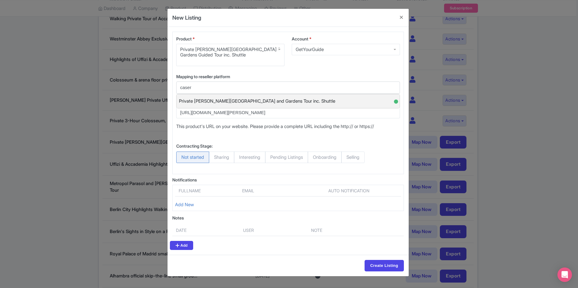
click at [323, 101] on div "Private Caserta Royal Palace and Gardens Tour inc. Shuttle ●" at bounding box center [288, 101] width 223 height 14
type input "Private Caserta Royal Palace and Gardens Tour inc. Shuttle"
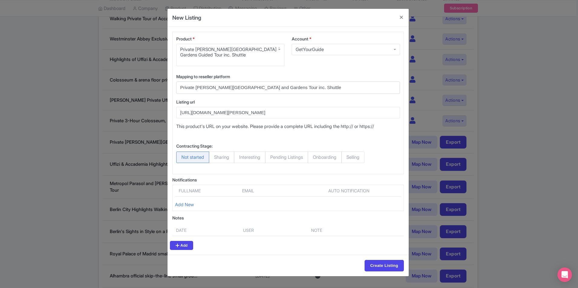
click at [365, 158] on span "Selling" at bounding box center [352, 157] width 23 height 11
click at [347, 158] on input "Selling" at bounding box center [344, 155] width 6 height 6
radio input "true"
click at [385, 265] on input "Create Listing" at bounding box center [384, 265] width 39 height 11
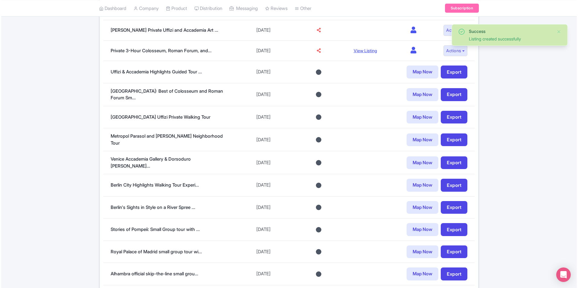
scroll to position [415, 0]
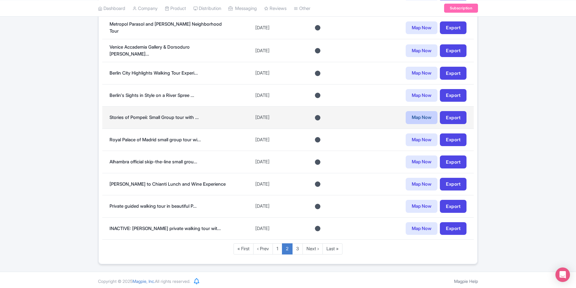
click at [418, 115] on link "Map Now" at bounding box center [421, 117] width 32 height 13
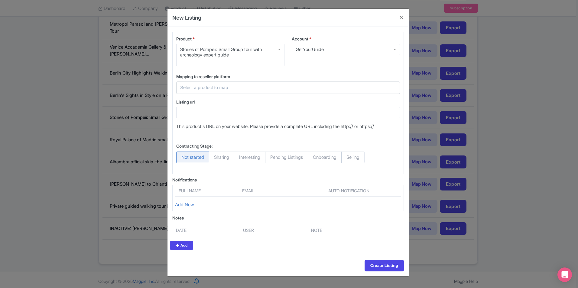
click at [233, 89] on input "text" at bounding box center [284, 87] width 209 height 7
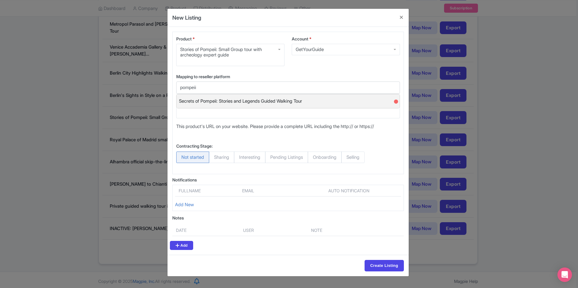
click at [299, 102] on span "Secrets of Pompeii: Stories and Legends Guided Walking Tour" at bounding box center [240, 101] width 123 height 9
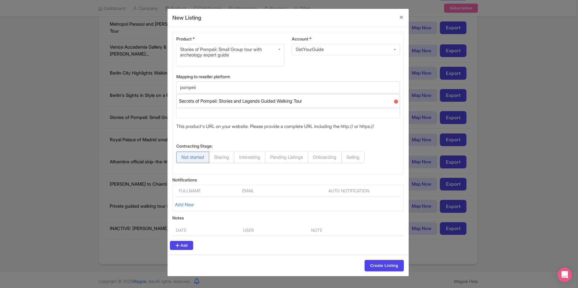
type input "Secrets of Pompeii: Stories and Legends Guided Walking Tour"
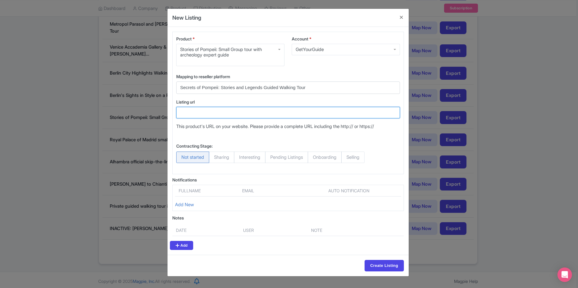
click at [285, 111] on input "Listing url" at bounding box center [288, 112] width 224 height 11
paste input "https://www.getyourguide.com/pompei-campania-l156880/secrets-of-pompeii-a-journ…"
type input "https://www.getyourguide.com/pompei-campania-l156880/secrets-of-pompeii-a-journ…"
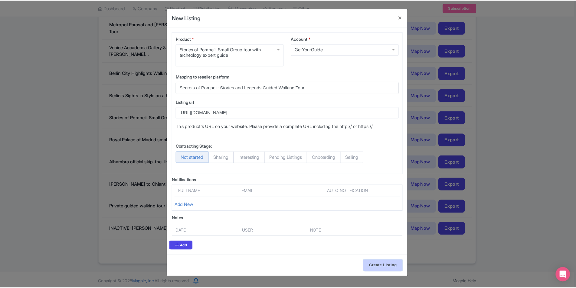
scroll to position [0, 0]
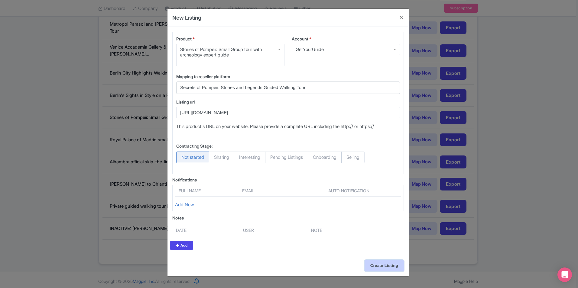
click at [376, 268] on input "Create Listing" at bounding box center [384, 265] width 39 height 11
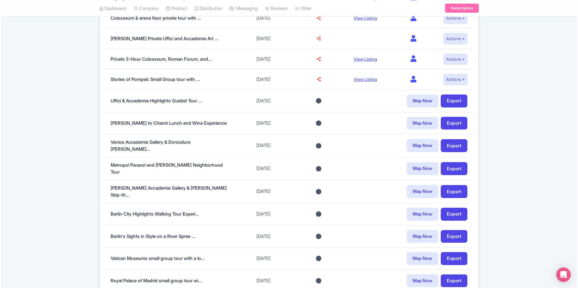
scroll to position [292, 0]
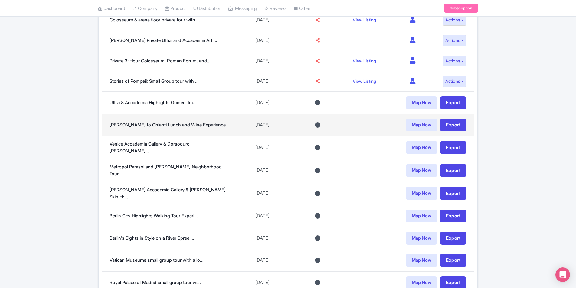
drag, startPoint x: 426, startPoint y: 142, endPoint x: 398, endPoint y: 135, distance: 28.9
click at [426, 142] on link "Map Now" at bounding box center [421, 147] width 32 height 13
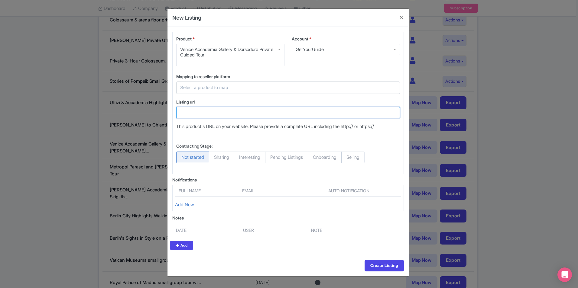
click at [224, 115] on input "Listing url" at bounding box center [288, 112] width 224 height 11
paste input "https://www.getyourguide.com/dorsoduro-l3939/venice-private-accademia-gallery-a…"
type input "https://www.getyourguide.com/dorsoduro-l3939/venice-private-accademia-gallery-a…"
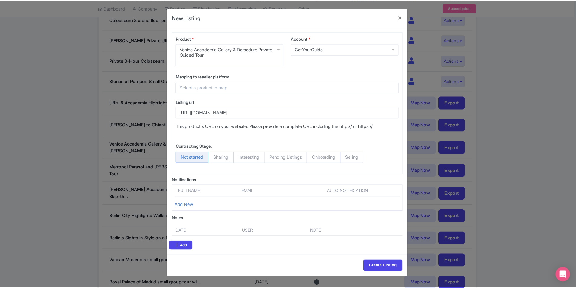
scroll to position [0, 0]
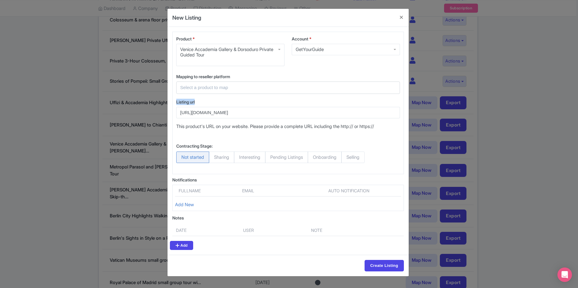
drag, startPoint x: 237, startPoint y: 103, endPoint x: 244, endPoint y: 96, distance: 10.3
click at [244, 96] on div "Mapping to reseller platform Select a product to map Ravenna: Private City Top …" at bounding box center [288, 103] width 231 height 61
drag, startPoint x: 244, startPoint y: 96, endPoint x: 247, endPoint y: 91, distance: 5.3
click at [247, 91] on input "text" at bounding box center [284, 87] width 209 height 7
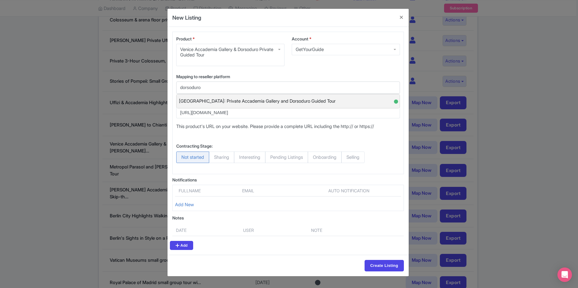
click at [266, 101] on span "[GEOGRAPHIC_DATA]: Private Accademia Gallery and Dorsoduro Guided Tour" at bounding box center [257, 101] width 157 height 9
type input "[GEOGRAPHIC_DATA]: Private Accademia Gallery and Dorsoduro Guided Tour"
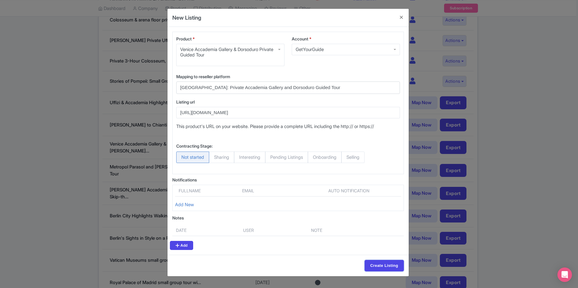
drag, startPoint x: 382, startPoint y: 267, endPoint x: 272, endPoint y: 152, distance: 158.0
click at [245, 159] on form "Product * Venice Accademia Gallery & Dorsoduro Private Guided Tour Venice Accad…" at bounding box center [288, 152] width 241 height 250
click at [357, 156] on span "Selling" at bounding box center [352, 157] width 23 height 11
click at [347, 156] on input "Selling" at bounding box center [344, 155] width 6 height 6
radio input "true"
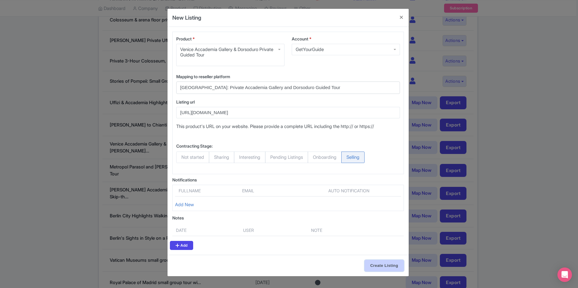
click at [387, 266] on input "Create Listing" at bounding box center [384, 265] width 39 height 11
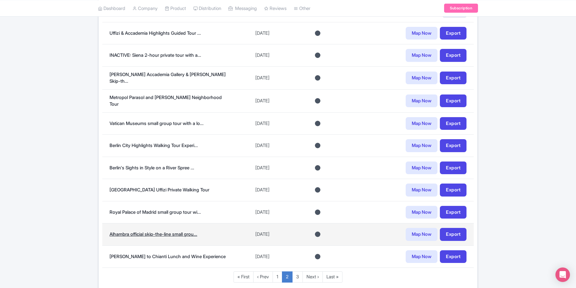
scroll to position [393, 0]
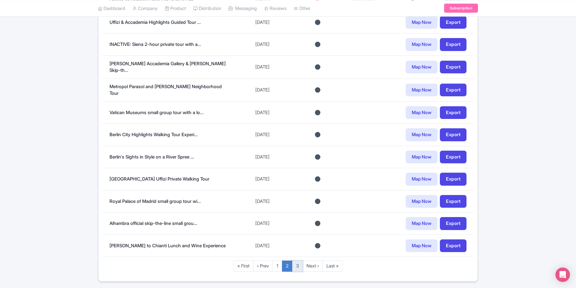
click at [297, 267] on link "3" at bounding box center [297, 266] width 11 height 11
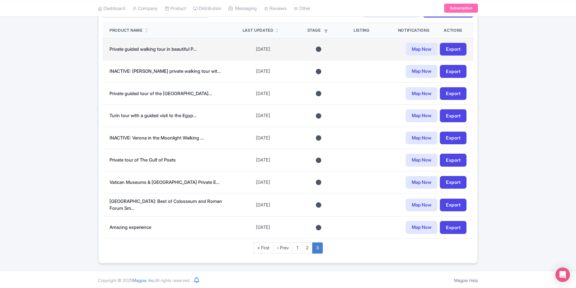
scroll to position [183, 0]
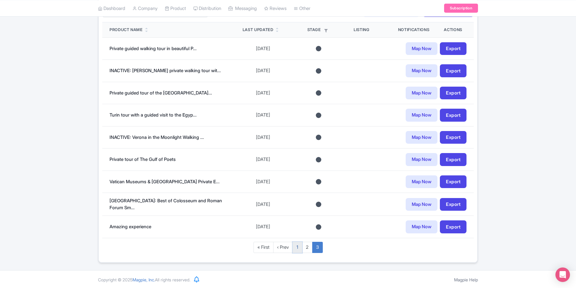
click at [295, 248] on link "1" at bounding box center [297, 247] width 10 height 11
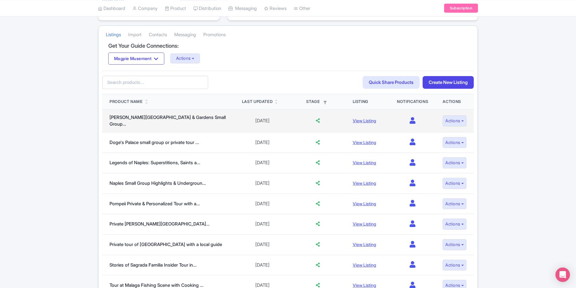
scroll to position [121, 0]
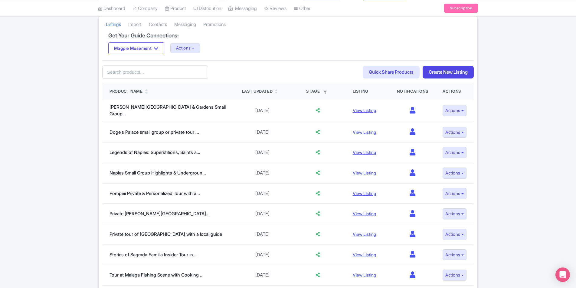
click at [197, 73] on input "text" at bounding box center [155, 73] width 106 height 14
type input "florence"
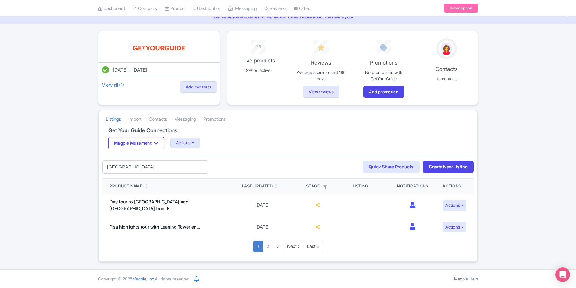
scroll to position [24, 0]
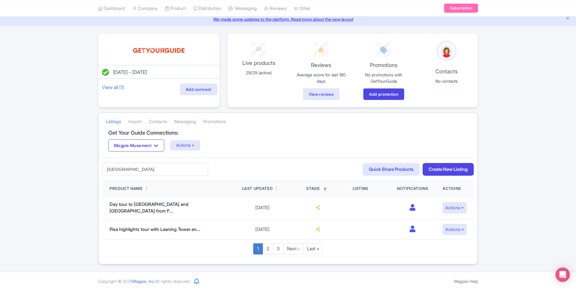
drag, startPoint x: 178, startPoint y: 171, endPoint x: -48, endPoint y: 158, distance: 226.5
click at [0, 158] on html "C City Experiences TUI Musement Experiences Profile Users Settings Sign out Das…" at bounding box center [288, 120] width 576 height 288
type input "u"
type input "accademia"
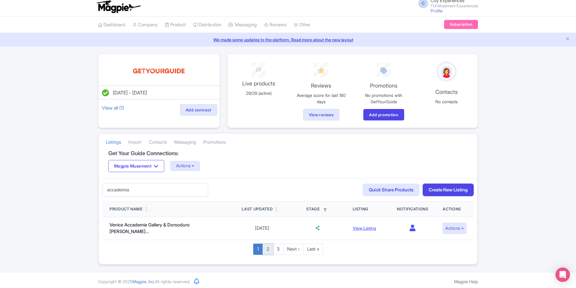
click at [268, 247] on link "2" at bounding box center [267, 249] width 11 height 11
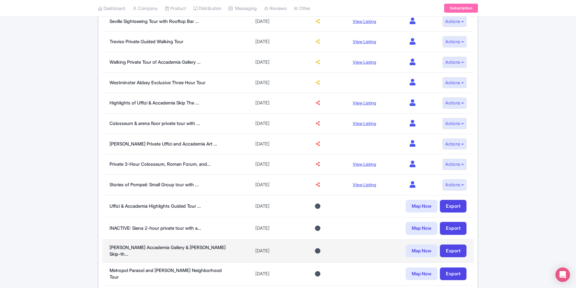
scroll to position [212, 0]
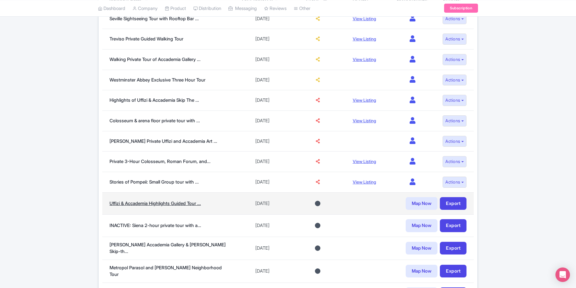
click at [167, 202] on link "Uffizi & Accademia Highlights Guided Tour ..." at bounding box center [154, 204] width 91 height 6
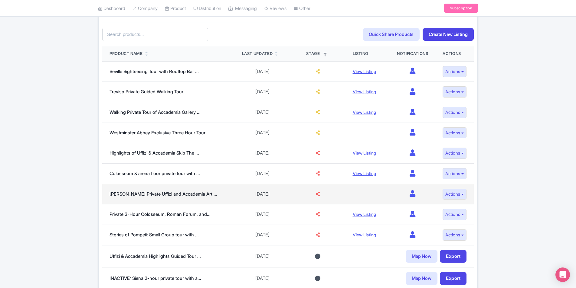
scroll to position [151, 0]
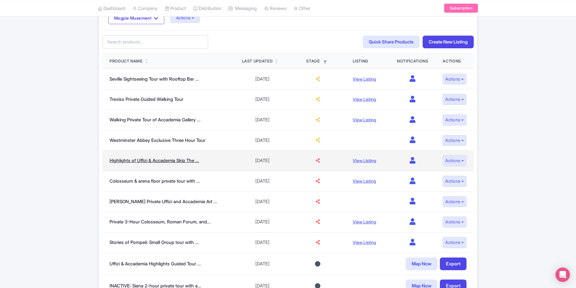
click at [168, 162] on link "Highlights of Uffizi & Accademia Skip The ..." at bounding box center [153, 161] width 89 height 6
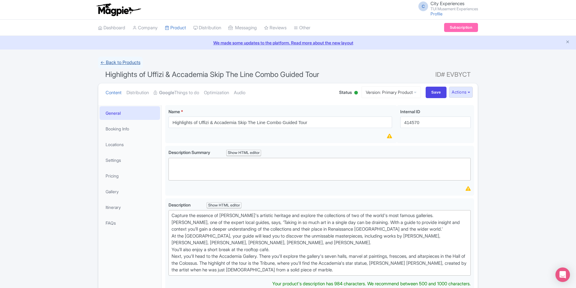
click at [135, 63] on link "← Back to Products" at bounding box center [120, 63] width 45 height 12
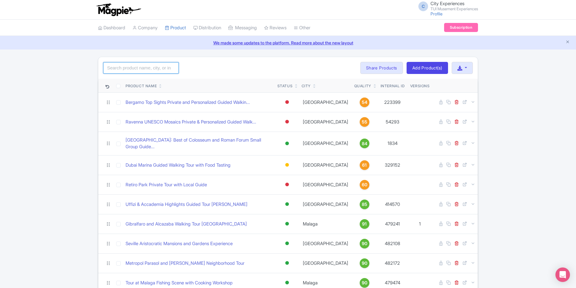
drag, startPoint x: 133, startPoint y: 68, endPoint x: 144, endPoint y: 68, distance: 10.6
click at [134, 68] on input "search" at bounding box center [141, 67] width 76 height 11
type input "uffizi"
click button "Search" at bounding box center [0, 0] width 0 height 0
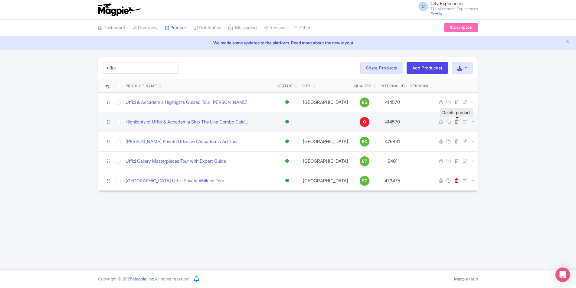
click at [455, 123] on icon at bounding box center [456, 121] width 5 height 5
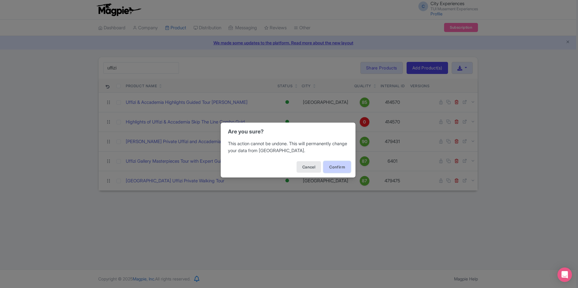
click at [342, 163] on button "Confirm" at bounding box center [337, 166] width 27 height 11
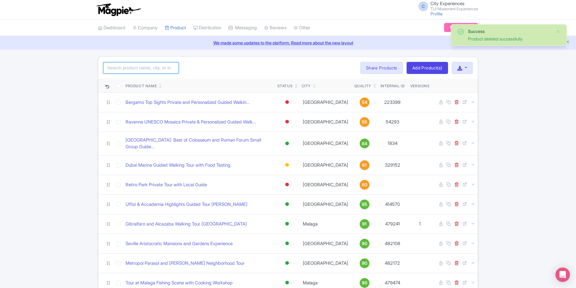
click at [150, 71] on input "search" at bounding box center [141, 67] width 76 height 11
click at [258, 75] on div "Search Bulk Actions Delete Add to Collection Share Products Add to Collection C…" at bounding box center [287, 68] width 379 height 22
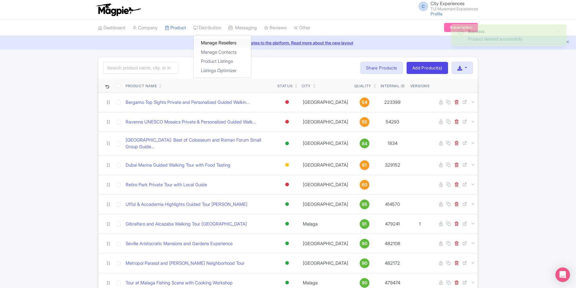
click at [208, 43] on link "Manage Resellers" at bounding box center [222, 42] width 57 height 9
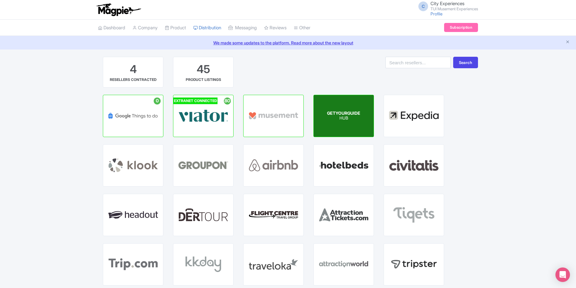
click at [339, 117] on p "HUB" at bounding box center [343, 118] width 33 height 5
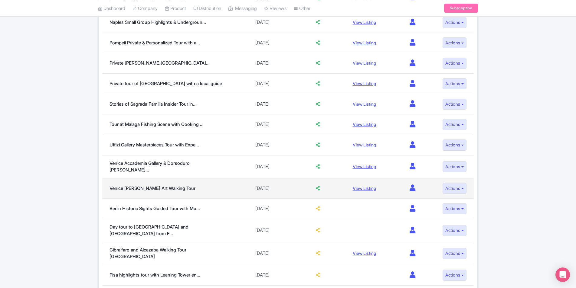
scroll to position [392, 0]
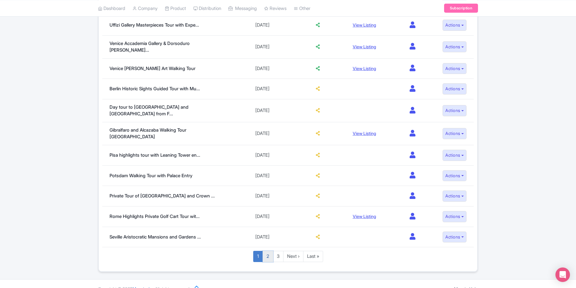
click at [268, 251] on link "2" at bounding box center [267, 256] width 11 height 11
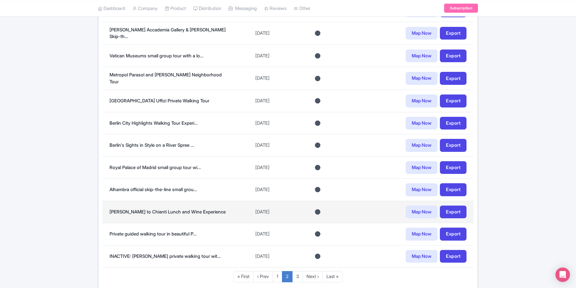
scroll to position [413, 0]
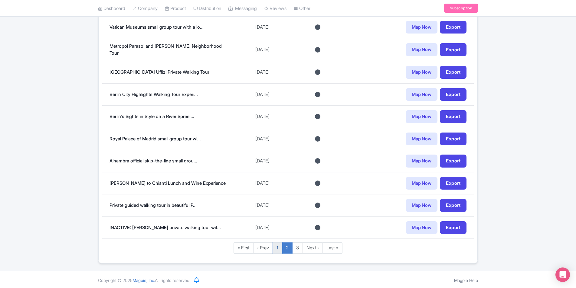
click at [276, 247] on link "1" at bounding box center [277, 248] width 10 height 11
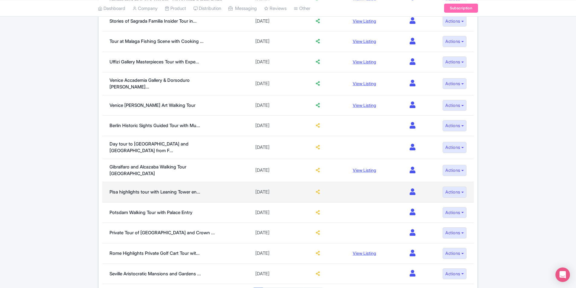
scroll to position [363, 0]
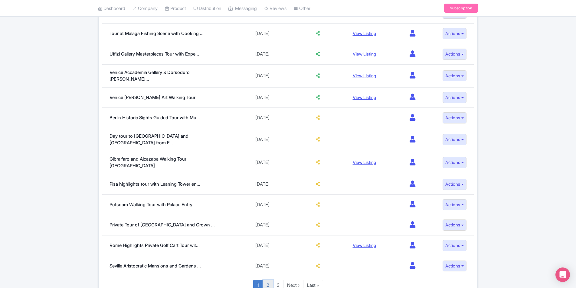
click at [265, 280] on link "2" at bounding box center [267, 285] width 11 height 11
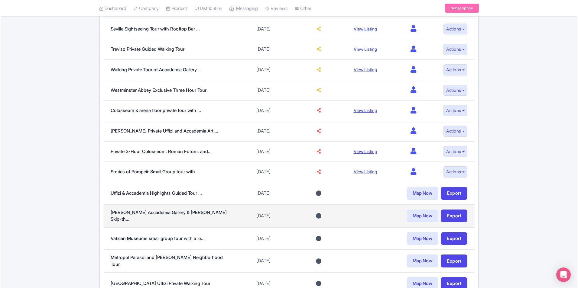
scroll to position [242, 0]
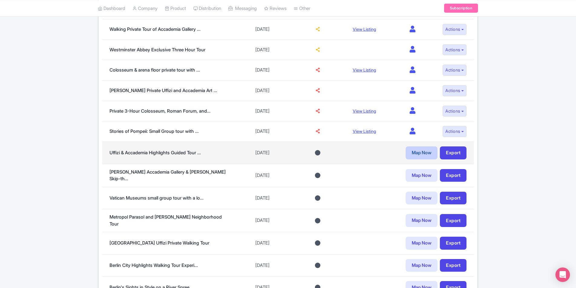
click at [415, 153] on link "Map Now" at bounding box center [421, 153] width 32 height 13
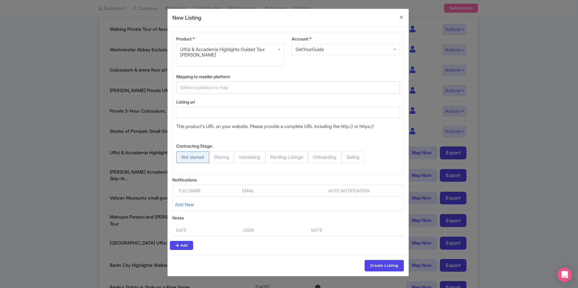
click at [230, 86] on input "text" at bounding box center [284, 87] width 209 height 7
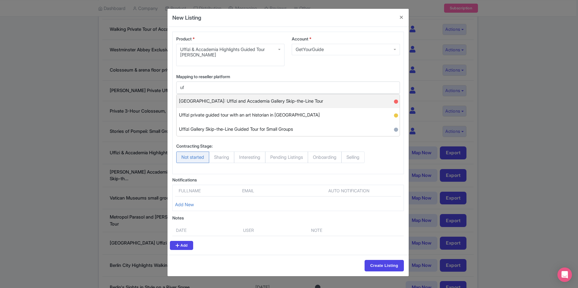
click at [278, 99] on span "Florence: Uffizi and Accademia Gallery Skip-the-Line Tour" at bounding box center [251, 101] width 144 height 9
type input "Florence: Uffizi and Accademia Gallery Skip-the-Line Tour"
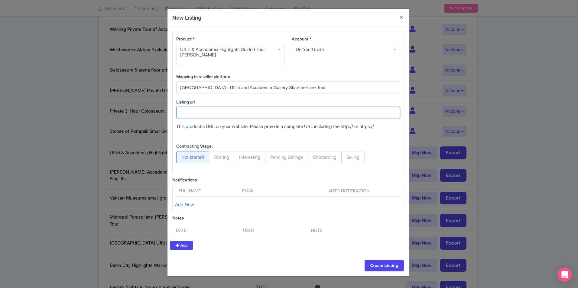
drag, startPoint x: 235, startPoint y: 115, endPoint x: 188, endPoint y: 94, distance: 51.9
click at [235, 115] on input "Listing url" at bounding box center [288, 112] width 224 height 11
click at [193, 112] on input "Listing url" at bounding box center [288, 112] width 224 height 11
paste input "https://www.getyourguide.com/florence-l32/florence-uffizi-and-accademia-gallery…"
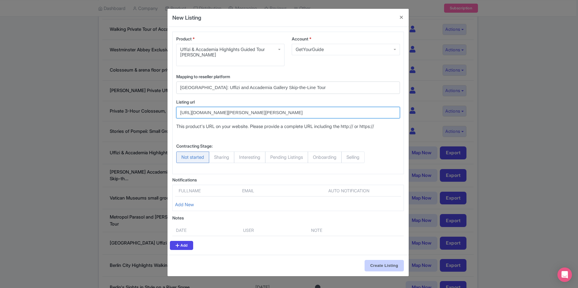
type input "https://www.getyourguide.com/florence-l32/florence-uffizi-and-accademia-gallery…"
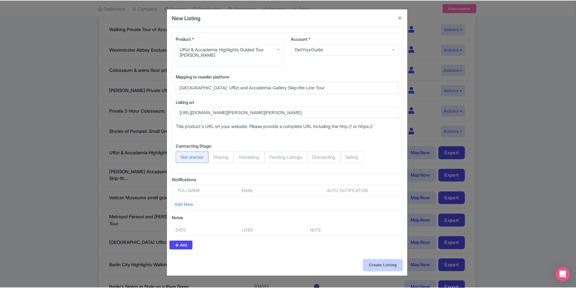
scroll to position [0, 0]
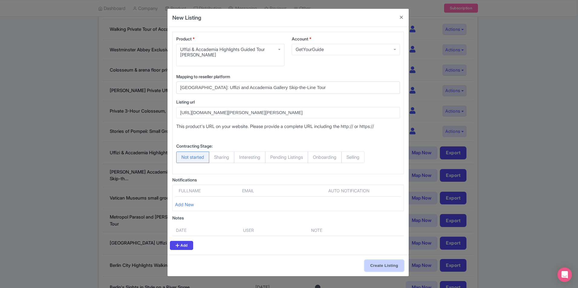
click at [386, 270] on input "Create Listing" at bounding box center [384, 265] width 39 height 11
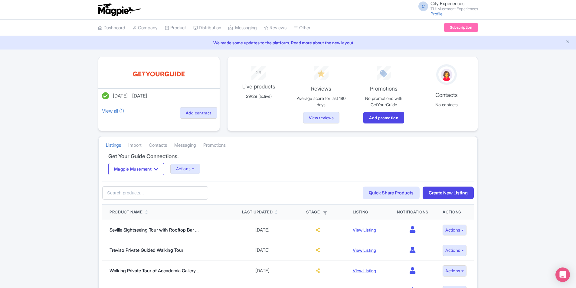
drag, startPoint x: 179, startPoint y: 183, endPoint x: 174, endPoint y: 195, distance: 13.0
click at [179, 184] on div "79e64208-afba-4385-a53d-813c9decccde Search Quick Share Products Create New Lis…" at bounding box center [287, 193] width 371 height 24
click at [174, 190] on input "text" at bounding box center [155, 194] width 106 height 14
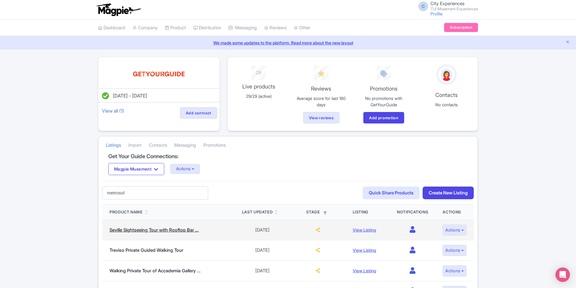
type input "metrosol"
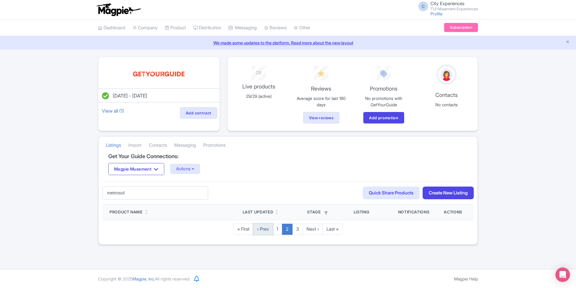
click at [262, 231] on link "‹ Prev" at bounding box center [263, 229] width 20 height 11
click at [277, 229] on link "1" at bounding box center [277, 229] width 10 height 11
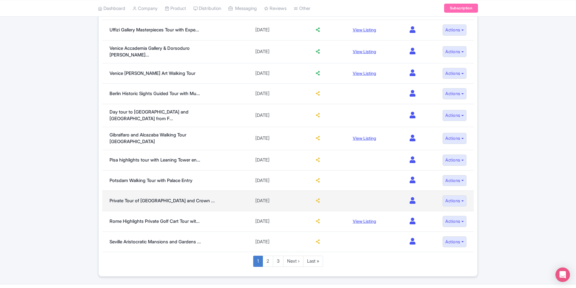
scroll to position [392, 0]
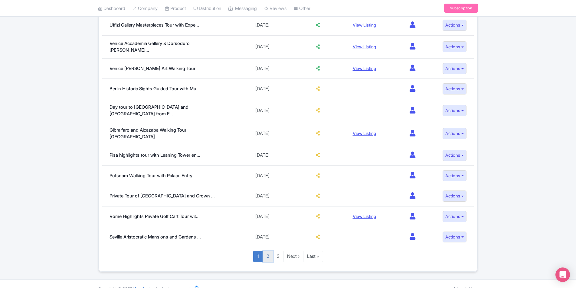
click at [268, 251] on link "2" at bounding box center [267, 256] width 11 height 11
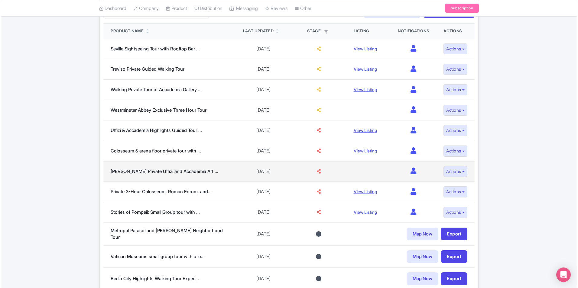
scroll to position [212, 0]
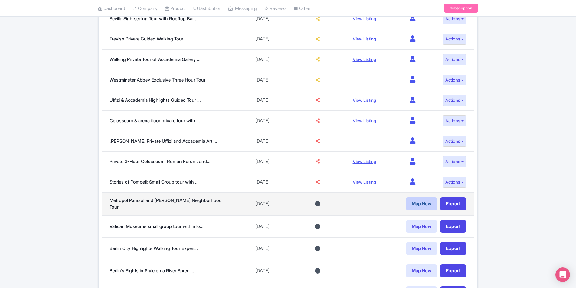
click at [430, 200] on link "Map Now" at bounding box center [421, 204] width 32 height 13
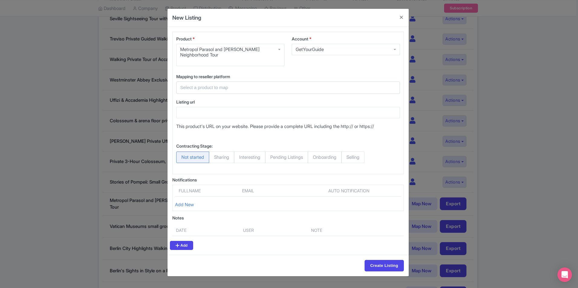
click at [236, 88] on input "text" at bounding box center [284, 87] width 209 height 7
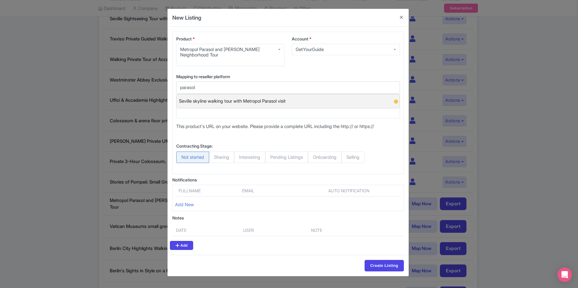
click at [262, 97] on span "Seville skyline walking tour with Metropol Parasol visit" at bounding box center [232, 101] width 107 height 9
type input "Seville skyline walking tour with Metropol Parasol visit"
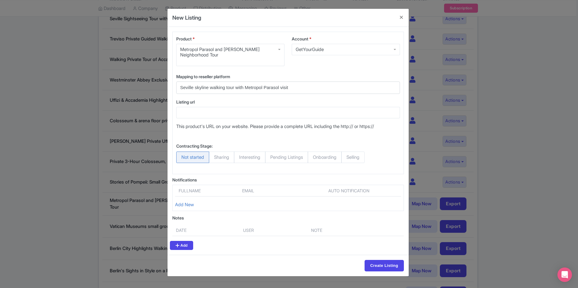
click at [234, 106] on div "Listing url" at bounding box center [288, 109] width 224 height 20
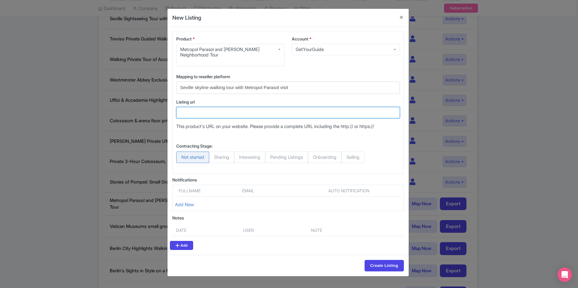
click at [233, 111] on input "Listing url" at bounding box center [288, 112] width 224 height 11
click at [267, 110] on input "Listing url" at bounding box center [288, 112] width 224 height 11
paste input "https://www.getyourguide.com/seville-l48/seville-skyline-walking-tour-with-metr…"
type input "https://www.getyourguide.com/seville-l48/seville-skyline-walking-tour-with-metr…"
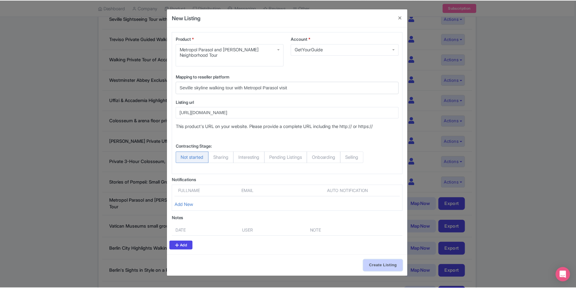
scroll to position [0, 0]
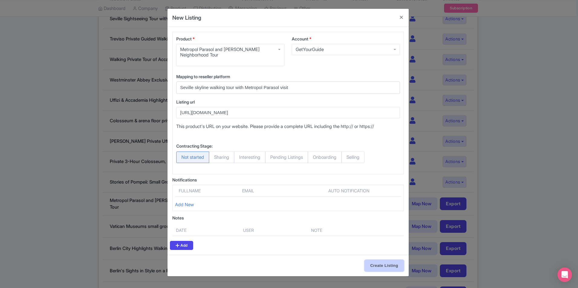
click at [382, 265] on input "Create Listing" at bounding box center [384, 265] width 39 height 11
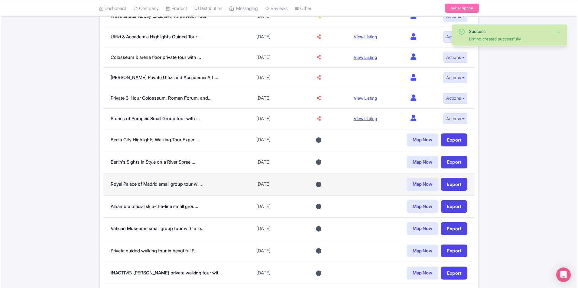
scroll to position [302, 0]
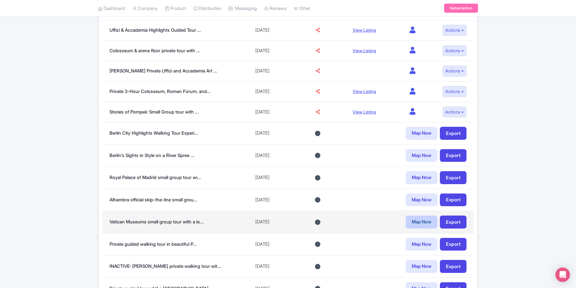
click at [415, 224] on link "Map Now" at bounding box center [421, 222] width 32 height 13
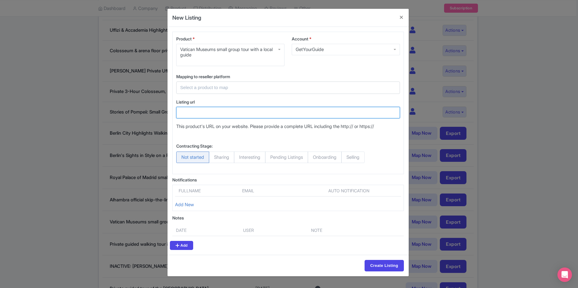
click at [214, 108] on input "Listing url" at bounding box center [288, 112] width 224 height 11
paste input "https://www.getyourguide.com/rome-l33/vatican-museums-sistine-chapel-skip-the-l…"
type input "https://www.getyourguide.com/rome-l33/vatican-museums-sistine-chapel-skip-the-l…"
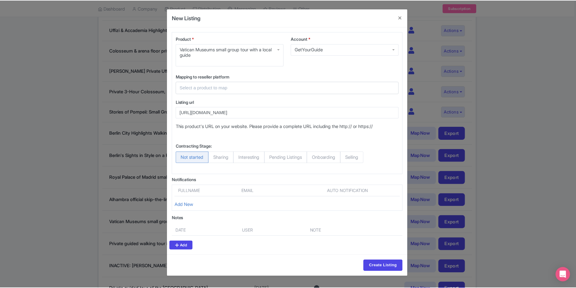
scroll to position [0, 0]
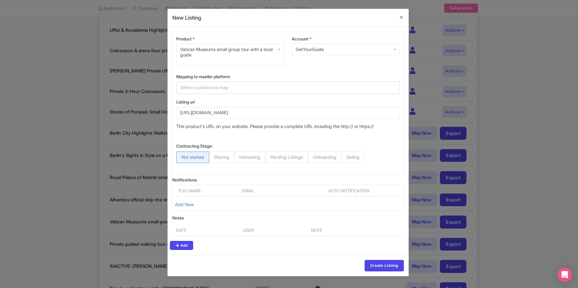
click at [228, 89] on input "text" at bounding box center [284, 87] width 209 height 7
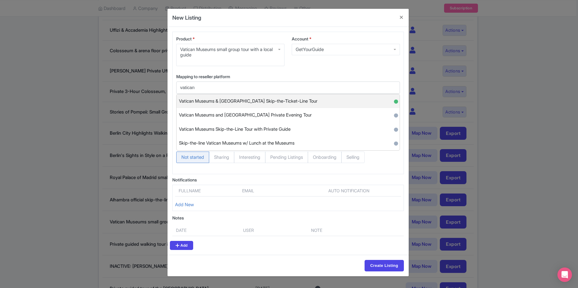
click at [298, 105] on span "Vatican Museums & [GEOGRAPHIC_DATA] Skip-the-Ticket-Line Tour" at bounding box center [248, 101] width 138 height 9
type input "Vatican Museums & [GEOGRAPHIC_DATA] Skip-the-Ticket-Line Tour"
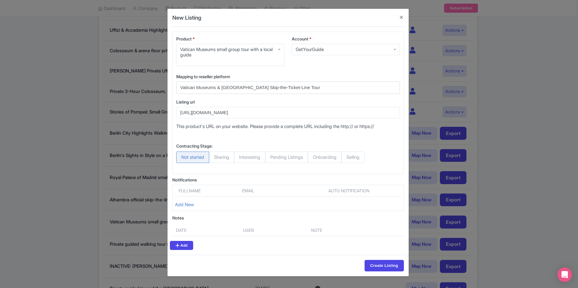
click at [365, 161] on span "Selling" at bounding box center [352, 157] width 23 height 11
click at [347, 158] on input "Selling" at bounding box center [344, 155] width 6 height 6
radio input "true"
click at [382, 263] on input "Create Listing" at bounding box center [384, 265] width 39 height 11
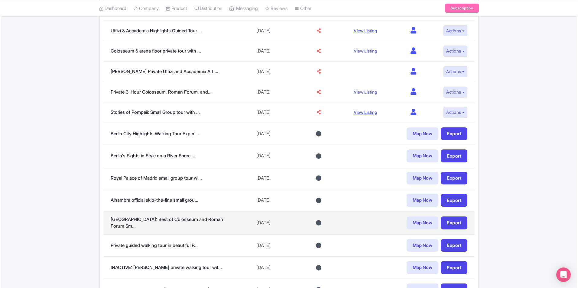
scroll to position [333, 0]
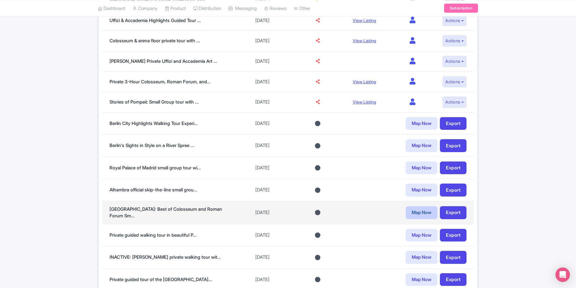
click at [421, 213] on link "Map Now" at bounding box center [421, 213] width 32 height 13
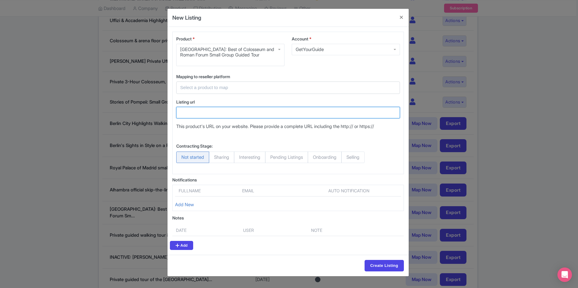
click at [267, 111] on input "Listing url" at bounding box center [288, 112] width 224 height 11
paste input "https://www.getyourguide.com/rome-l33/rome-best-of-colosseum-and-roman-forum-gu…"
type input "https://www.getyourguide.com/rome-l33/rome-best-of-colosseum-and-roman-forum-gu…"
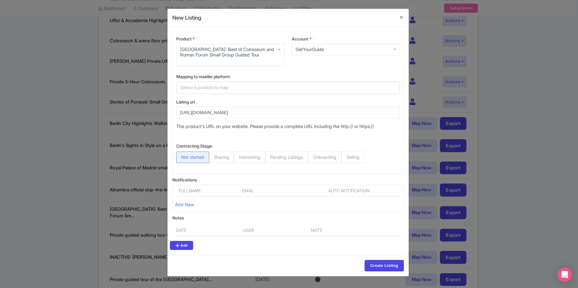
click at [257, 89] on input "text" at bounding box center [284, 87] width 209 height 7
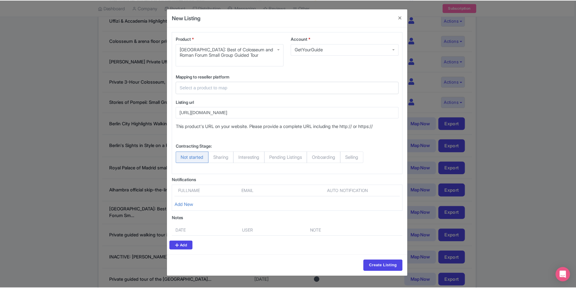
scroll to position [0, 0]
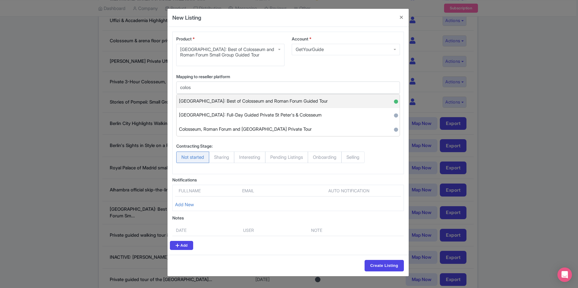
click at [284, 102] on span "Rome: Best of Colosseum and Roman Forum Guided Tour" at bounding box center [253, 101] width 149 height 9
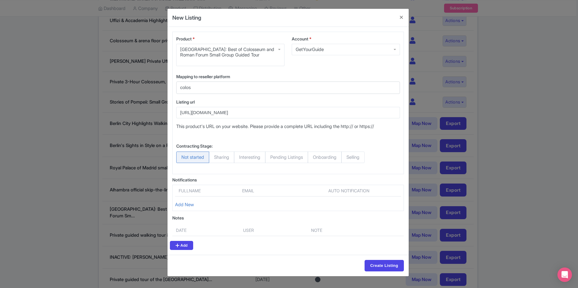
type input "Rome: Best of Colosseum and Roman Forum Guided Tour"
drag, startPoint x: 354, startPoint y: 153, endPoint x: 358, endPoint y: 154, distance: 4.1
click at [353, 153] on span "Selling" at bounding box center [352, 157] width 23 height 11
click at [347, 153] on input "Selling" at bounding box center [344, 155] width 6 height 6
radio input "true"
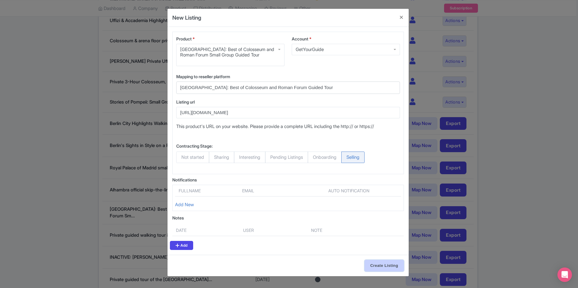
click at [398, 268] on input "Create Listing" at bounding box center [384, 265] width 39 height 11
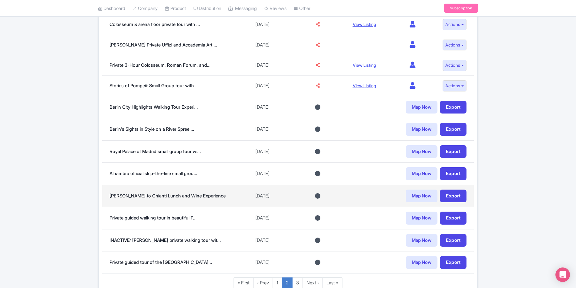
scroll to position [363, 0]
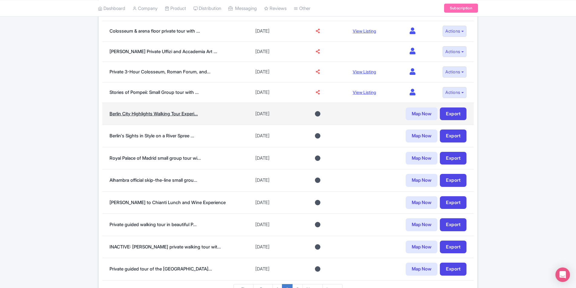
click at [158, 111] on link "Berlin City Highlights Walking Tour Experi..." at bounding box center [153, 114] width 88 height 6
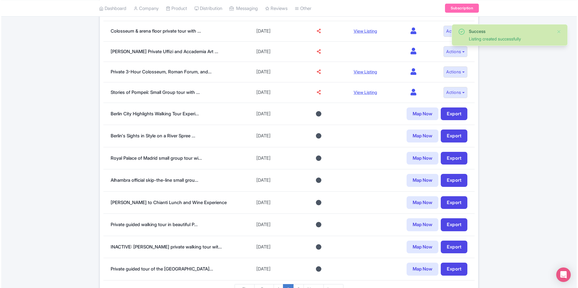
scroll to position [363, 0]
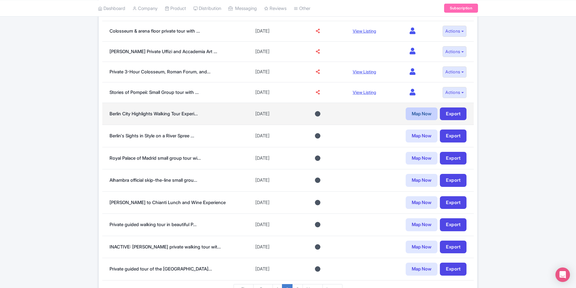
click at [428, 117] on link "Map Now" at bounding box center [421, 114] width 32 height 13
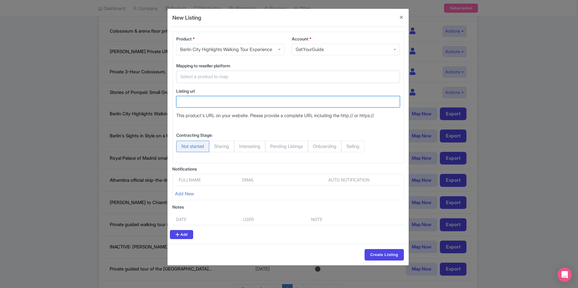
click at [229, 108] on input "Listing url" at bounding box center [288, 101] width 224 height 11
paste input "[URL][DOMAIN_NAME]"
drag, startPoint x: 227, startPoint y: 104, endPoint x: 234, endPoint y: 79, distance: 26.2
click at [234, 80] on div "Mapping to reseller platform Select a product to map [GEOGRAPHIC_DATA]: Private…" at bounding box center [288, 93] width 231 height 61
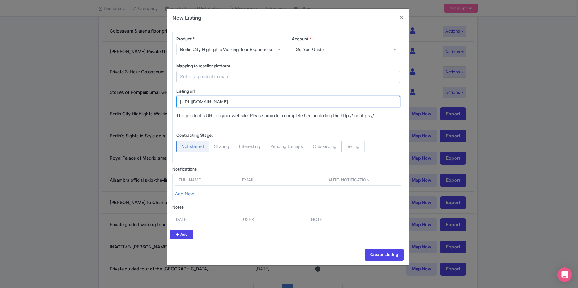
type input "[URL][DOMAIN_NAME]"
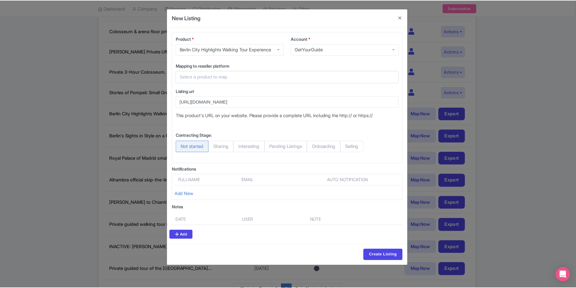
scroll to position [0, 0]
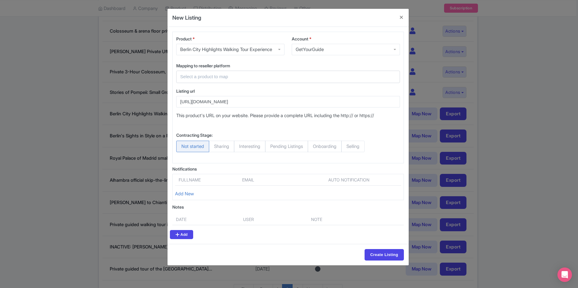
click at [235, 78] on div at bounding box center [288, 77] width 224 height 12
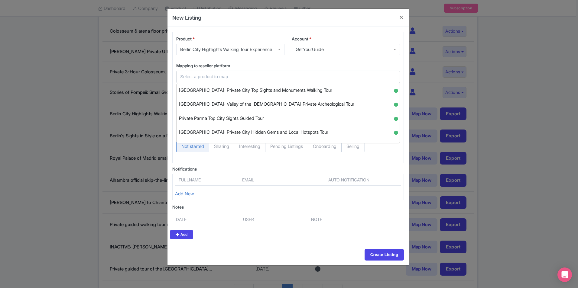
click at [232, 80] on input "text" at bounding box center [284, 76] width 209 height 7
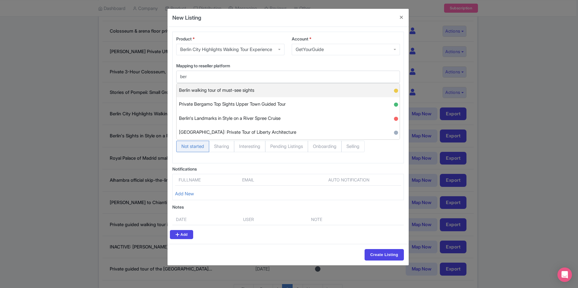
click at [248, 95] on span "Berlin walking tour of must-see sights" at bounding box center [216, 90] width 75 height 9
type input "Berlin walking tour of must-see sights"
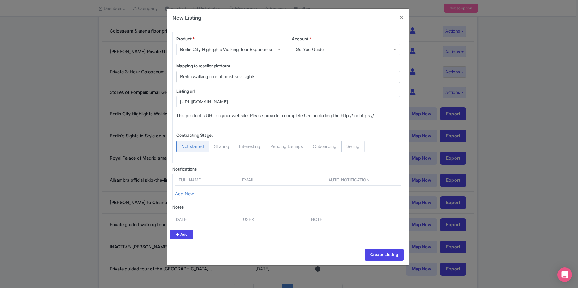
click at [363, 152] on span "Selling" at bounding box center [352, 146] width 23 height 11
click at [347, 147] on input "Selling" at bounding box center [344, 144] width 6 height 6
radio input "true"
click at [385, 258] on input "Create Listing" at bounding box center [384, 254] width 39 height 11
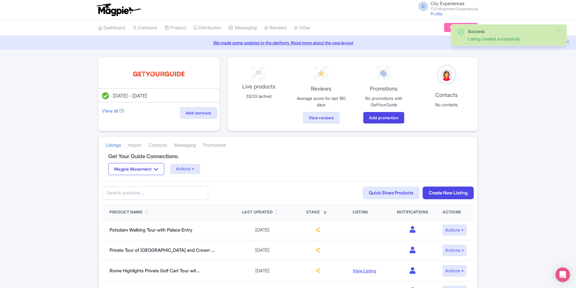
click at [166, 194] on input "text" at bounding box center [155, 194] width 106 height 14
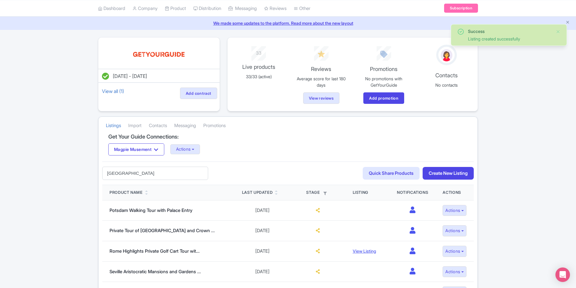
scroll to position [30, 0]
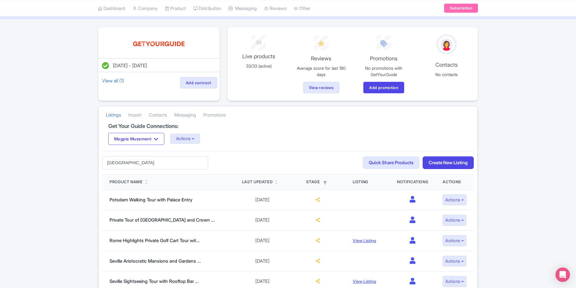
click at [151, 160] on input "[GEOGRAPHIC_DATA]" at bounding box center [155, 163] width 106 height 14
type input "[GEOGRAPHIC_DATA]"
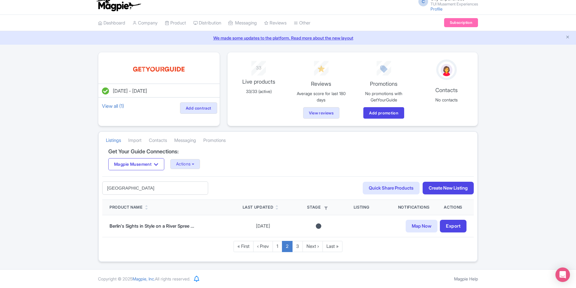
drag, startPoint x: 151, startPoint y: 193, endPoint x: 68, endPoint y: 182, distance: 84.1
click at [68, 182] on div "Success Listing created successfully Jul 22, 2025 - Jul 22, 2026 View all (1) A…" at bounding box center [288, 157] width 576 height 210
click at [277, 245] on link "1" at bounding box center [277, 246] width 10 height 11
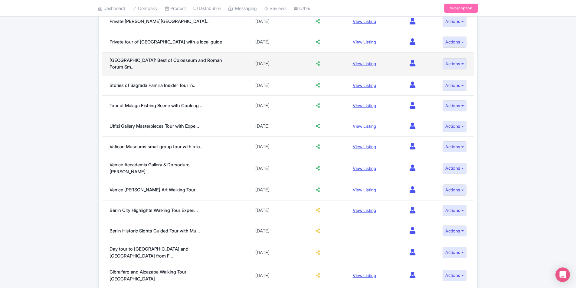
scroll to position [333, 0]
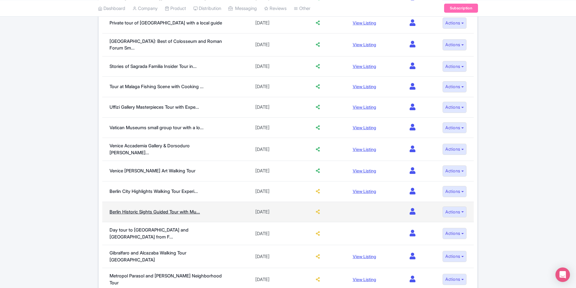
click at [195, 209] on link "Berlin Historic Sights Guided Tour with Mu..." at bounding box center [154, 212] width 90 height 6
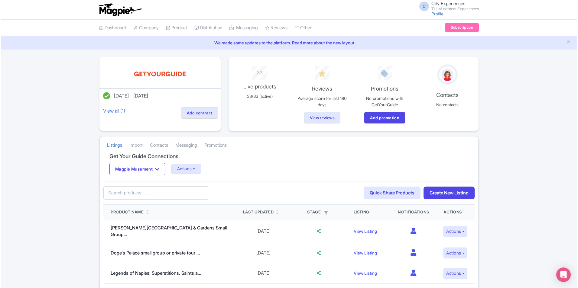
scroll to position [333, 0]
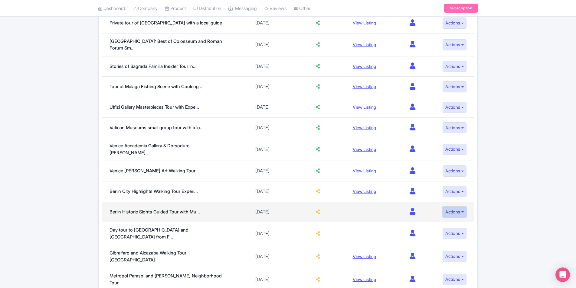
click at [460, 207] on button "Actions" at bounding box center [454, 212] width 24 height 11
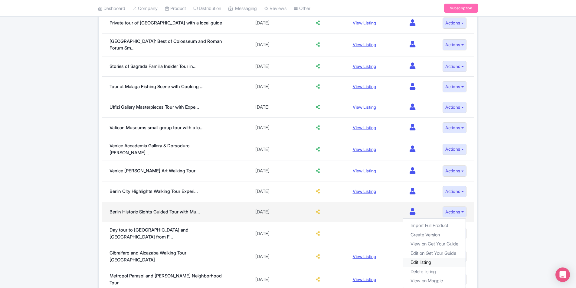
click at [430, 258] on link "Edit listing" at bounding box center [434, 262] width 62 height 9
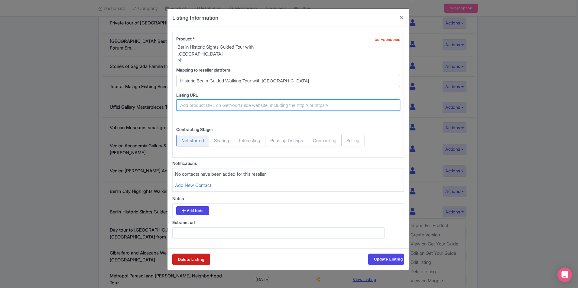
click at [271, 107] on input "Listing URL" at bounding box center [288, 104] width 224 height 11
paste input "https://www.getyourguide.com/berlin-l17/berlin-historic-guided-walking-tour-wit…"
type input "https://www.getyourguide.com/berlin-l17/berlin-historic-guided-walking-tour-wit…"
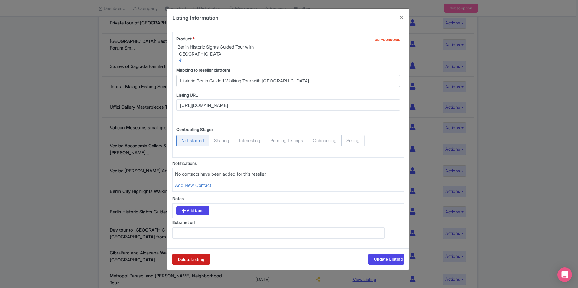
click at [322, 118] on div "Product * Berlin Historic Sights Guided Tour with Museum Island Pass Mapping to…" at bounding box center [288, 95] width 232 height 126
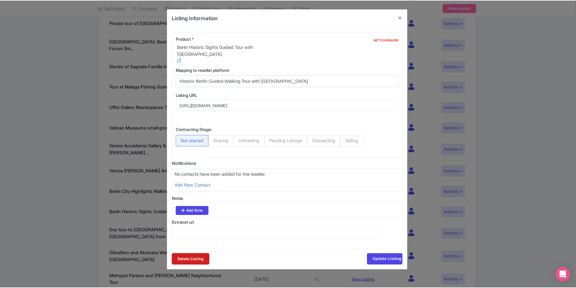
scroll to position [0, 0]
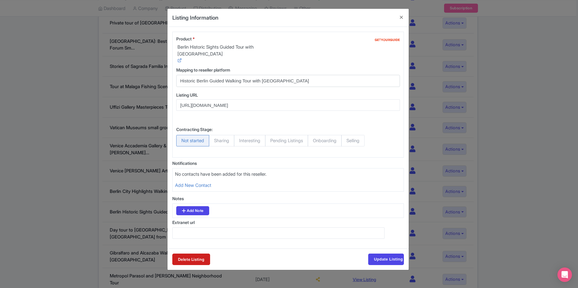
click at [365, 141] on span "Selling" at bounding box center [352, 140] width 23 height 11
click at [347, 141] on input "Selling" at bounding box center [344, 138] width 6 height 6
radio input "true"
click at [385, 260] on input "Update Listing" at bounding box center [386, 259] width 36 height 11
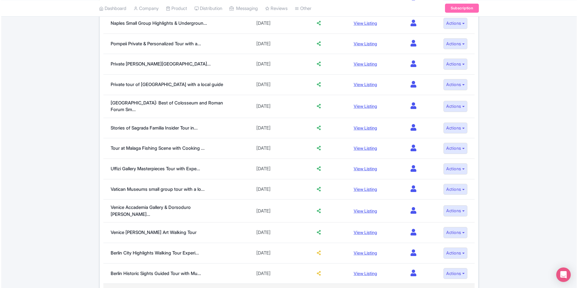
scroll to position [392, 0]
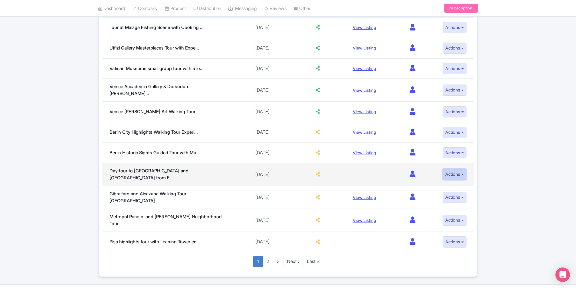
click at [450, 169] on button "Actions" at bounding box center [454, 174] width 24 height 11
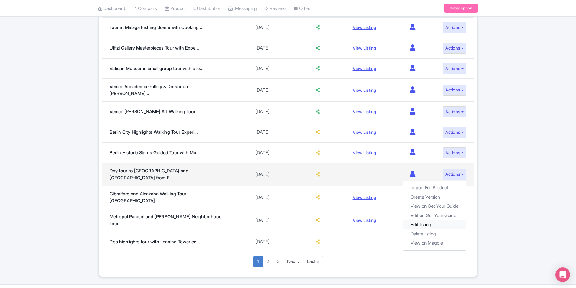
click at [443, 220] on link "Edit listing" at bounding box center [434, 224] width 62 height 9
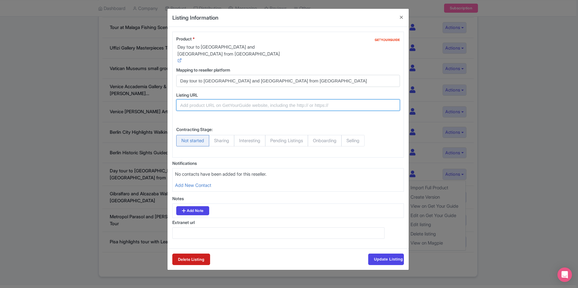
click at [254, 108] on input "Listing URL" at bounding box center [288, 104] width 224 height 11
click at [278, 104] on input "Listing URL" at bounding box center [288, 104] width 224 height 11
click at [269, 108] on input "Listing URL" at bounding box center [288, 104] width 224 height 11
click at [290, 104] on input "Listing URL" at bounding box center [288, 104] width 224 height 11
paste input "https://www.getyourguide.com/florence-l32/day-tour-to-siena-and-san-gimignano-f…"
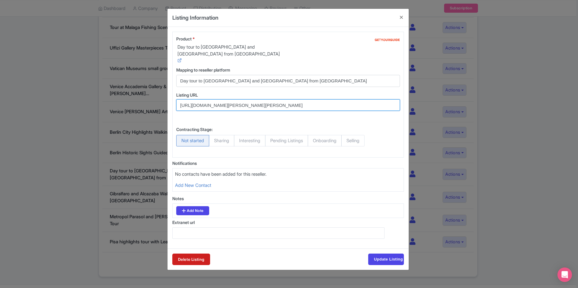
scroll to position [0, 110]
type input "https://www.getyourguide.com/florence-l32/day-tour-to-siena-and-san-gimignano-f…"
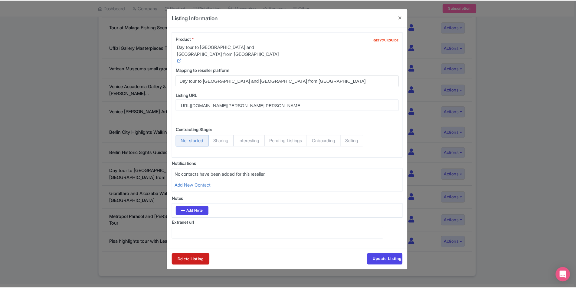
scroll to position [0, 0]
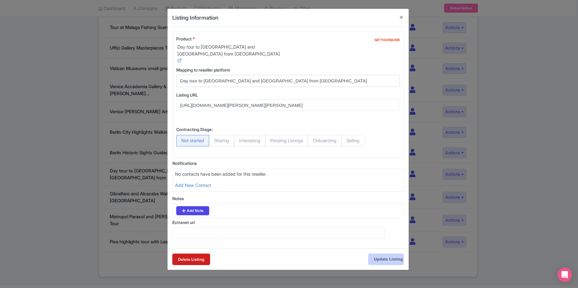
drag, startPoint x: 407, startPoint y: 260, endPoint x: 397, endPoint y: 261, distance: 9.4
click at [398, 262] on div "Listing Information Product * Day tour to Siena and San Gimignano from Florence…" at bounding box center [289, 144] width 578 height 288
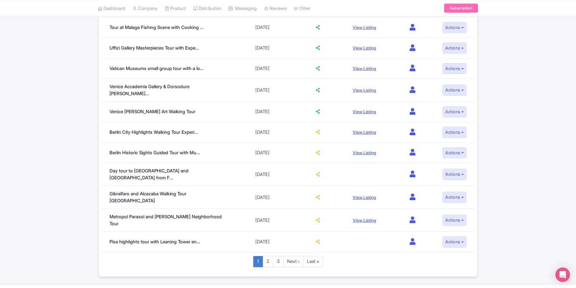
click at [397, 260] on div "Get Your Guide Connections: Magpie Musement Magpie Musement Actions Update Conn…" at bounding box center [287, 19] width 371 height 515
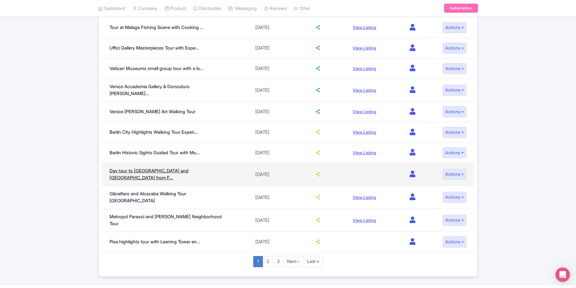
click at [165, 168] on link "Day tour to [GEOGRAPHIC_DATA] and [GEOGRAPHIC_DATA] from F..." at bounding box center [148, 174] width 79 height 13
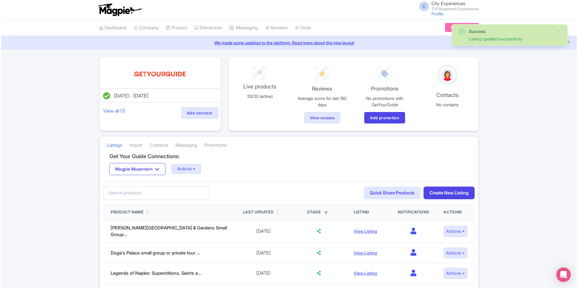
scroll to position [392, 0]
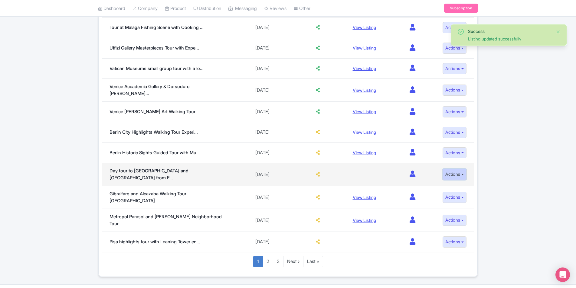
click at [447, 169] on button "Actions" at bounding box center [454, 174] width 24 height 11
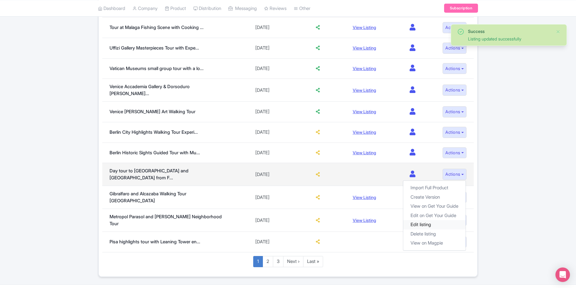
click at [420, 220] on link "Edit listing" at bounding box center [434, 224] width 62 height 9
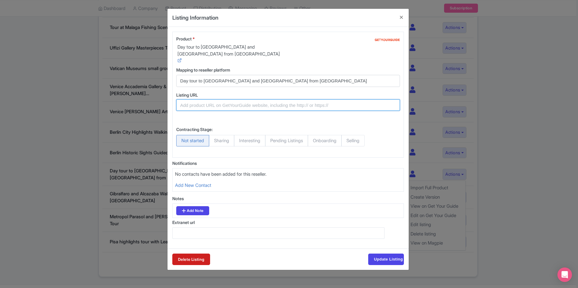
click at [203, 102] on input "Listing URL" at bounding box center [288, 104] width 224 height 11
paste input "https://www.getyourguide.com/florence-l32/day-tour-to-siena-and-san-gimignano-f…"
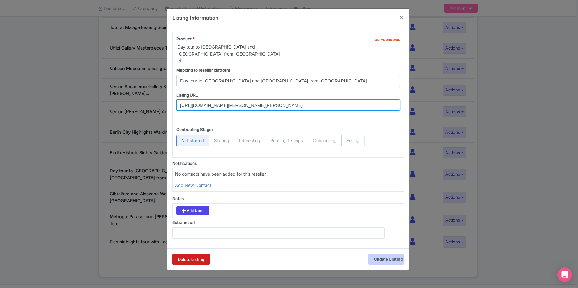
type input "https://www.getyourguide.com/florence-l32/day-tour-to-siena-and-san-gimignano-f…"
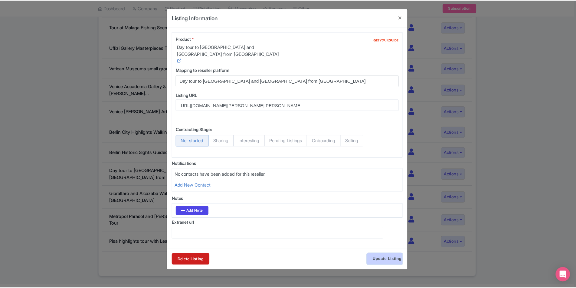
scroll to position [0, 0]
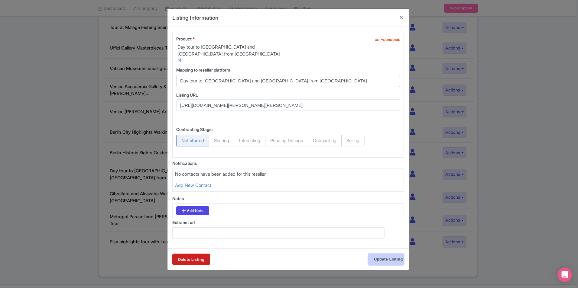
click at [394, 260] on input "Update Listing" at bounding box center [386, 259] width 36 height 11
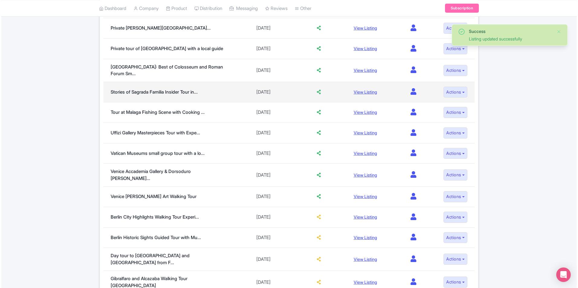
scroll to position [392, 0]
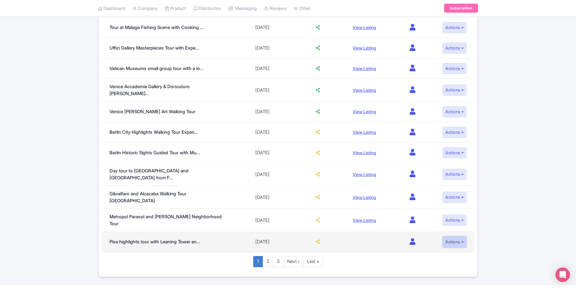
click at [450, 237] on button "Actions" at bounding box center [454, 242] width 24 height 11
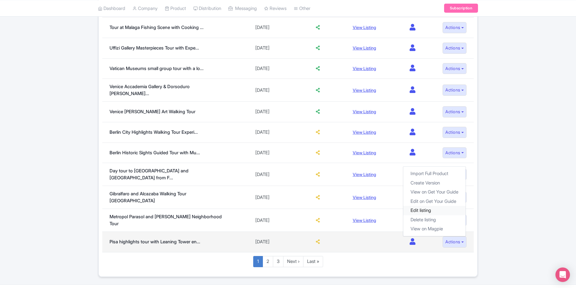
click at [436, 206] on link "Edit listing" at bounding box center [434, 210] width 62 height 9
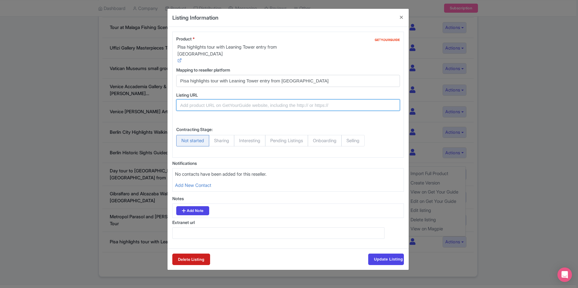
click at [235, 105] on input "Listing URL" at bounding box center [288, 104] width 224 height 11
paste input "[URL][DOMAIN_NAME][PERSON_NAME]"
type input "[URL][DOMAIN_NAME][PERSON_NAME]"
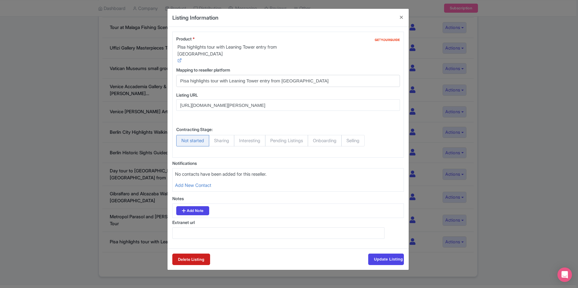
click at [365, 142] on span "Selling" at bounding box center [352, 140] width 23 height 11
click at [347, 141] on input "Selling" at bounding box center [344, 138] width 6 height 6
radio input "true"
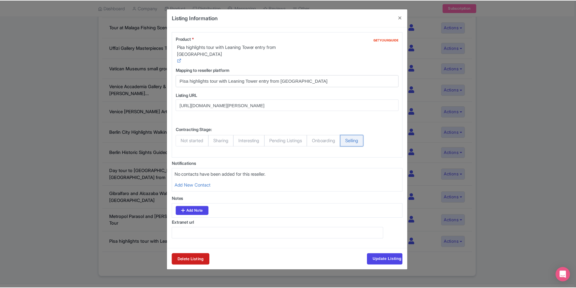
scroll to position [0, 0]
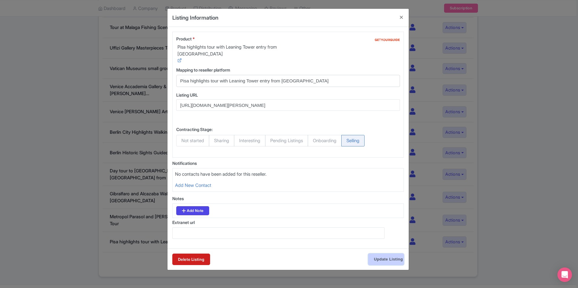
click at [385, 260] on input "Update Listing" at bounding box center [386, 259] width 36 height 11
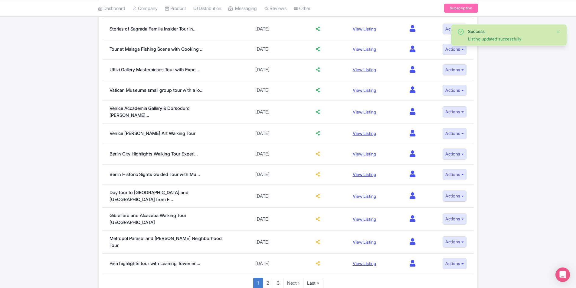
scroll to position [392, 0]
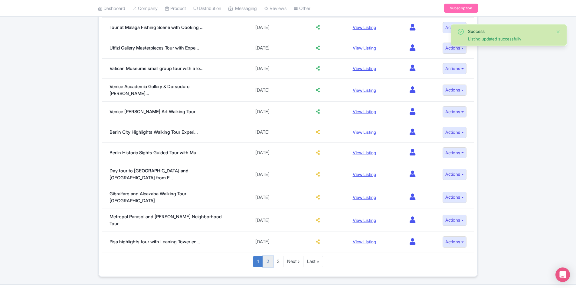
click at [267, 256] on link "2" at bounding box center [267, 261] width 11 height 11
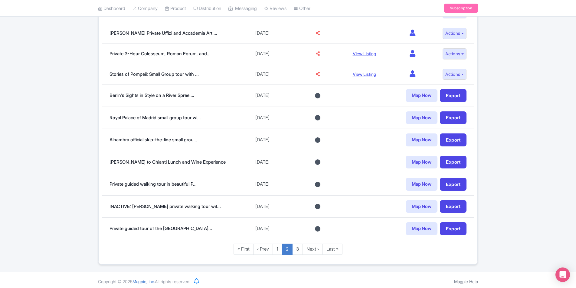
scroll to position [404, 0]
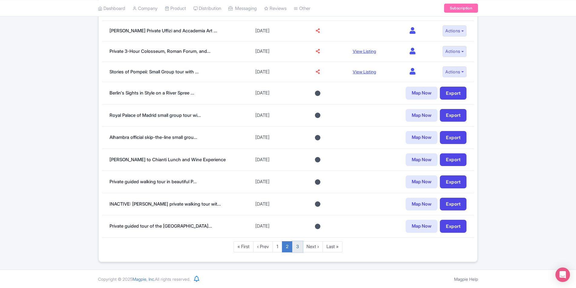
click at [298, 248] on link "3" at bounding box center [297, 247] width 11 height 11
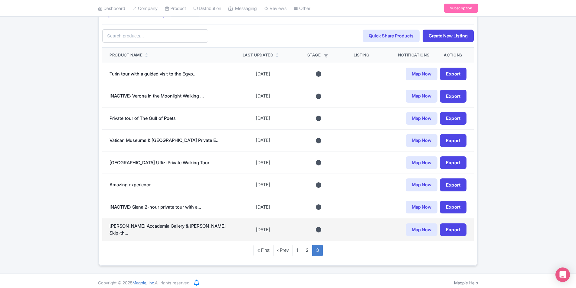
scroll to position [160, 0]
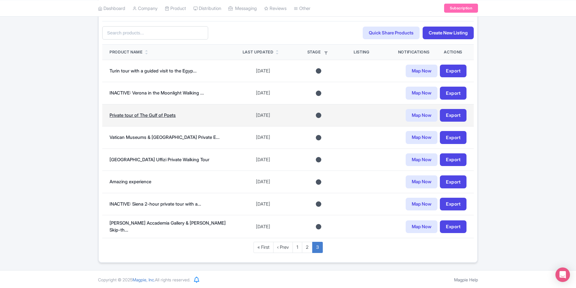
click at [136, 117] on link "Private tour of The Gulf of Poets" at bounding box center [142, 115] width 66 height 6
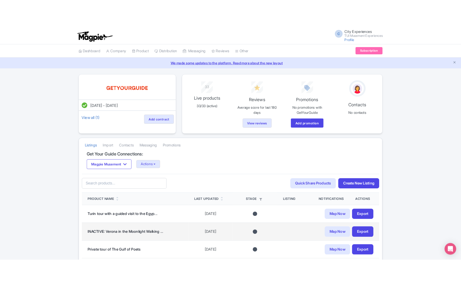
scroll to position [160, 0]
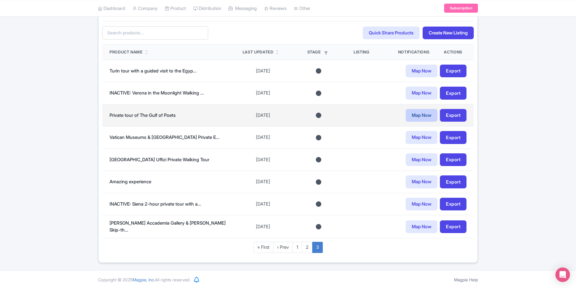
click at [421, 115] on link "Map Now" at bounding box center [421, 115] width 32 height 13
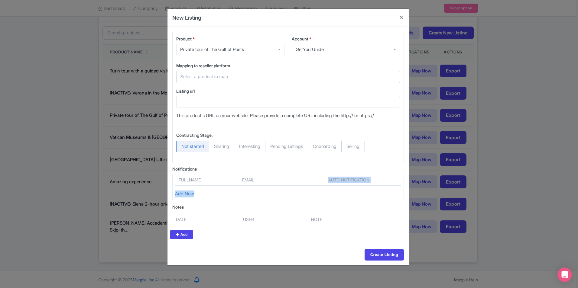
drag, startPoint x: 292, startPoint y: 187, endPoint x: 274, endPoint y: 161, distance: 32.1
click at [275, 164] on div "Product * Private tour of The Gulf of Poets Private tour of The Gulf of Poets A…" at bounding box center [288, 135] width 241 height 217
drag, startPoint x: 274, startPoint y: 161, endPoint x: 258, endPoint y: 113, distance: 49.6
click at [254, 122] on div "Product * Private tour of The Gulf of Poets Private tour of The Gulf of Poets A…" at bounding box center [288, 98] width 232 height 132
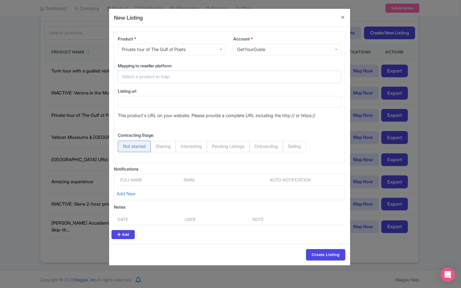
drag, startPoint x: 251, startPoint y: 93, endPoint x: 244, endPoint y: 95, distance: 7.2
click at [244, 95] on div "Listing url" at bounding box center [230, 98] width 224 height 20
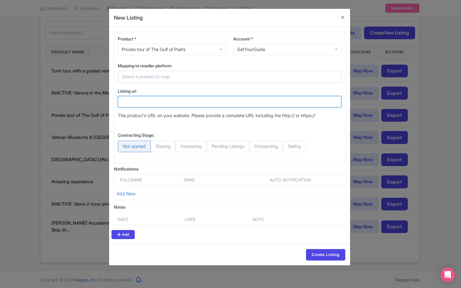
click at [201, 102] on input "Listing url" at bounding box center [230, 101] width 224 height 11
paste input "https://www.getyourguide.com/la-spezia-l1348/from-la-spezia-private-tour-of-gul…"
type input "https://www.getyourguide.com/la-spezia-l1348/from-la-spezia-private-tour-of-gul…"
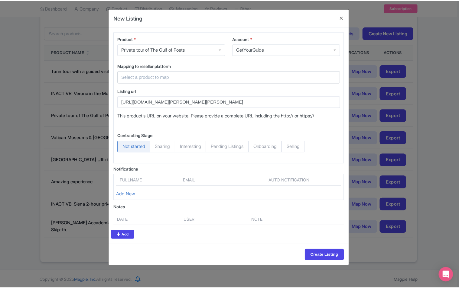
scroll to position [0, 0]
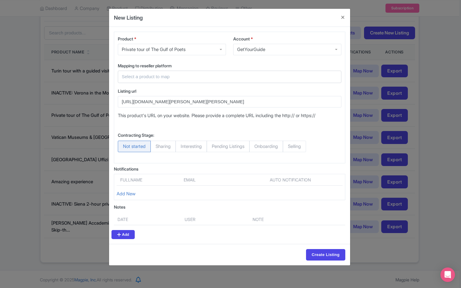
click at [221, 84] on div "Mapping to reseller platform Select a product to map Ravenna: Private City Top …" at bounding box center [229, 75] width 231 height 25
click at [222, 88] on div "Mapping to reseller platform Select a product to map Ravenna: Private City Top …" at bounding box center [229, 93] width 231 height 61
type input "Listing url"
click at [229, 76] on input "Listing url" at bounding box center [226, 76] width 209 height 7
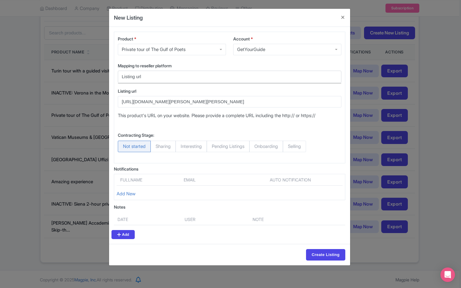
click at [175, 76] on input "Listing url" at bounding box center [226, 76] width 209 height 7
drag, startPoint x: 175, startPoint y: 75, endPoint x: 92, endPoint y: 81, distance: 83.4
click at [92, 81] on div "New Listing Product * Private tour of The Gulf of Poets Private tour of The Gul…" at bounding box center [230, 144] width 461 height 288
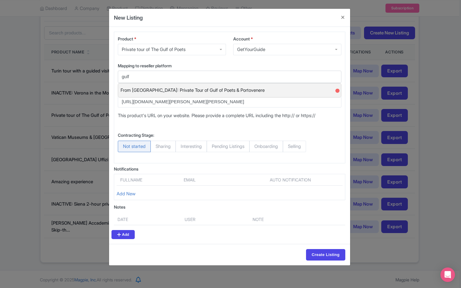
click at [257, 87] on div "From La Spezia: Private Tour of Gulf of Poets & Portovenere ●" at bounding box center [229, 90] width 223 height 14
type input "From [GEOGRAPHIC_DATA]: Private Tour of Gulf of Poets & Portovenere"
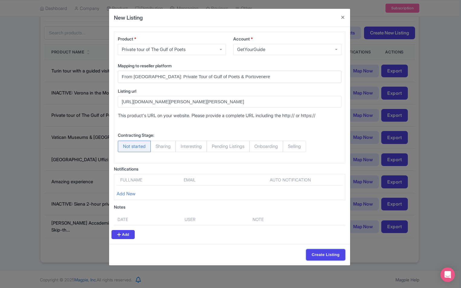
drag, startPoint x: 327, startPoint y: 254, endPoint x: 301, endPoint y: 151, distance: 105.7
click at [301, 152] on form "Product * Private tour of The Gulf of Poets Private tour of The Gulf of Poets A…" at bounding box center [229, 146] width 241 height 239
click at [301, 148] on span "Selling" at bounding box center [294, 146] width 23 height 11
click at [289, 147] on input "Selling" at bounding box center [286, 144] width 6 height 6
radio input "true"
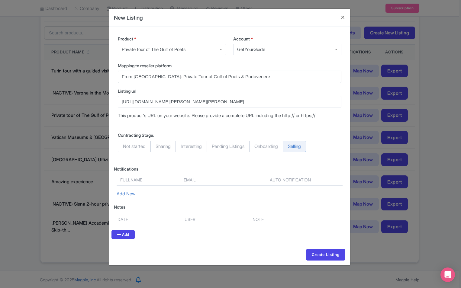
click at [134, 144] on span "Not started" at bounding box center [134, 146] width 33 height 11
click at [124, 144] on input "Not started" at bounding box center [121, 144] width 6 height 6
radio input "true"
click at [325, 249] on div "Create Listing" at bounding box center [229, 254] width 241 height 21
click at [327, 254] on input "Create Listing" at bounding box center [325, 254] width 39 height 11
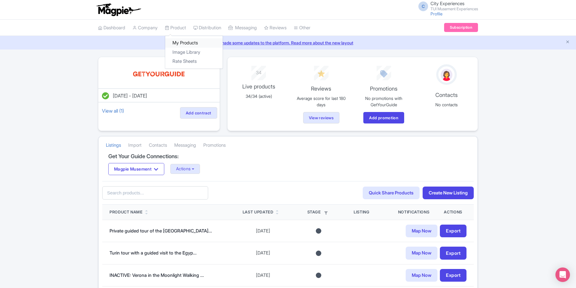
click at [184, 41] on link "My Products" at bounding box center [193, 42] width 57 height 9
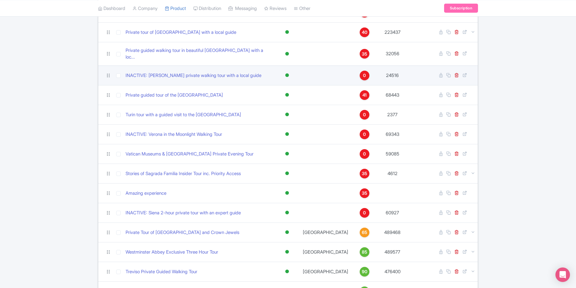
scroll to position [272, 0]
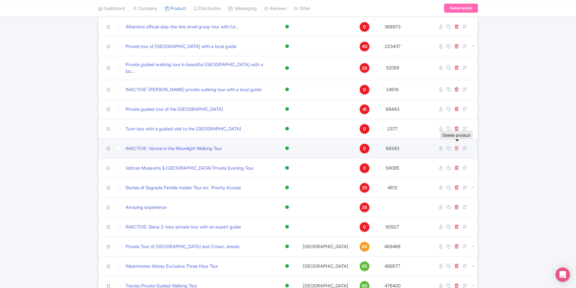
click at [458, 146] on icon at bounding box center [456, 148] width 5 height 5
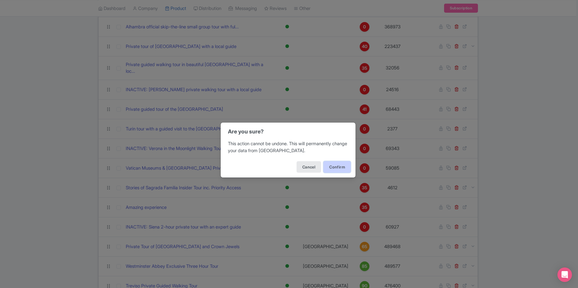
click at [339, 166] on button "Confirm" at bounding box center [337, 166] width 27 height 11
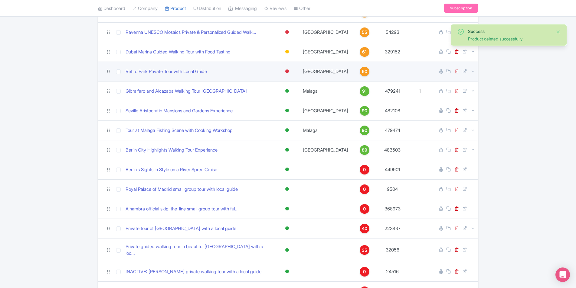
scroll to position [91, 0]
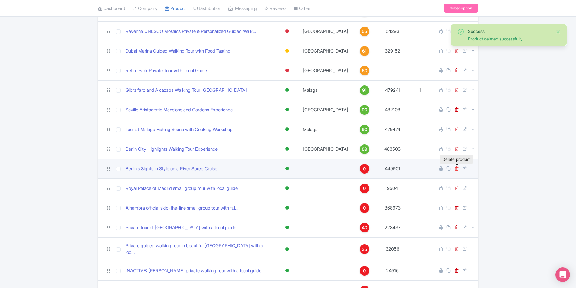
click at [456, 168] on icon at bounding box center [456, 168] width 5 height 5
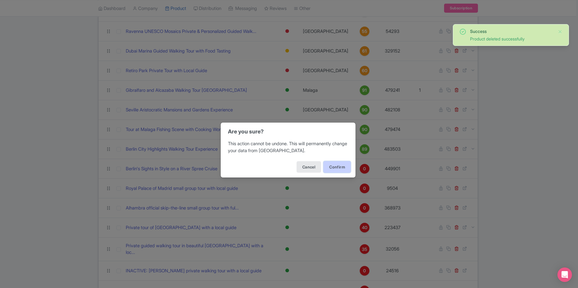
click at [334, 167] on button "Confirm" at bounding box center [337, 166] width 27 height 11
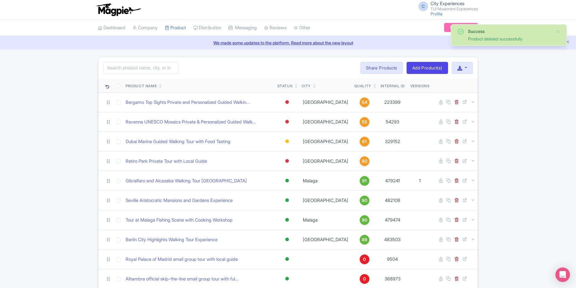
scroll to position [30, 0]
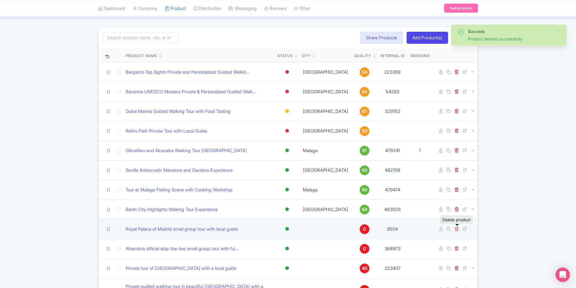
click at [457, 229] on icon at bounding box center [456, 229] width 5 height 5
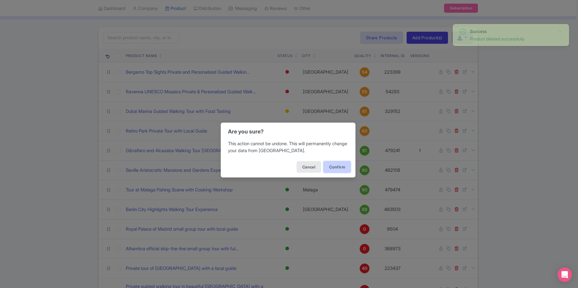
click at [335, 165] on button "Confirm" at bounding box center [337, 166] width 27 height 11
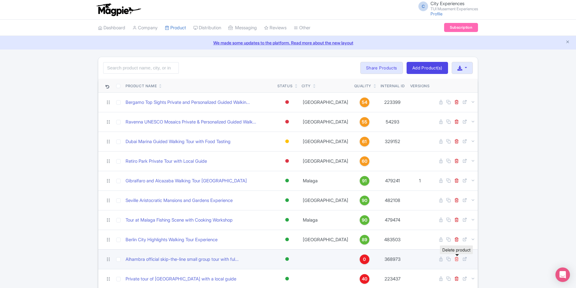
click at [455, 261] on icon at bounding box center [456, 259] width 5 height 5
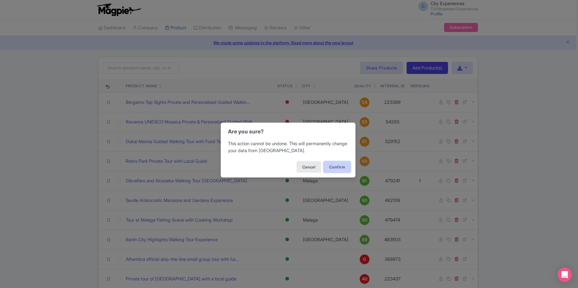
click at [334, 164] on button "Confirm" at bounding box center [337, 166] width 27 height 11
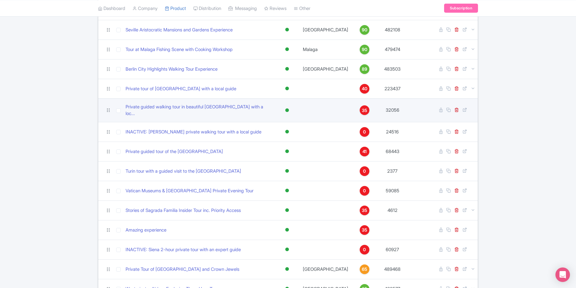
scroll to position [181, 0]
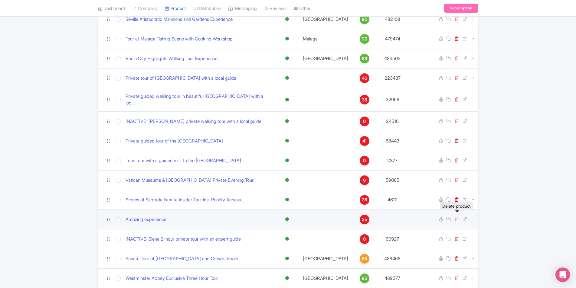
click at [457, 217] on icon at bounding box center [456, 219] width 5 height 5
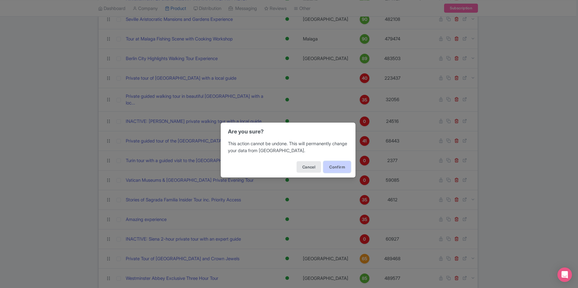
click at [333, 165] on button "Confirm" at bounding box center [337, 166] width 27 height 11
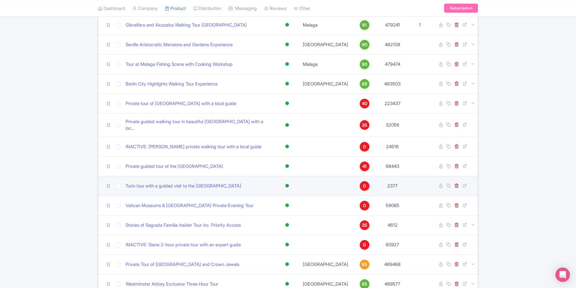
scroll to position [212, 0]
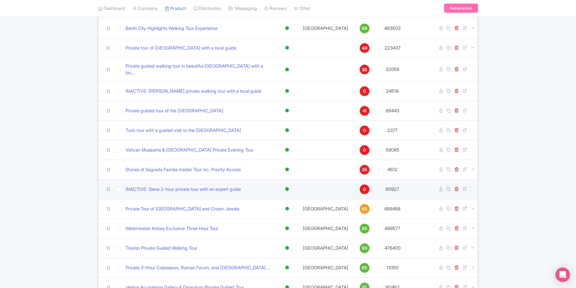
click at [460, 183] on td at bounding box center [454, 190] width 45 height 20
click at [455, 187] on icon at bounding box center [456, 189] width 5 height 5
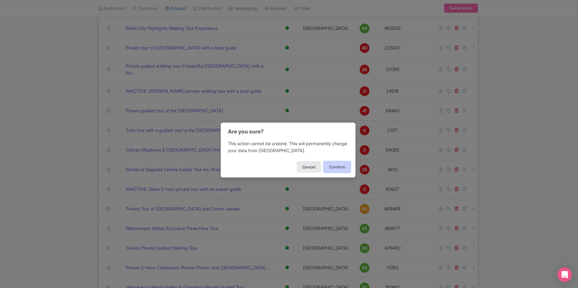
click at [336, 166] on button "Confirm" at bounding box center [337, 166] width 27 height 11
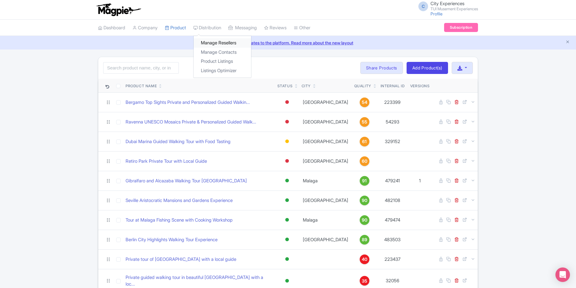
click at [220, 42] on link "Manage Resellers" at bounding box center [222, 42] width 57 height 9
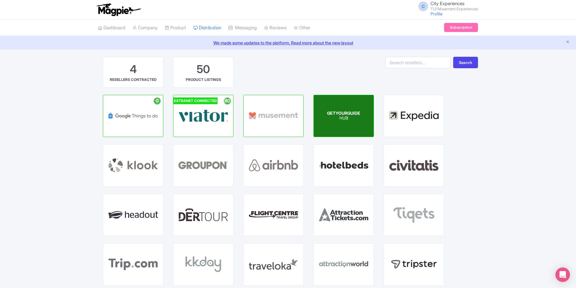
click at [328, 119] on p "HUB" at bounding box center [343, 118] width 33 height 5
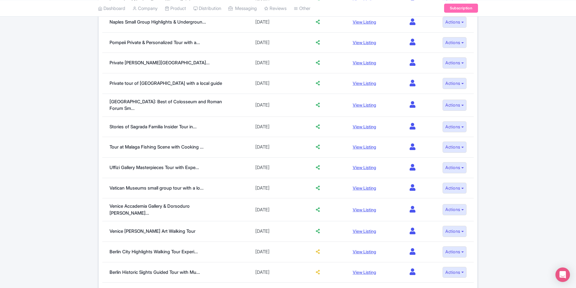
scroll to position [392, 0]
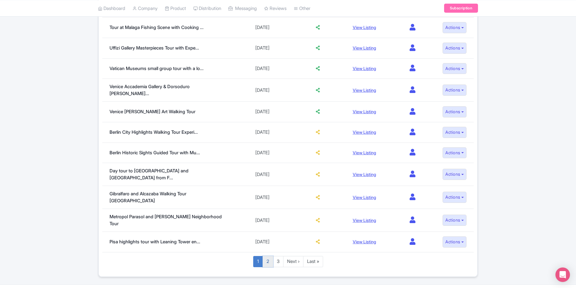
click at [268, 256] on link "2" at bounding box center [267, 261] width 11 height 11
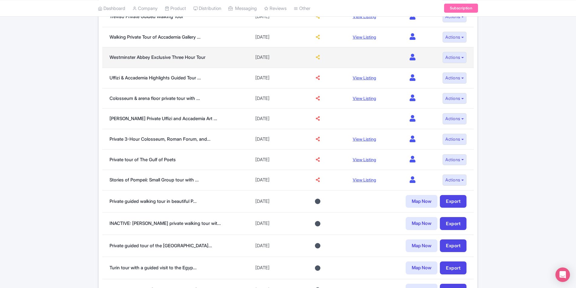
scroll to position [402, 0]
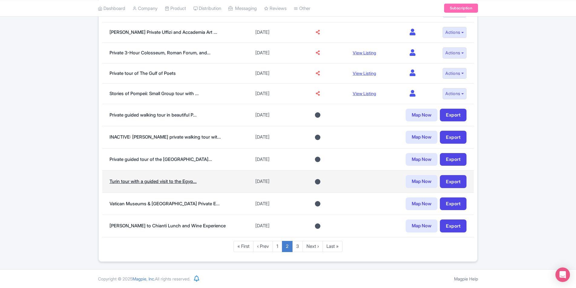
click at [152, 179] on link "Turin tour with a guided visit to the Egyp..." at bounding box center [152, 182] width 87 height 6
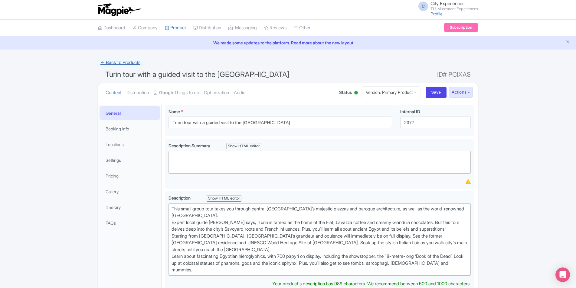
click at [120, 61] on link "← Back to Products" at bounding box center [120, 63] width 45 height 12
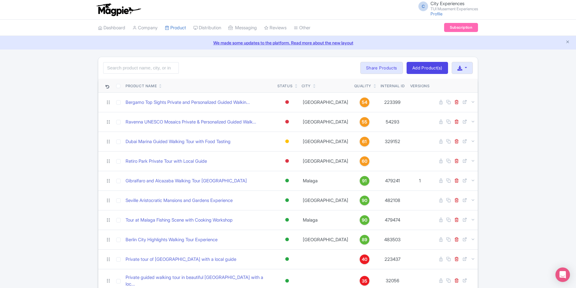
click at [373, 84] on icon at bounding box center [374, 85] width 3 height 4
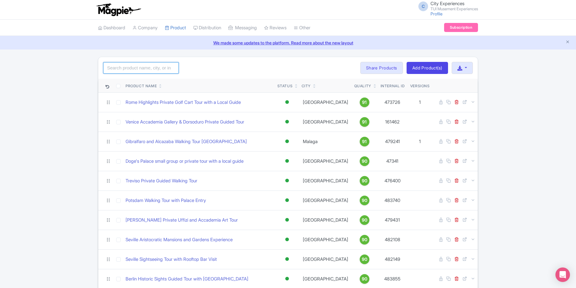
click at [120, 72] on input "search" at bounding box center [141, 67] width 76 height 11
type input "[GEOGRAPHIC_DATA]"
click button "Search" at bounding box center [0, 0] width 0 height 0
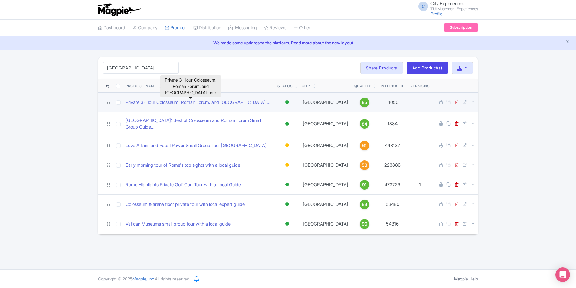
click at [218, 104] on link "Private 3-Hour Colosseum, Roman Forum, and Palatine Hill ..." at bounding box center [197, 102] width 145 height 7
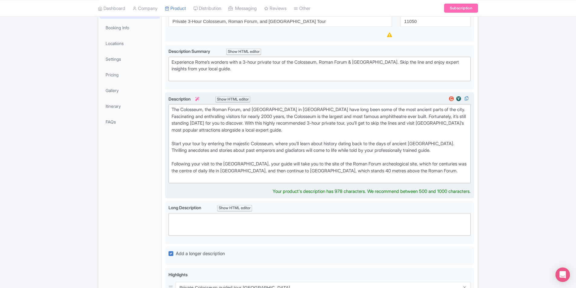
scroll to position [121, 0]
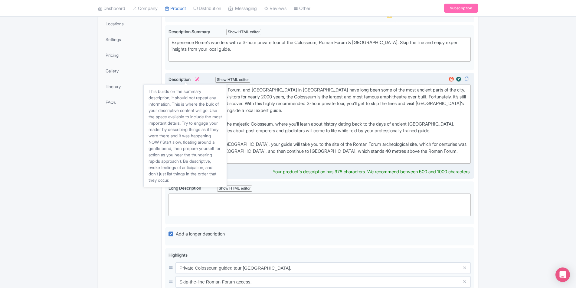
click at [199, 79] on icon at bounding box center [197, 79] width 4 height 4
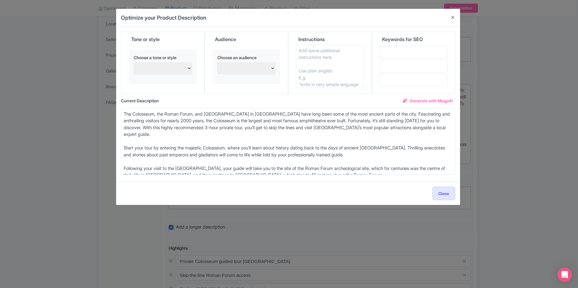
click at [328, 57] on textarea at bounding box center [330, 67] width 68 height 44
click at [498, 168] on div "Optimize your Product Description Title Private 3-Hour [GEOGRAPHIC_DATA], [GEOG…" at bounding box center [289, 144] width 578 height 288
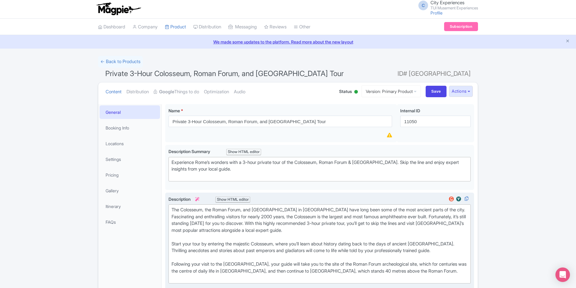
scroll to position [0, 0]
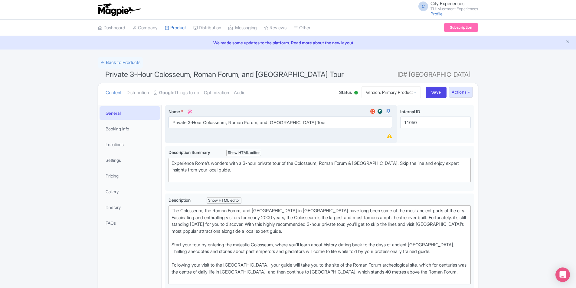
click at [191, 110] on icon at bounding box center [189, 112] width 4 height 4
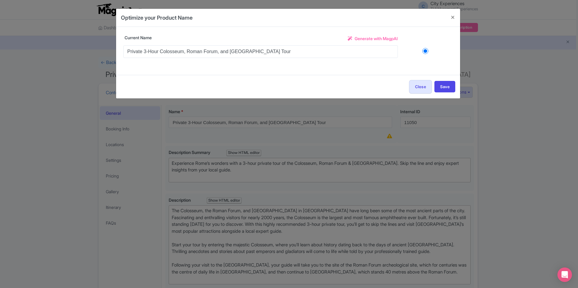
click at [376, 37] on span "Generate with MagpAI" at bounding box center [376, 38] width 43 height 6
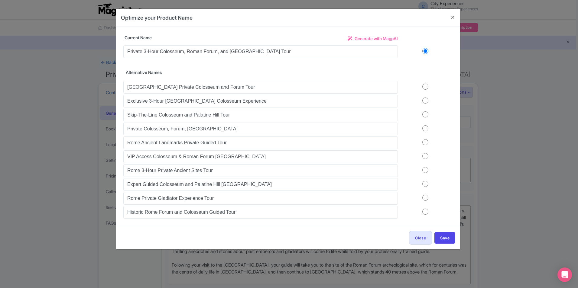
click at [425, 90] on input "radio" at bounding box center [425, 87] width 55 height 6
radio input "true"
click at [453, 240] on button "Save" at bounding box center [444, 238] width 21 height 11
type input "Exclusive 3-Hour [GEOGRAPHIC_DATA] Colosseum Experience"
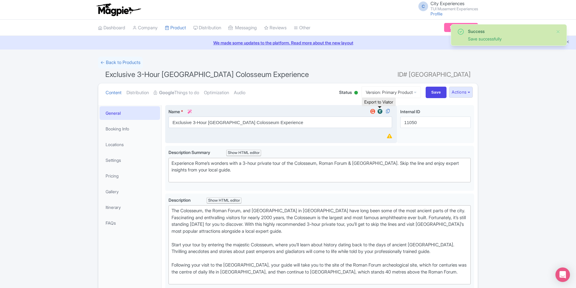
click at [380, 112] on img at bounding box center [379, 112] width 7 height 6
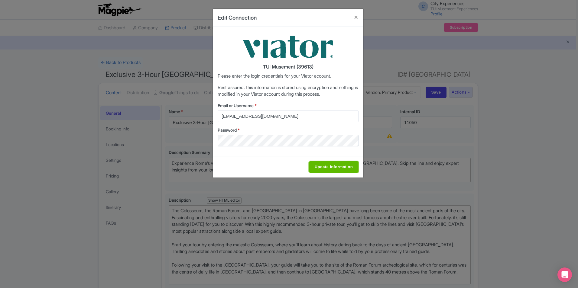
click at [334, 168] on input "Update Information" at bounding box center [334, 166] width 50 height 11
type input "Saving..."
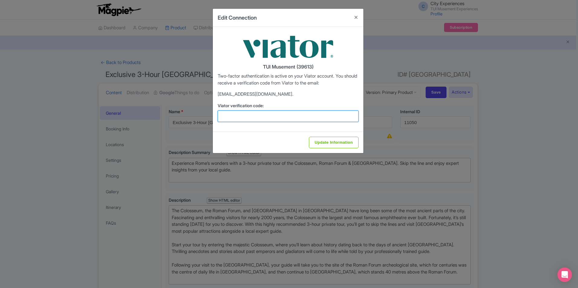
click at [289, 116] on input "Viator verification code:" at bounding box center [288, 116] width 141 height 11
paste input "690660"
type input "690660"
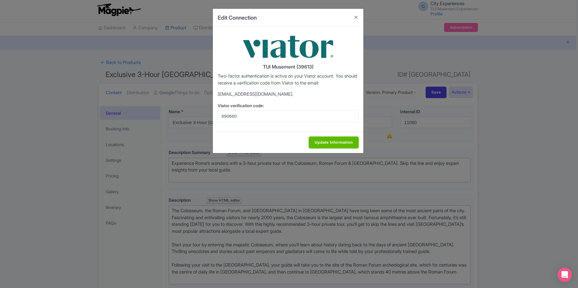
click at [333, 142] on input "Update Information" at bounding box center [334, 142] width 50 height 11
type input "Update Information"
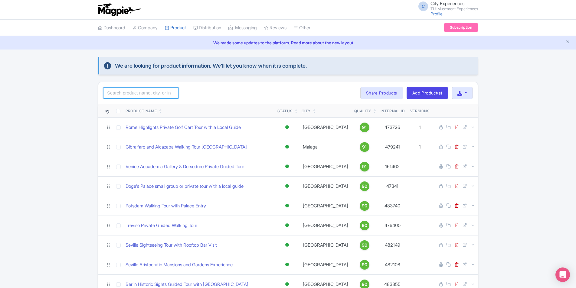
click at [157, 93] on input "search" at bounding box center [141, 92] width 76 height 11
type input "rome"
click button "Search" at bounding box center [0, 0] width 0 height 0
click at [238, 93] on div "rome Search Bulk Actions Delete Add to Collection Share Products Add to Collect…" at bounding box center [287, 93] width 379 height 22
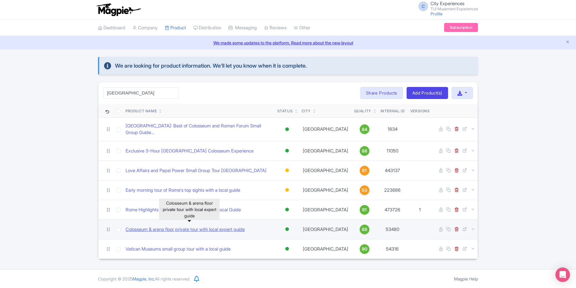
click at [214, 226] on link "Colosseum & arena floor private tour with local expert guide" at bounding box center [184, 229] width 119 height 7
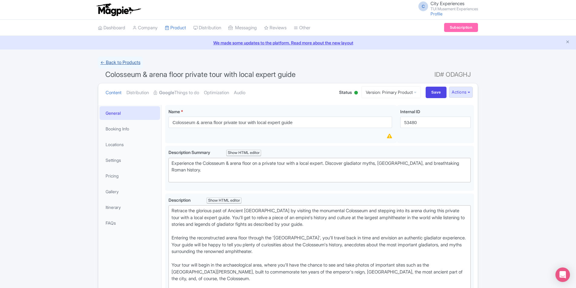
click at [123, 62] on link "← Back to Products" at bounding box center [120, 63] width 45 height 12
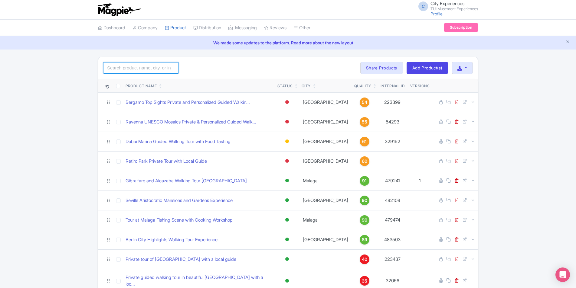
click at [158, 68] on input "search" at bounding box center [141, 67] width 76 height 11
type input "rome"
click button "Search" at bounding box center [0, 0] width 0 height 0
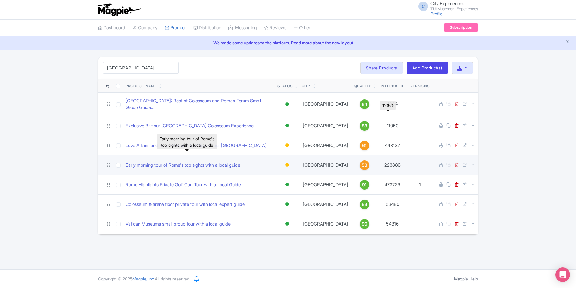
click at [222, 162] on link "Early morning tour of Rome's top sights with a local guide" at bounding box center [182, 165] width 115 height 7
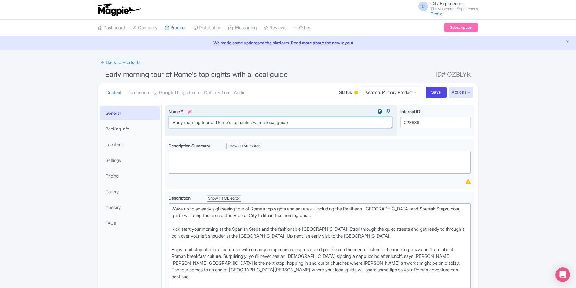
click at [323, 124] on input "Early morning tour of Rome's top sights with a local guide" at bounding box center [279, 122] width 223 height 11
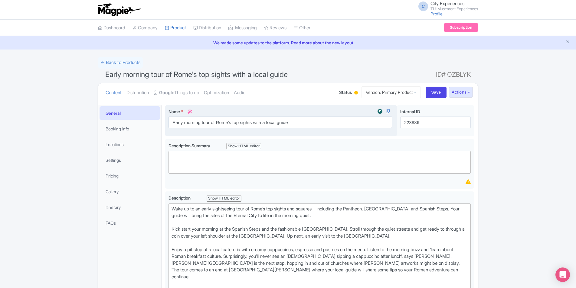
click at [191, 110] on icon at bounding box center [189, 112] width 4 height 4
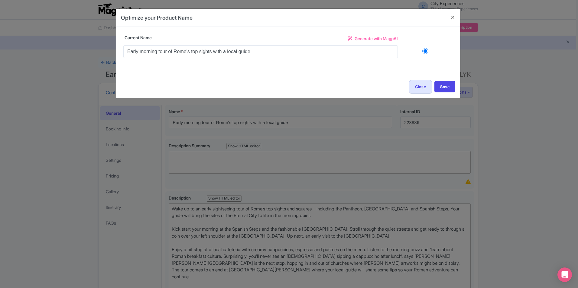
click at [368, 40] on span "Generate with MagpAI" at bounding box center [376, 38] width 43 height 6
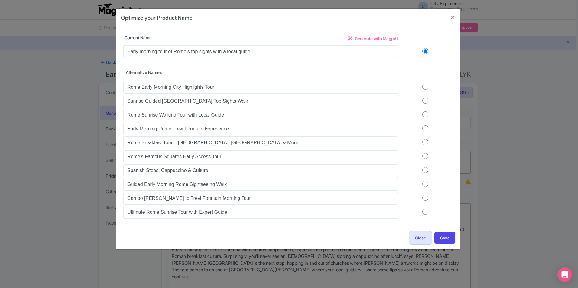
click at [426, 90] on input "radio" at bounding box center [425, 87] width 55 height 6
radio input "true"
click at [425, 90] on input "radio" at bounding box center [425, 87] width 55 height 6
radio input "true"
click at [445, 239] on button "Save" at bounding box center [444, 238] width 21 height 11
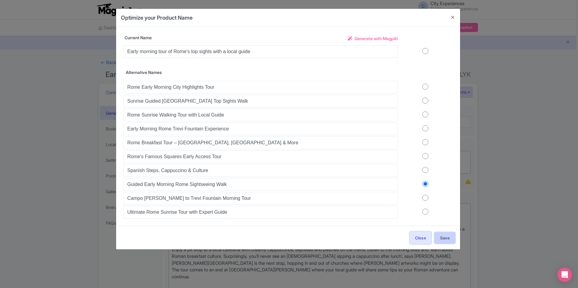
type input "Guided Early Morning Rome Sightseeing Walk"
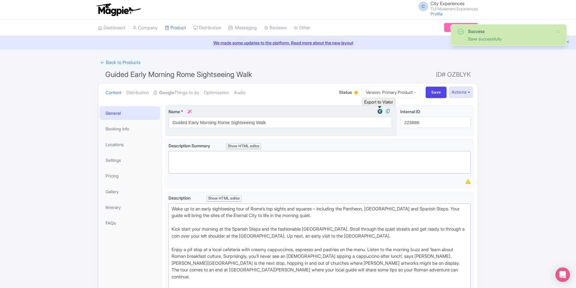
click at [380, 112] on img at bounding box center [379, 112] width 7 height 6
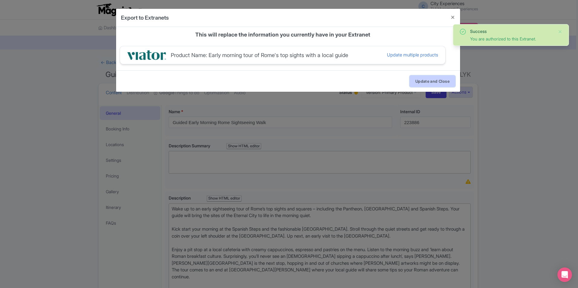
click at [437, 84] on button "Update and Close" at bounding box center [433, 81] width 46 height 11
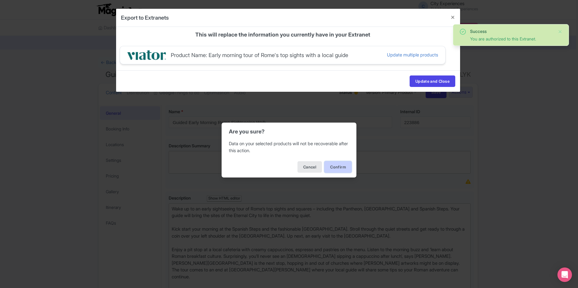
click at [340, 168] on button "Confirm" at bounding box center [337, 166] width 27 height 11
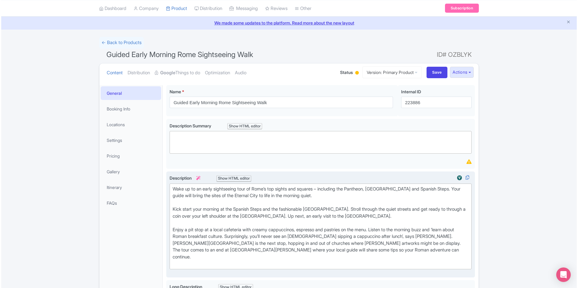
scroll to position [30, 0]
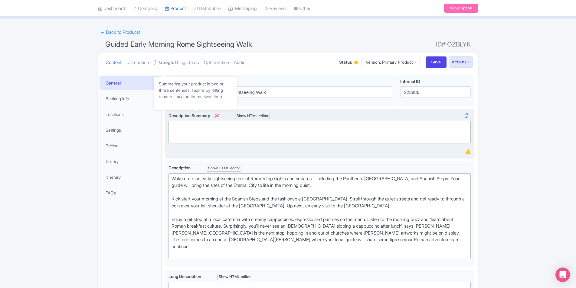
click at [219, 115] on icon at bounding box center [217, 116] width 4 height 4
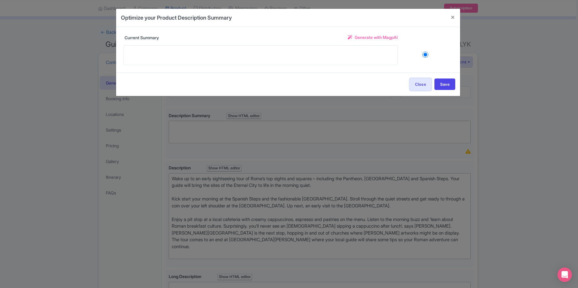
click at [358, 37] on span "Generate with MagpAI" at bounding box center [376, 37] width 43 height 6
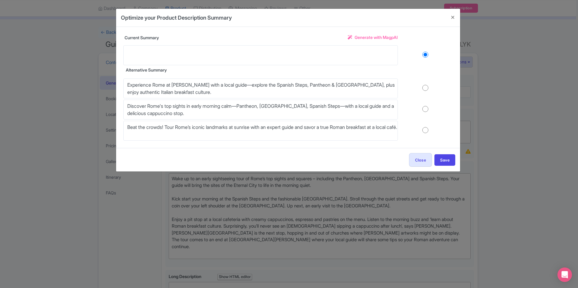
click at [424, 91] on input "radio" at bounding box center [425, 88] width 55 height 6
radio input "true"
click at [442, 160] on button "Save" at bounding box center [444, 160] width 21 height 11
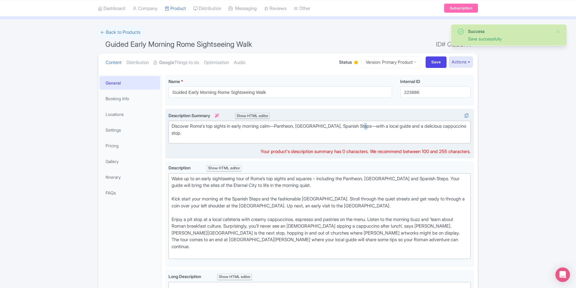
click at [367, 126] on div "Discover Rome's top sights in early morning calm—Pantheon, Trevi Fountain, Span…" at bounding box center [319, 130] width 296 height 14
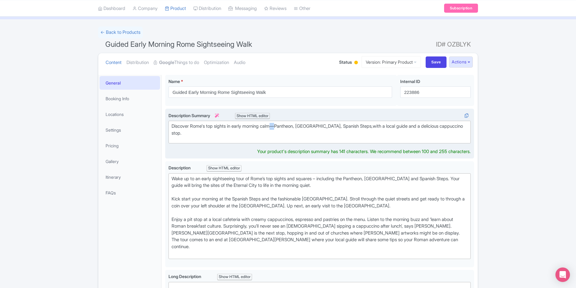
drag, startPoint x: 281, startPoint y: 128, endPoint x: 278, endPoint y: 127, distance: 3.6
click at [278, 127] on div "Discover Rome's top sights in early morning calm—Pantheon, Trevi Fountain, Span…" at bounding box center [319, 130] width 296 height 14
drag, startPoint x: 366, startPoint y: 126, endPoint x: 372, endPoint y: 124, distance: 6.4
click at [366, 126] on div "Discover Rome's top sights in early morning calm: Pantheon, Trevi Fountain, Spa…" at bounding box center [319, 130] width 296 height 14
type trix-editor "<div>Discover Rome's top sights in early morning calm: Pantheon, Trevi Fountain…"
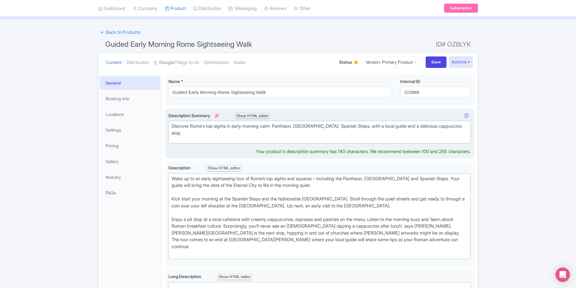
click at [454, 134] on div "Discover Rome's top sights in early morning calm: Pantheon, [GEOGRAPHIC_DATA], …" at bounding box center [319, 130] width 296 height 14
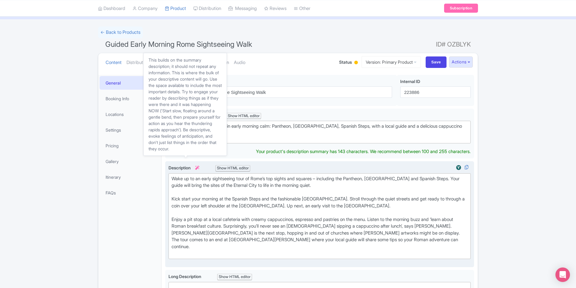
click at [199, 168] on icon at bounding box center [197, 168] width 4 height 4
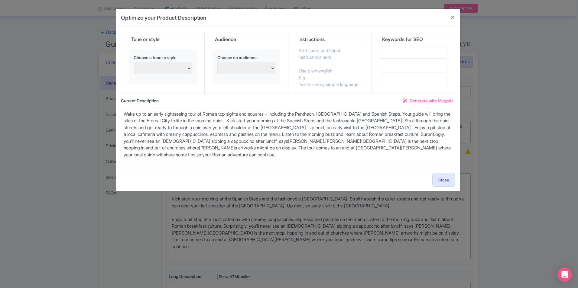
click at [332, 48] on textarea at bounding box center [330, 67] width 68 height 44
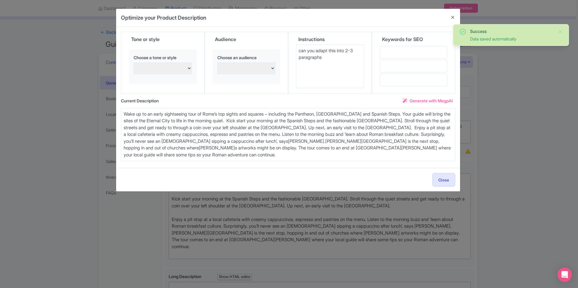
type textarea "can you adapt this into 2-3 paragraphs"
click at [423, 99] on span "Generate with MagpAI" at bounding box center [431, 101] width 43 height 6
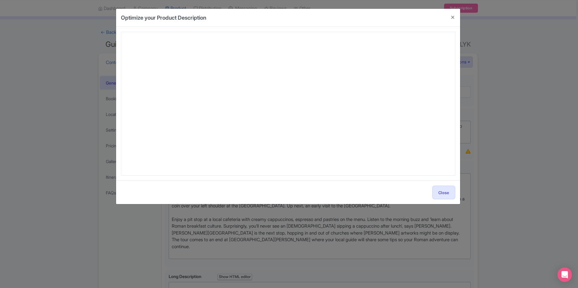
type textarea "Experience the magic of Rome before the city wakes with this early morning tour…"
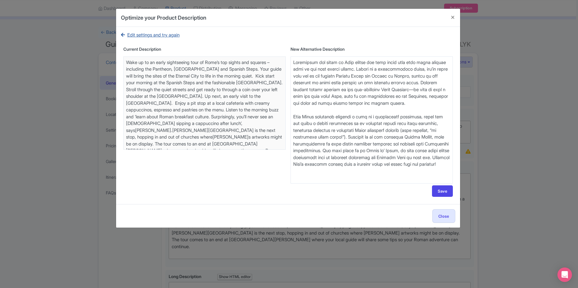
click at [151, 35] on link "Edit settings and try again" at bounding box center [150, 35] width 59 height 7
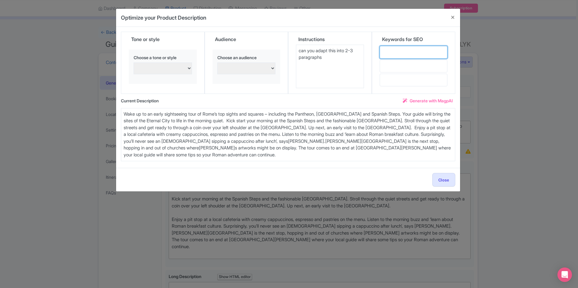
click at [411, 54] on input "text" at bounding box center [414, 52] width 68 height 13
paste input "Rome highlights tour"
type input "Rome highlights tour"
click at [436, 70] on input "text" at bounding box center [414, 66] width 68 height 13
paste input "Rome private morning tour"
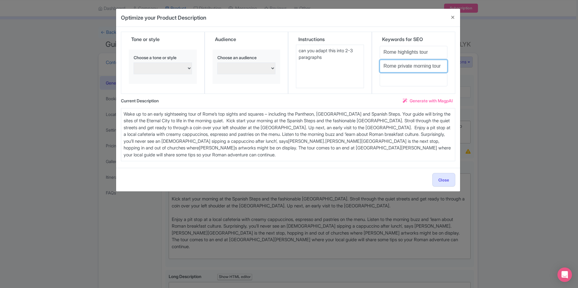
type input "Rome private morning tour"
click at [391, 78] on input "text" at bounding box center [414, 80] width 68 height 13
paste input "What to see in Rome early morning"
type input "What to see in Rome early morning"
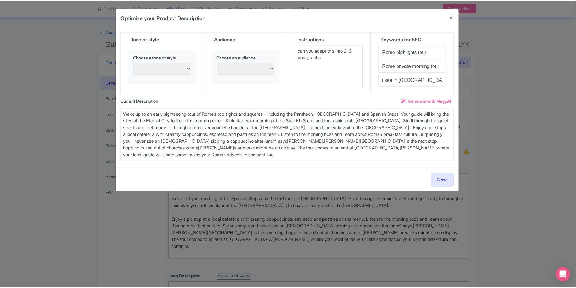
scroll to position [0, 0]
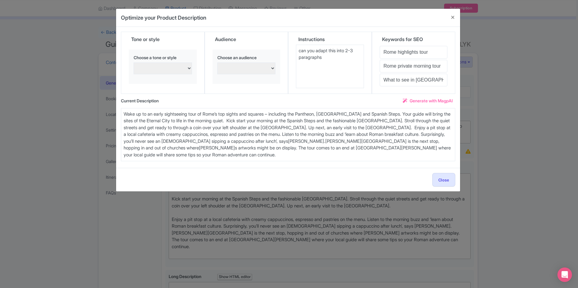
click at [418, 99] on span "Generate with MagpAI" at bounding box center [431, 101] width 43 height 6
click at [422, 98] on span "Generate with MagpAI" at bounding box center [431, 101] width 43 height 6
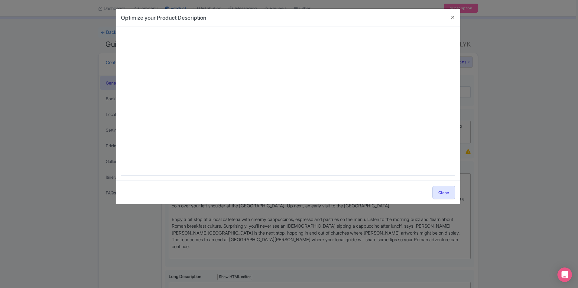
type textarea "Experience the magic of Rome before the city wakes with this early morning tour…"
type textarea "Experience Rome as it wakes on our Rome private morning tour of the city’s most…"
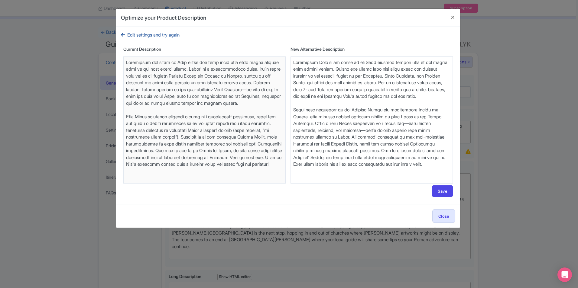
click at [142, 37] on link "Edit settings and try again" at bounding box center [150, 35] width 59 height 7
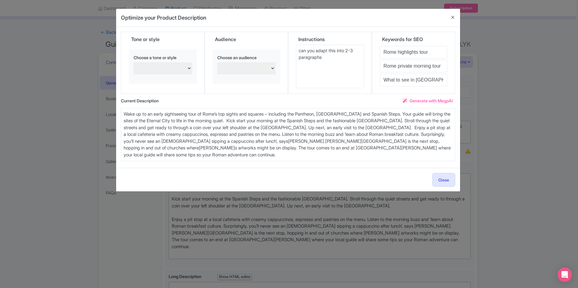
drag, startPoint x: 353, startPoint y: 49, endPoint x: 348, endPoint y: 49, distance: 5.2
click at [348, 49] on textarea "can you adapt this into 2-3 paragraphs" at bounding box center [330, 67] width 68 height 44
type textarea "can you adapt this into 3 paragraphs"
click at [444, 177] on button "Close" at bounding box center [443, 180] width 23 height 14
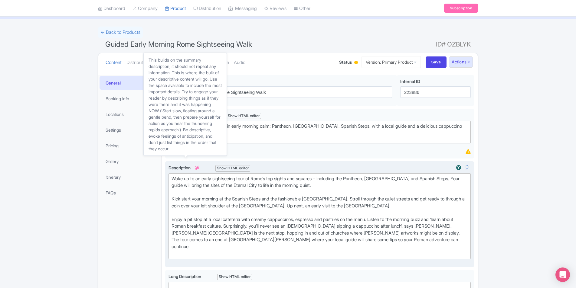
click at [199, 167] on icon at bounding box center [197, 168] width 4 height 4
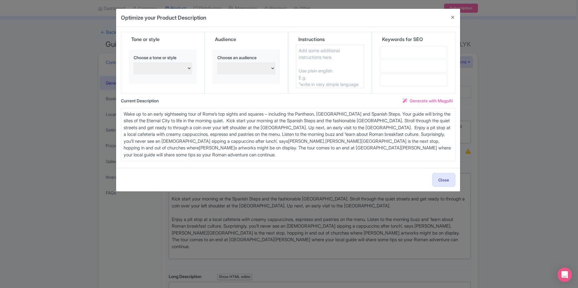
click at [325, 54] on textarea at bounding box center [330, 67] width 68 height 44
click at [400, 57] on input "text" at bounding box center [414, 52] width 68 height 13
type input "Rome highlights tour"
type input "Rome private morning tour"
type input "What to see in Rome early morning"
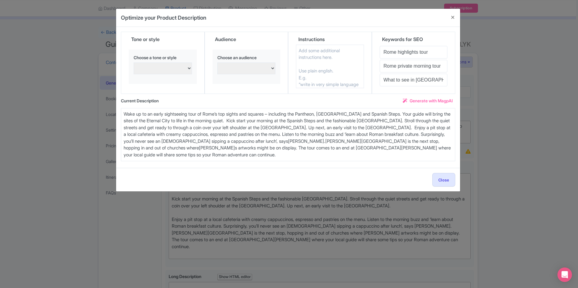
click at [314, 56] on textarea at bounding box center [330, 67] width 68 height 44
type textarea "Please arrange the content in 3 paragraph"
click at [418, 102] on span "Generate with MagpAI" at bounding box center [431, 101] width 43 height 6
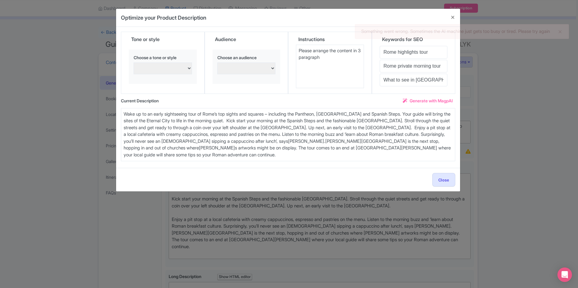
click at [417, 99] on span "Generate with MagpAI" at bounding box center [431, 101] width 43 height 6
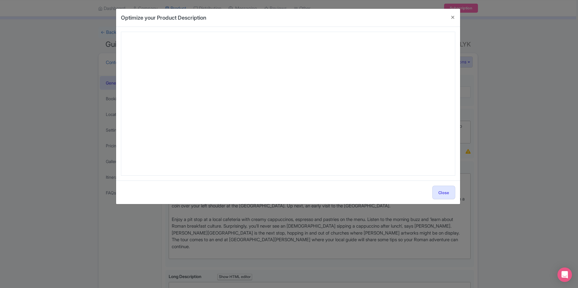
type textarea "Begin your Roman holiday with a Rome private morning tour, discovering the city…"
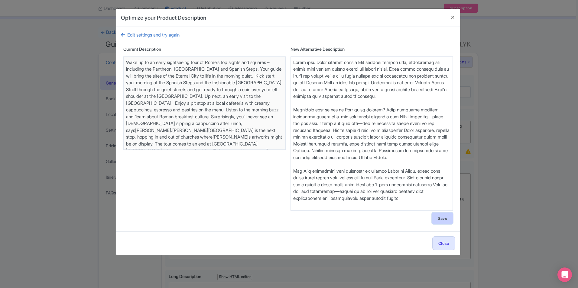
click at [439, 217] on button "Save" at bounding box center [442, 218] width 21 height 11
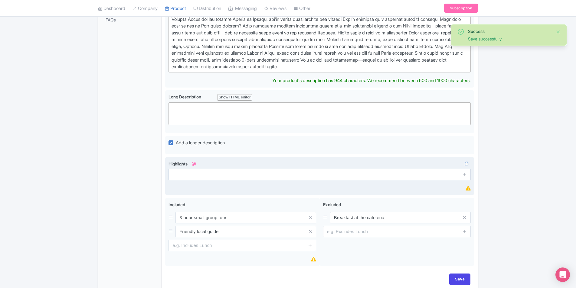
scroll to position [212, 0]
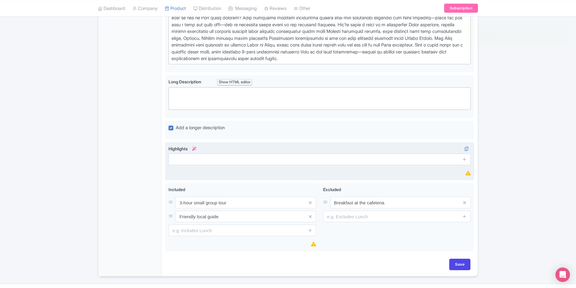
click at [196, 156] on div "Highlights i" at bounding box center [319, 156] width 302 height 20
click at [196, 150] on icon at bounding box center [194, 149] width 4 height 4
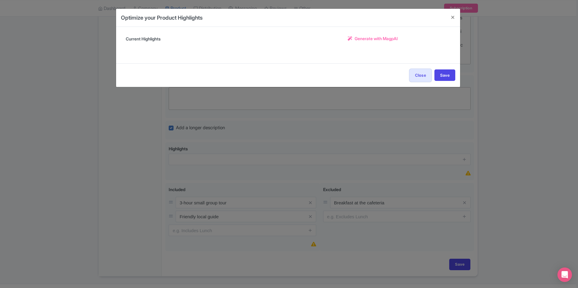
click at [372, 37] on span "Generate with MagpAI" at bounding box center [376, 38] width 43 height 6
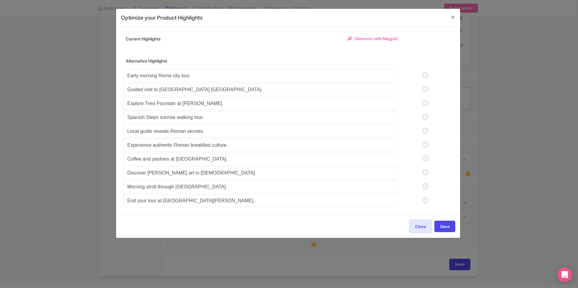
click at [427, 89] on label at bounding box center [425, 89] width 55 height 6
click at [0, 0] on input "checkbox" at bounding box center [0, 0] width 0 height 0
click at [428, 104] on label at bounding box center [425, 103] width 55 height 6
click at [0, 0] on input "checkbox" at bounding box center [0, 0] width 0 height 0
click at [427, 118] on label at bounding box center [425, 117] width 55 height 6
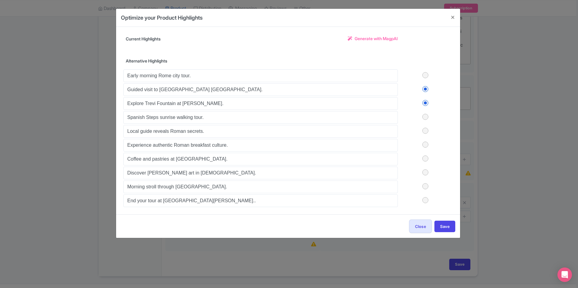
click at [0, 0] on input "checkbox" at bounding box center [0, 0] width 0 height 0
click at [426, 73] on label at bounding box center [425, 75] width 55 height 6
click at [0, 0] on input "checkbox" at bounding box center [0, 0] width 0 height 0
click at [443, 224] on button "Save" at bounding box center [444, 226] width 21 height 11
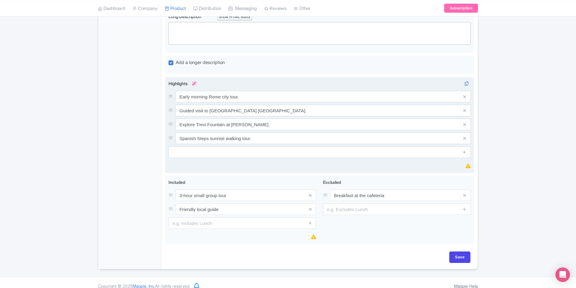
scroll to position [284, 0]
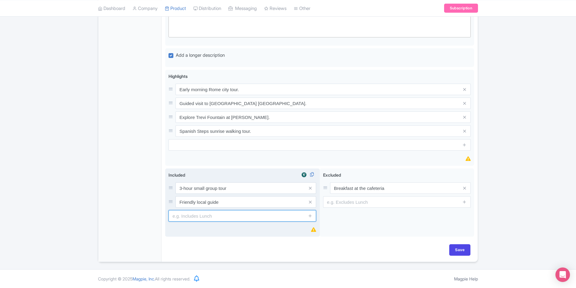
click at [230, 219] on input "text" at bounding box center [242, 215] width 148 height 11
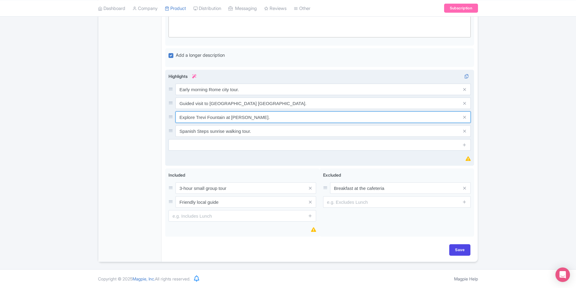
click at [314, 95] on input "Explore Trevi Fountain at[PERSON_NAME]n." at bounding box center [322, 89] width 295 height 11
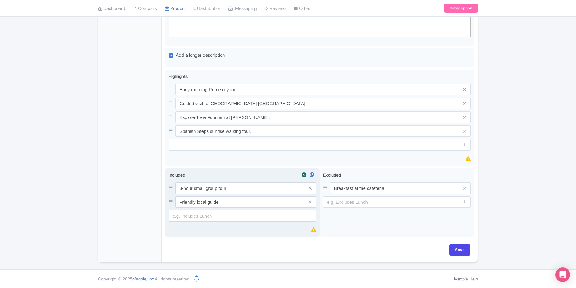
click at [311, 216] on icon at bounding box center [310, 216] width 5 height 5
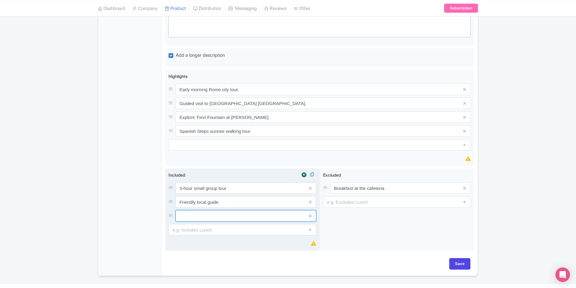
click at [273, 194] on input "text" at bounding box center [245, 188] width 141 height 11
click at [260, 223] on div "Included i 3-hour small group tour Friendly local guide" at bounding box center [242, 204] width 148 height 64
click at [268, 190] on input "3-hour small group tour" at bounding box center [245, 188] width 141 height 11
drag, startPoint x: 252, startPoint y: 189, endPoint x: 220, endPoint y: 184, distance: 32.5
click at [194, 190] on input "3-hour small group tour" at bounding box center [245, 188] width 141 height 11
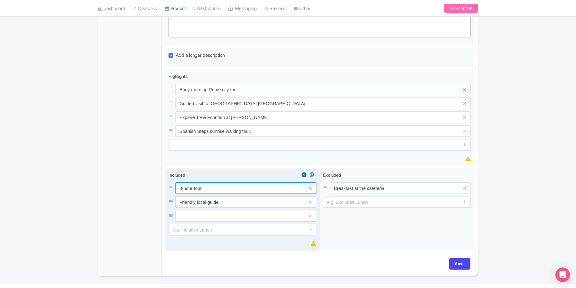
type input "3-hour tour"
click at [232, 194] on input "text" at bounding box center [245, 188] width 141 height 11
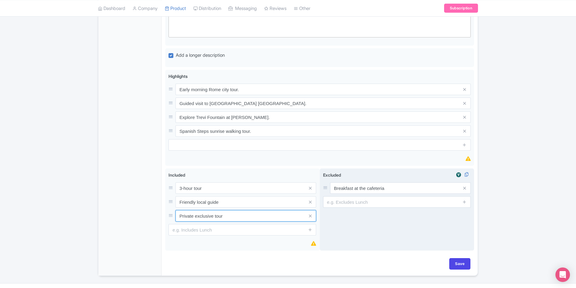
type input "Private exclusive tour"
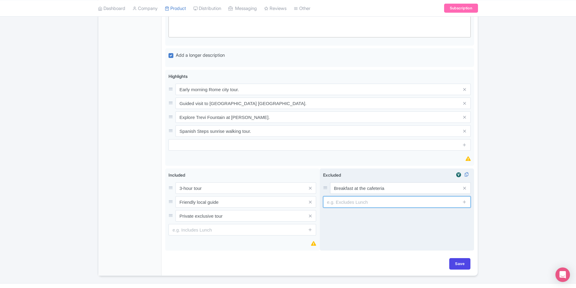
click at [385, 198] on input "text" at bounding box center [397, 202] width 148 height 11
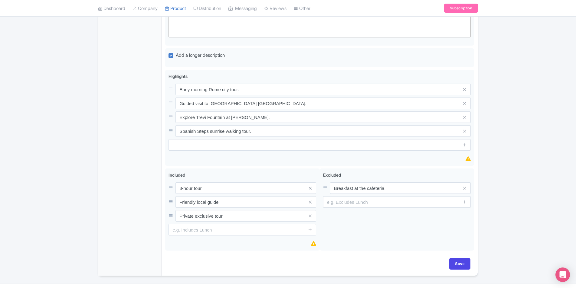
click at [290, 256] on div "Early morning tour of Rome's top sights with a local guide Name * i Guided Earl…" at bounding box center [319, 40] width 309 height 438
click at [457, 265] on input "Save" at bounding box center [459, 264] width 21 height 11
type input "Saving..."
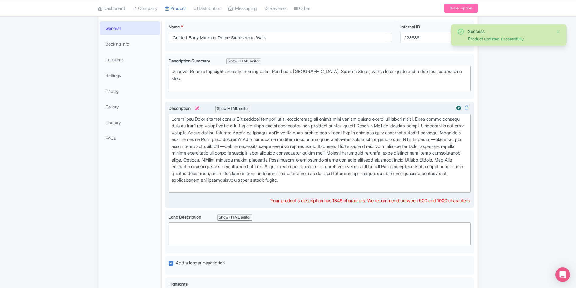
scroll to position [75, 0]
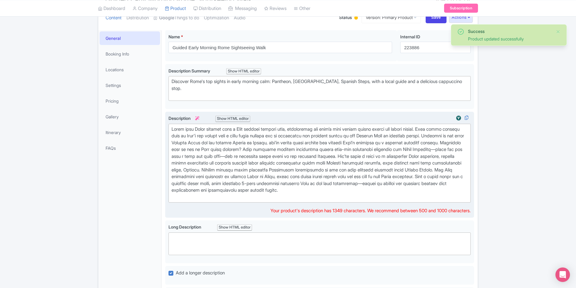
click at [199, 120] on icon at bounding box center [197, 118] width 4 height 4
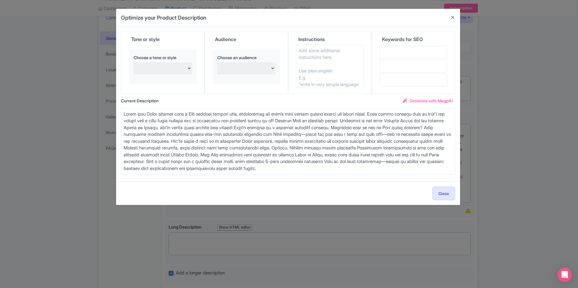
click at [349, 69] on textarea at bounding box center [330, 67] width 68 height 44
type textarea "Break everything in 3 paragraph, maximum 1000 characters"
click at [428, 100] on span "Generate with MagpAI" at bounding box center [431, 101] width 43 height 6
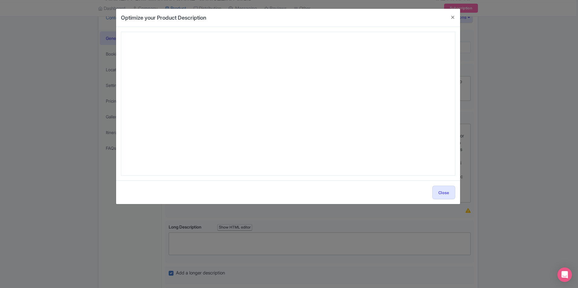
type textarea "Start your Roman adventure with the Guided Early Morning Rome Sightseeing Walk,…"
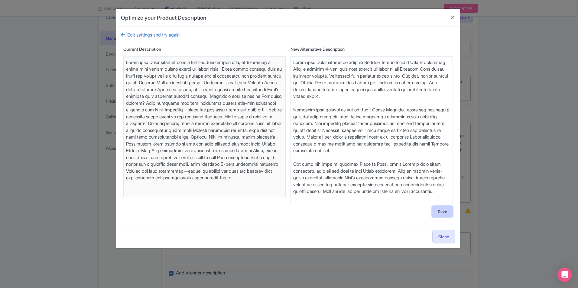
click at [445, 212] on button "Save" at bounding box center [442, 211] width 21 height 11
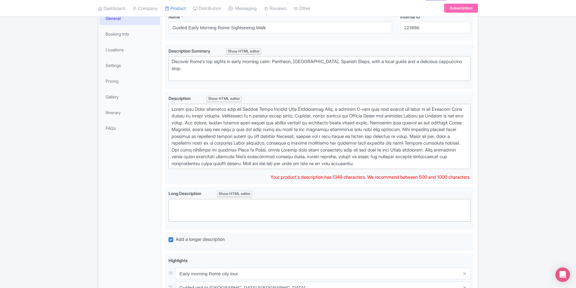
scroll to position [105, 0]
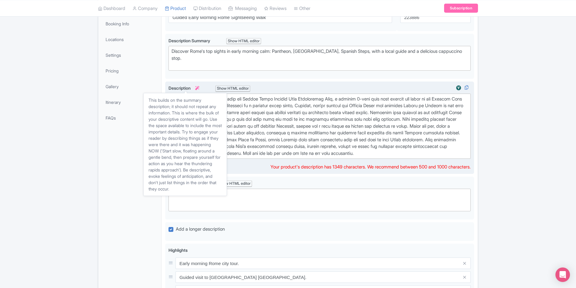
click at [199, 87] on icon at bounding box center [197, 88] width 4 height 4
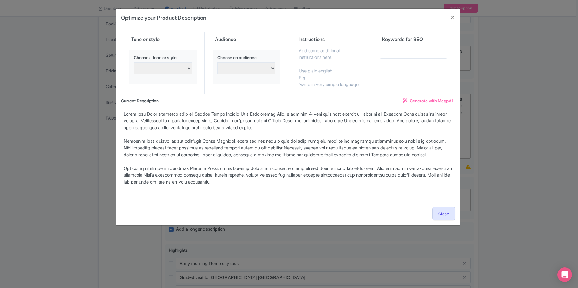
click at [340, 185] on textarea at bounding box center [288, 151] width 334 height 87
drag, startPoint x: 275, startPoint y: 191, endPoint x: 139, endPoint y: 190, distance: 136.4
click at [139, 190] on textarea at bounding box center [288, 151] width 334 height 87
type textarea "Start your Roman adventure with the Guided Early Morning Rome Sightseeing Walk,…"
click at [447, 214] on button "Close" at bounding box center [443, 214] width 23 height 14
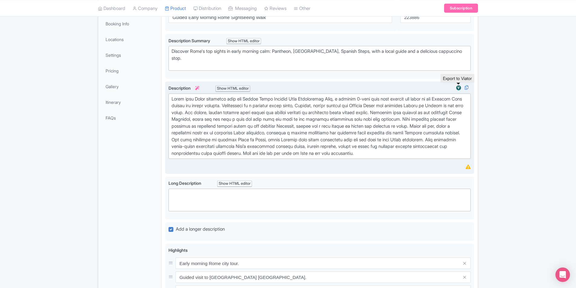
click at [458, 86] on img at bounding box center [458, 88] width 7 height 6
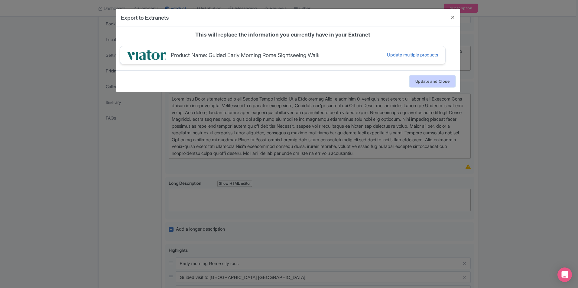
click at [429, 80] on button "Update and Close" at bounding box center [433, 81] width 46 height 11
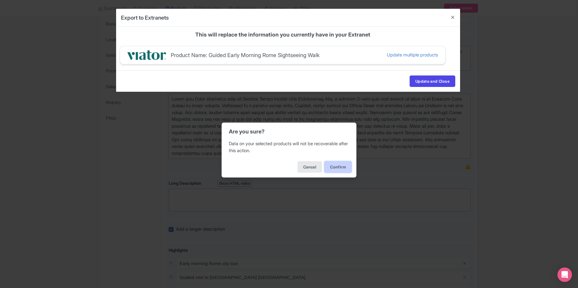
click at [345, 165] on button "Confirm" at bounding box center [337, 166] width 27 height 11
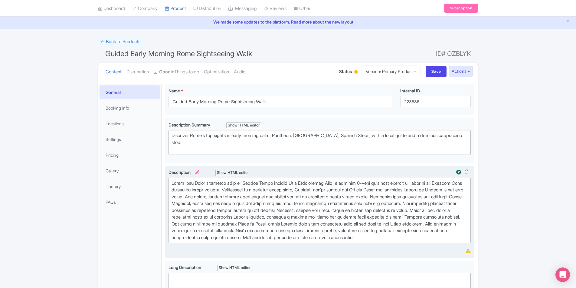
scroll to position [60, 0]
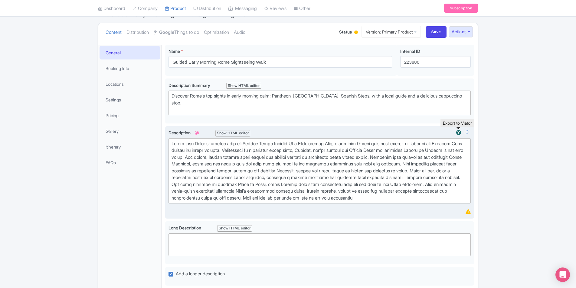
click at [457, 133] on img at bounding box center [458, 133] width 7 height 6
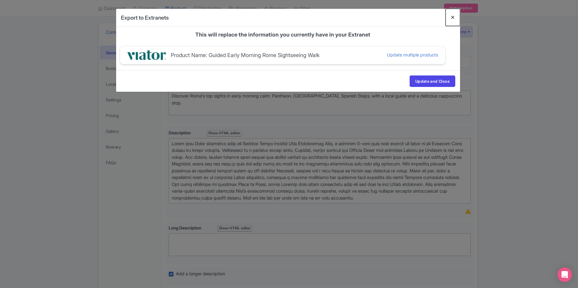
click at [453, 17] on button "Close" at bounding box center [453, 17] width 15 height 17
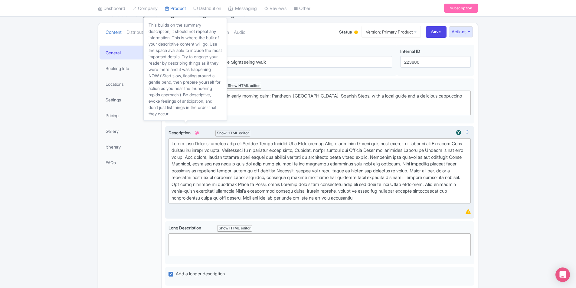
click at [199, 133] on icon at bounding box center [197, 133] width 4 height 4
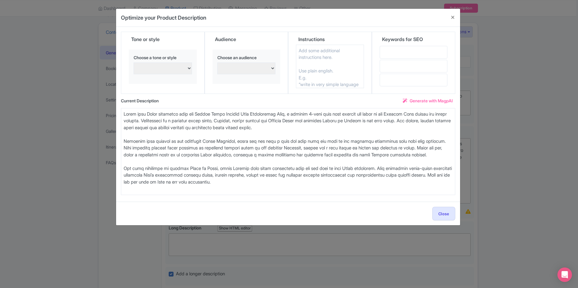
click at [304, 50] on textarea at bounding box center [330, 67] width 68 height 44
type textarea "Divide the content in 3 paragraph"
click at [434, 99] on span "Generate with MagpAI" at bounding box center [431, 101] width 43 height 6
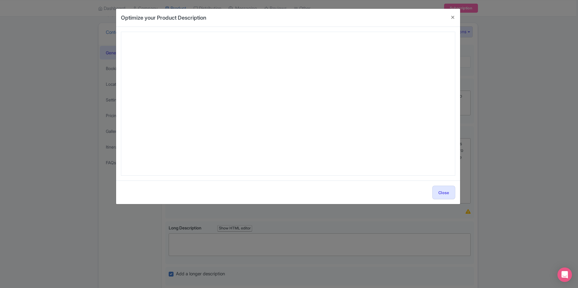
type textarea "Start your day in Rome with the Guided Early Morning Rome Sightseeing Walk, a u…"
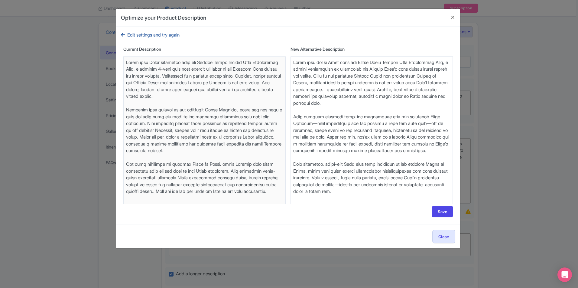
click at [166, 37] on link "Edit settings and try again" at bounding box center [150, 35] width 59 height 7
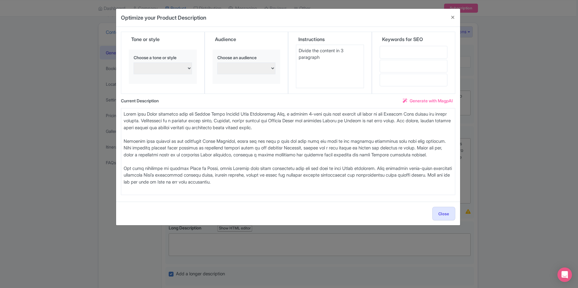
drag, startPoint x: 339, startPoint y: 63, endPoint x: 338, endPoint y: 60, distance: 3.4
click at [338, 60] on textarea "Divide the content in 3 paragraph" at bounding box center [330, 67] width 68 height 44
type textarea "Divide the content in 3 paragraph, with total of characters not exceeding 1000."
click at [425, 101] on span "Generate with MagpAI" at bounding box center [431, 101] width 43 height 6
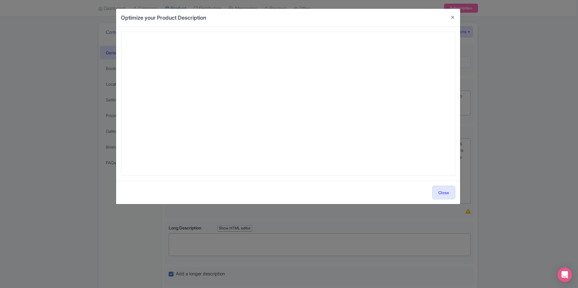
type textarea "Start your day in Rome with the Guided Early Morning Rome Sightseeing Walk, a u…"
type textarea "Begin your day in Rome with the tranquil charm of the Guided Early Morning Rome…"
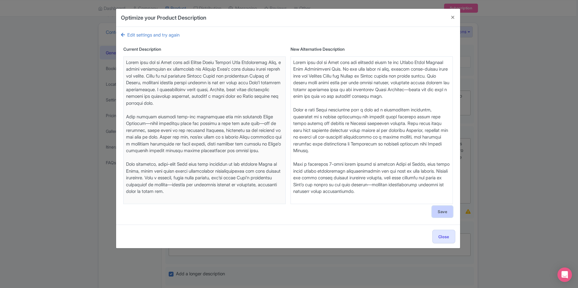
click at [435, 211] on button "Save" at bounding box center [442, 211] width 21 height 11
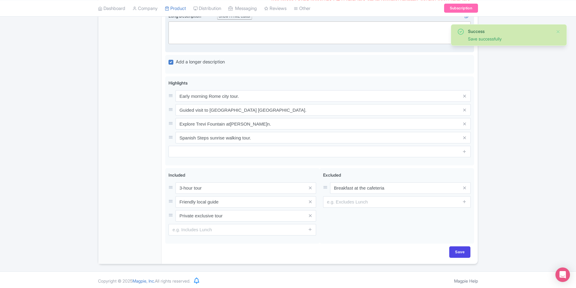
scroll to position [275, 0]
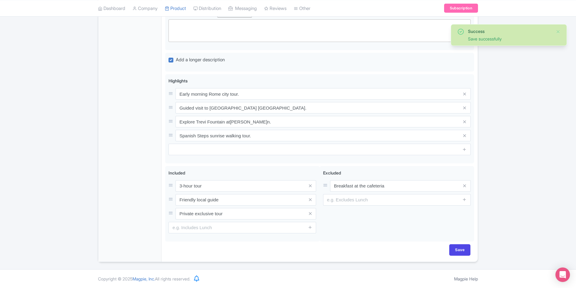
click at [460, 261] on div "Save" at bounding box center [319, 254] width 309 height 18
click at [458, 254] on input "Save" at bounding box center [459, 250] width 21 height 11
type input "Saving..."
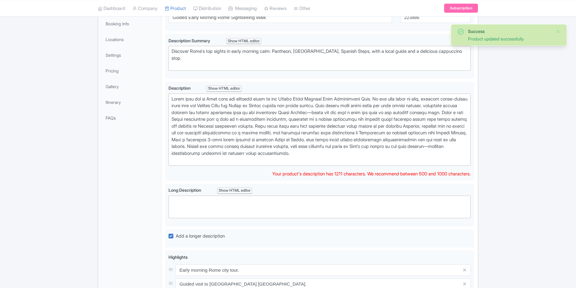
scroll to position [105, 0]
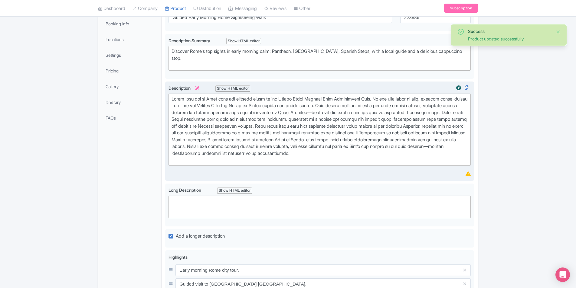
click at [200, 86] on link at bounding box center [195, 88] width 9 height 5
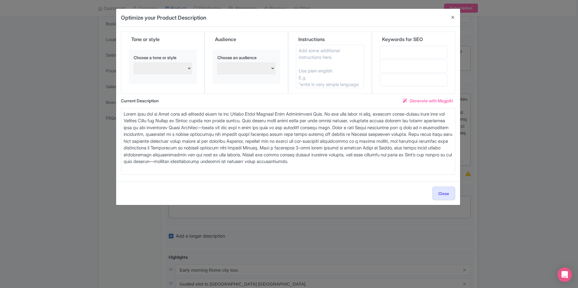
drag, startPoint x: 256, startPoint y: 126, endPoint x: 326, endPoint y: 132, distance: 69.5
click at [256, 126] on textarea at bounding box center [288, 141] width 334 height 67
click at [393, 125] on textarea at bounding box center [288, 141] width 334 height 67
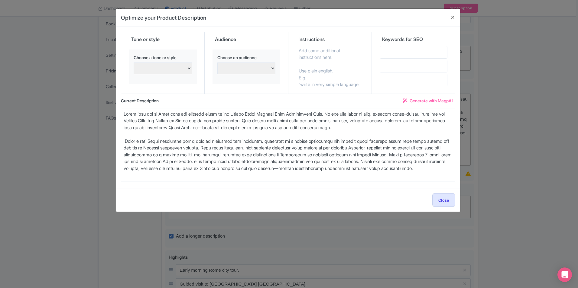
drag, startPoint x: 242, startPoint y: 146, endPoint x: 217, endPoint y: 146, distance: 25.4
click at [217, 146] on textarea at bounding box center [288, 144] width 334 height 73
click at [417, 154] on textarea at bounding box center [288, 144] width 334 height 73
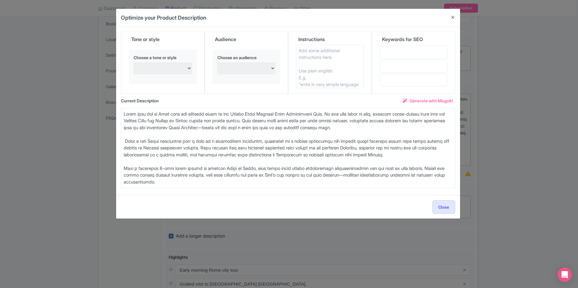
drag, startPoint x: 369, startPoint y: 175, endPoint x: 386, endPoint y: 174, distance: 17.2
click at [366, 174] on textarea at bounding box center [288, 148] width 334 height 80
type textarea "Begin your day in Rome with the tranquil charm of the Guided Early Morning Rome…"
click at [425, 100] on span "Generate with MagpAI" at bounding box center [431, 101] width 43 height 6
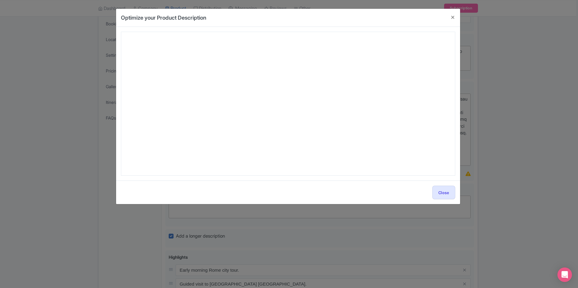
type textarea "Awaken your senses with the Guided Early Morning Rome Sightseeing Walk—a unique…"
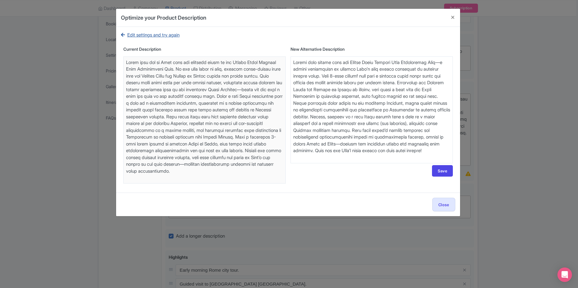
click at [148, 37] on link "Edit settings and try again" at bounding box center [150, 35] width 59 height 7
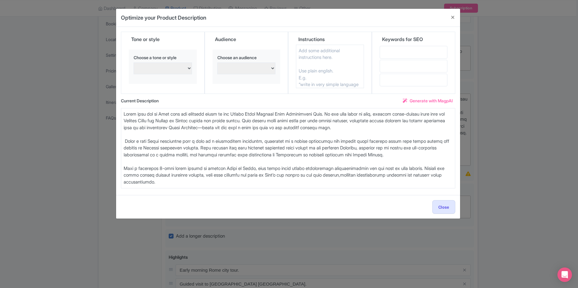
click at [339, 52] on textarea at bounding box center [330, 67] width 68 height 44
type textarea "keep it in 3 paragraphs, replace small group tour for private tour"
click at [444, 101] on span "Generate with MagpAI" at bounding box center [431, 101] width 43 height 6
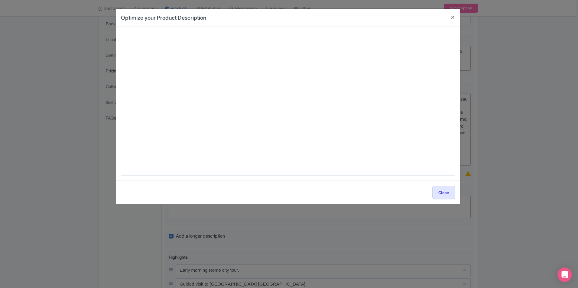
type textarea "Awaken your senses with the Guided Early Morning Rome Sightseeing Walk—a unique…"
type textarea "Begin your Roman adventure with the Guided Early Morning Rome Sightseeing Walk,…"
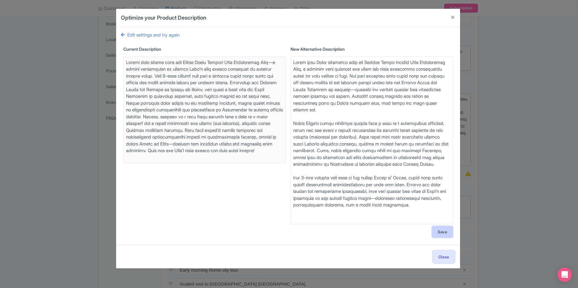
click at [439, 235] on button "Save" at bounding box center [442, 231] width 21 height 11
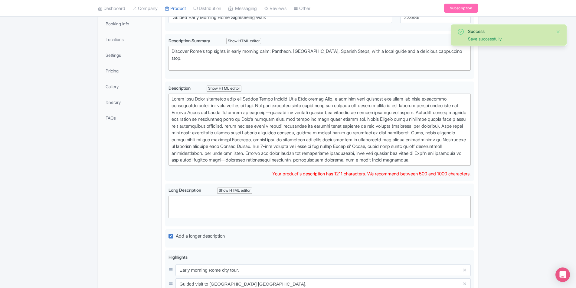
scroll to position [256, 0]
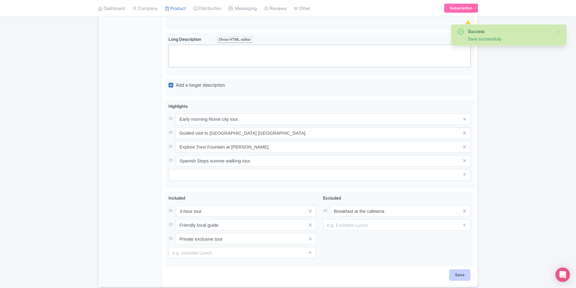
click at [460, 284] on div "Save" at bounding box center [319, 279] width 309 height 18
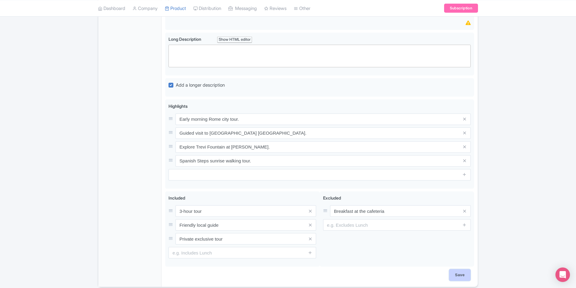
click at [459, 279] on input "Save" at bounding box center [459, 275] width 21 height 11
type input "Saving..."
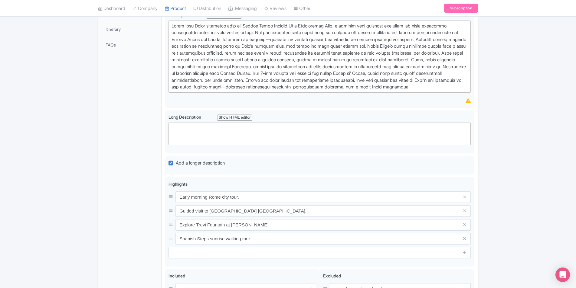
scroll to position [166, 0]
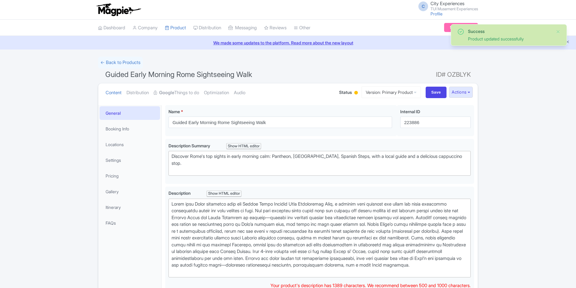
scroll to position [105, 0]
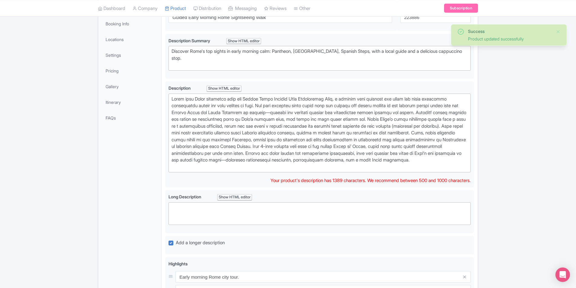
drag, startPoint x: 435, startPoint y: 113, endPoint x: 486, endPoint y: 99, distance: 52.6
click at [435, 113] on div at bounding box center [319, 133] width 296 height 75
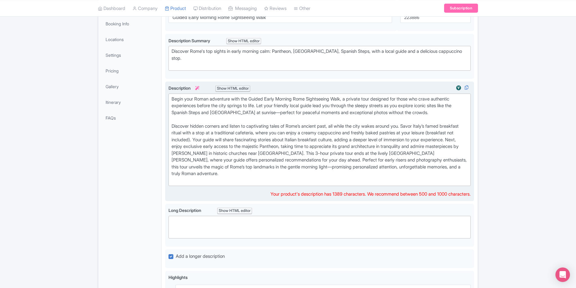
drag, startPoint x: 277, startPoint y: 113, endPoint x: 291, endPoint y: 109, distance: 14.3
click at [277, 113] on div "Begin your Roman adventure with the Guided Early Morning Rome Sightseeing Walk,…" at bounding box center [319, 140] width 296 height 89
drag, startPoint x: 208, startPoint y: 146, endPoint x: 330, endPoint y: 146, distance: 122.5
click at [208, 146] on div "Begin your Roman adventure with the Guided Early Morning Rome Sightseeing Walk,…" at bounding box center [319, 140] width 296 height 89
drag, startPoint x: 323, startPoint y: 173, endPoint x: 320, endPoint y: 173, distance: 3.3
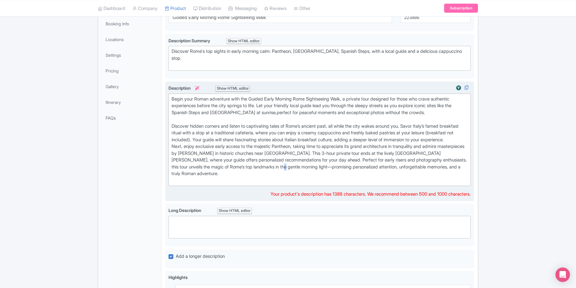
click at [320, 173] on div "Begin your Roman adventure with the Guided Early Morning Rome Sightseeing Walk,…" at bounding box center [319, 140] width 296 height 89
type trix-editor "<lor>Ipsum dolo Sitam consectet adip eli Seddoe Tempo Incidid Utla Etdoloremag …"
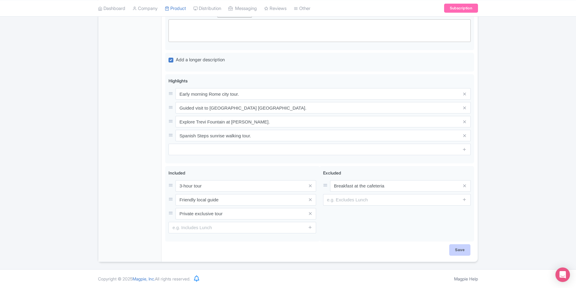
scroll to position [309, 0]
click at [462, 252] on input "Save" at bounding box center [459, 250] width 21 height 11
type input "Saving..."
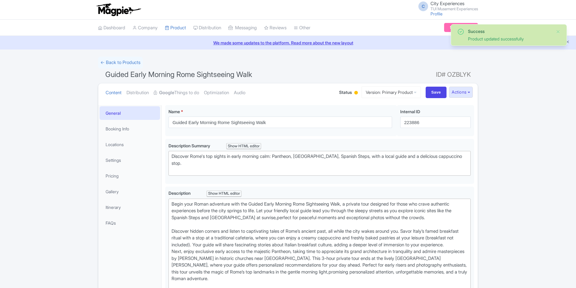
scroll to position [105, 0]
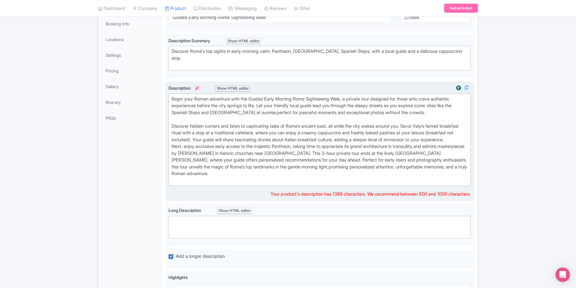
drag, startPoint x: 225, startPoint y: 139, endPoint x: 230, endPoint y: 146, distance: 9.1
click at [230, 146] on div "Begin your Roman adventure with the Guided Early Morning Rome Sightseeing Walk,…" at bounding box center [319, 140] width 296 height 89
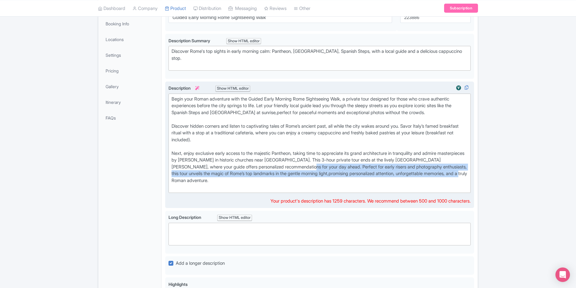
drag, startPoint x: 319, startPoint y: 169, endPoint x: 323, endPoint y: 180, distance: 11.5
click at [323, 180] on div "Begin your Roman adventure with the Guided Early Morning Rome Sightseeing Walk,…" at bounding box center [319, 143] width 296 height 95
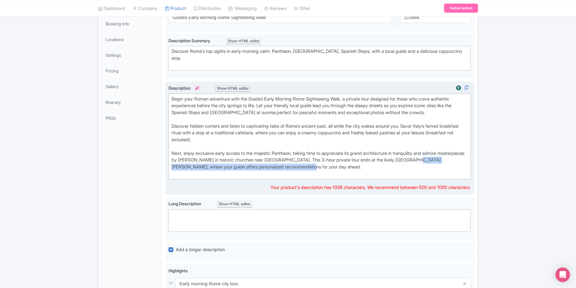
drag, startPoint x: 447, startPoint y: 158, endPoint x: 459, endPoint y: 170, distance: 16.3
click at [459, 170] on div "Begin your Roman adventure with the Guided Early Morning Rome Sightseeing Walk,…" at bounding box center [319, 137] width 296 height 82
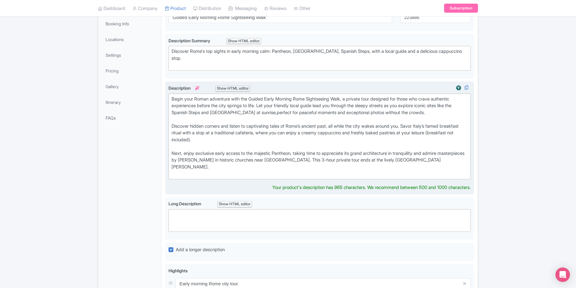
type trix-editor "<div>Begin your Roman adventure with the Guided Early Morning Rome Sightseeing …"
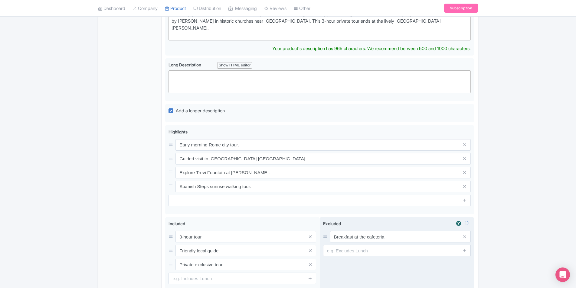
scroll to position [287, 0]
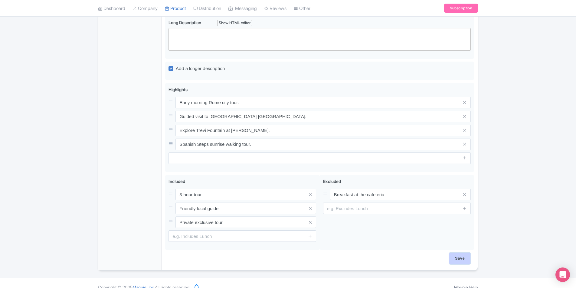
click at [465, 253] on input "Save" at bounding box center [459, 258] width 21 height 11
type input "Saving..."
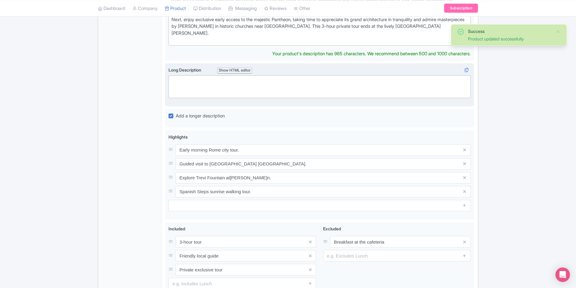
scroll to position [256, 0]
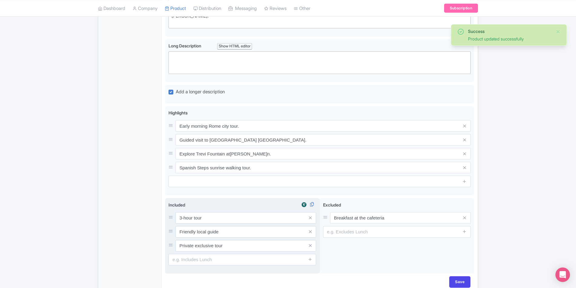
click at [304, 205] on div "Included i 3-hour tour Friendly local guide Private exclusive tour" at bounding box center [242, 234] width 148 height 64
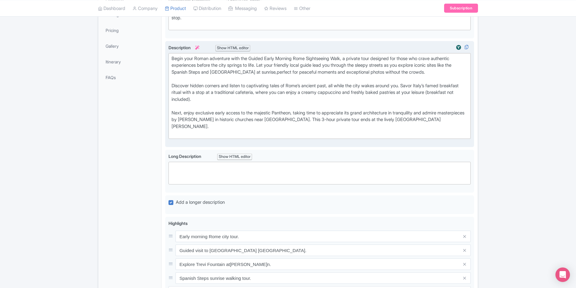
scroll to position [135, 0]
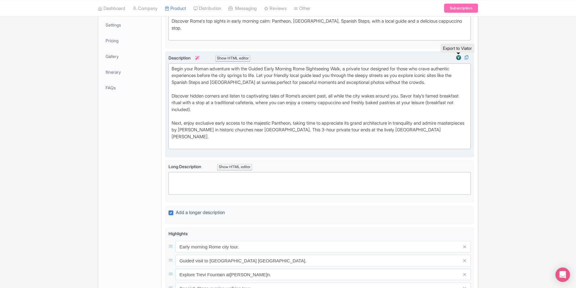
click at [456, 58] on img at bounding box center [458, 58] width 7 height 6
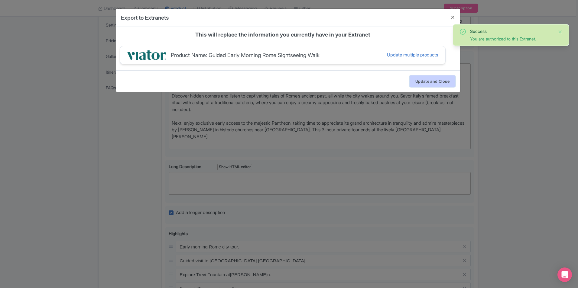
click at [452, 81] on button "Update and Close" at bounding box center [433, 81] width 46 height 11
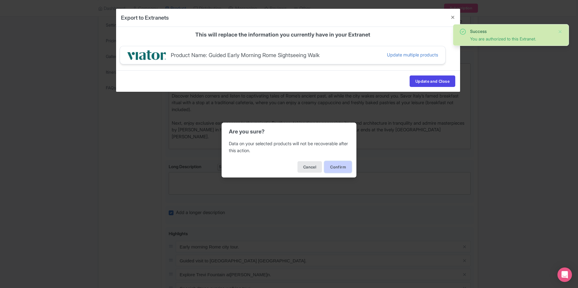
click at [348, 164] on button "Confirm" at bounding box center [337, 166] width 27 height 11
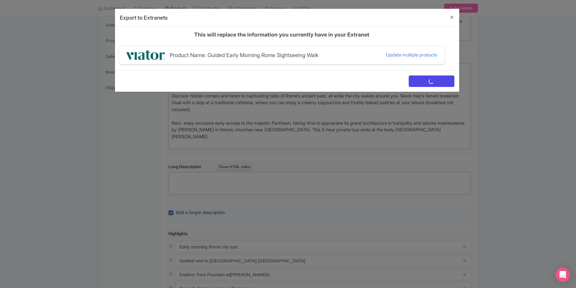
scroll to position [0, 0]
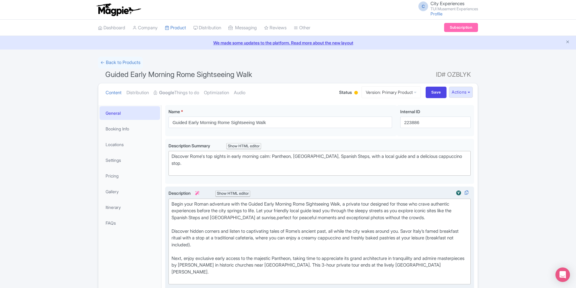
click at [275, 215] on div "Begin your Roman adventure with the Guided Early Morning Rome Sightseeing Walk,…" at bounding box center [319, 242] width 296 height 82
type trix-editor "<div>Begin your Roman adventure with the Guided Early Morning Rome Sightseeing …"
click at [455, 194] on img at bounding box center [458, 193] width 7 height 6
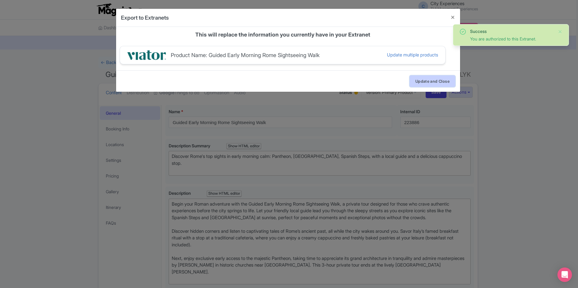
click at [427, 80] on button "Update and Close" at bounding box center [433, 81] width 46 height 11
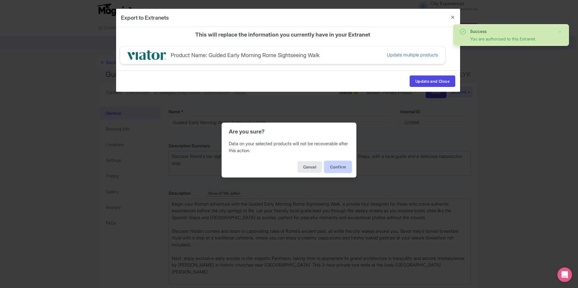
click at [332, 166] on button "Confirm" at bounding box center [337, 166] width 27 height 11
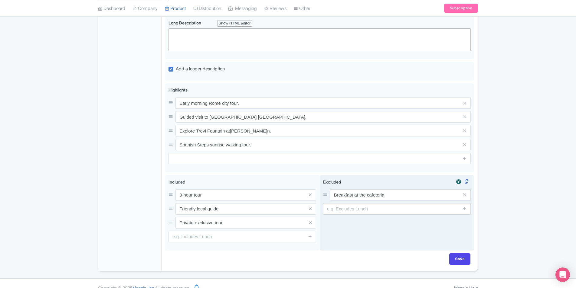
scroll to position [281, 0]
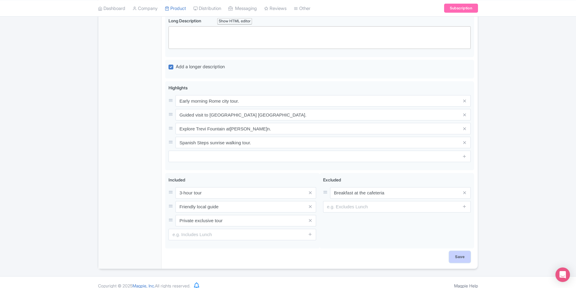
click at [458, 252] on input "Save" at bounding box center [459, 257] width 21 height 11
type input "Saving..."
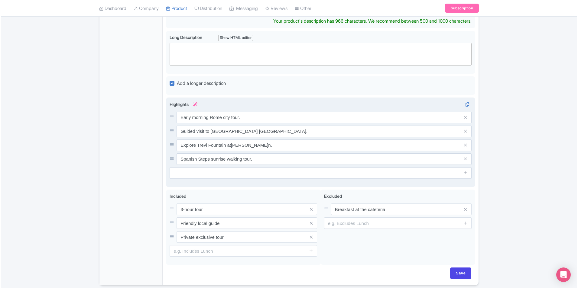
scroll to position [272, 0]
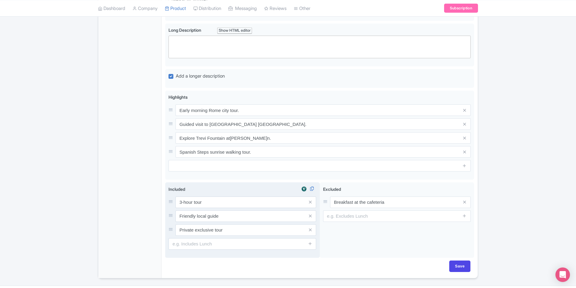
click at [304, 188] on div "Included i 3-hour tour Friendly local guide Private exclusive tour" at bounding box center [242, 218] width 148 height 64
click at [302, 186] on img at bounding box center [303, 189] width 7 height 6
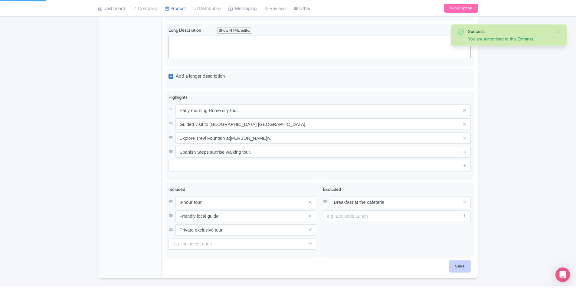
click at [465, 261] on input "Save" at bounding box center [459, 266] width 21 height 11
type input "Saving..."
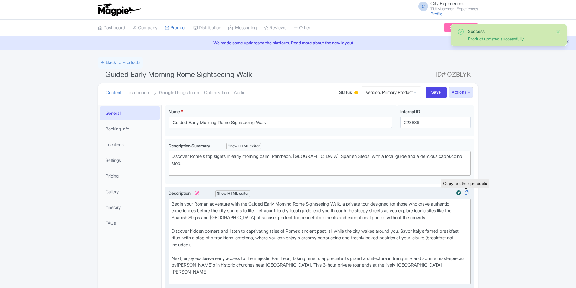
scroll to position [105, 0]
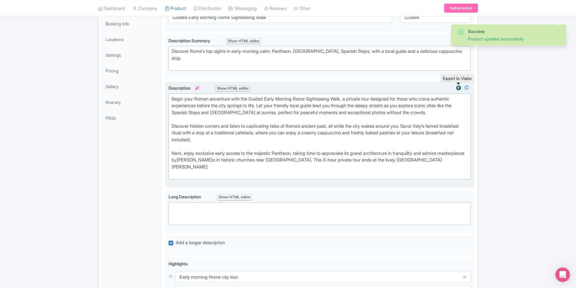
click at [459, 88] on img at bounding box center [458, 88] width 7 height 6
click at [457, 88] on img at bounding box center [458, 88] width 7 height 6
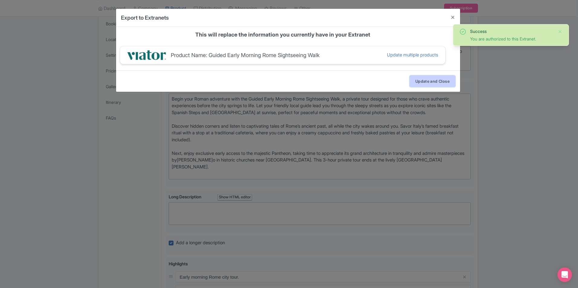
click at [434, 81] on button "Update and Close" at bounding box center [433, 81] width 46 height 11
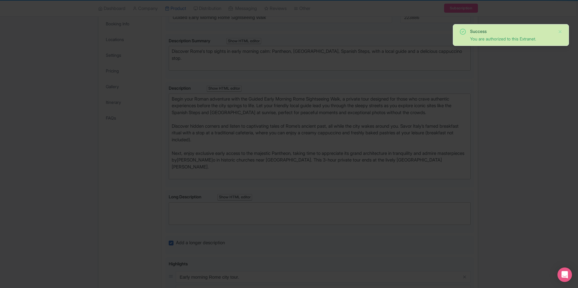
click at [337, 168] on div "Are you sure? Data on your selected products will not be recoverable after this…" at bounding box center [289, 144] width 578 height 288
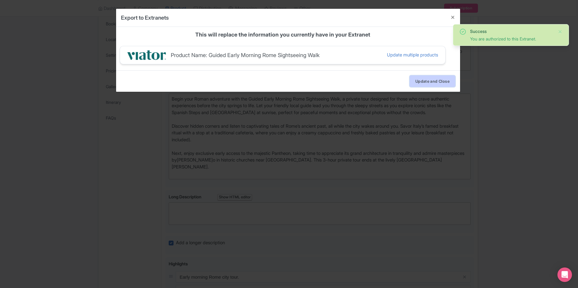
click at [437, 80] on button "Update and Close" at bounding box center [433, 81] width 46 height 11
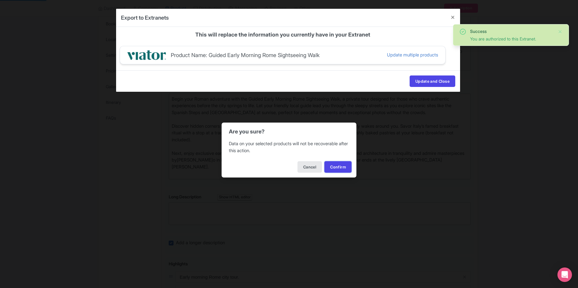
click at [334, 169] on div "Are you sure? Data on your selected products will not be recoverable after this…" at bounding box center [289, 144] width 578 height 288
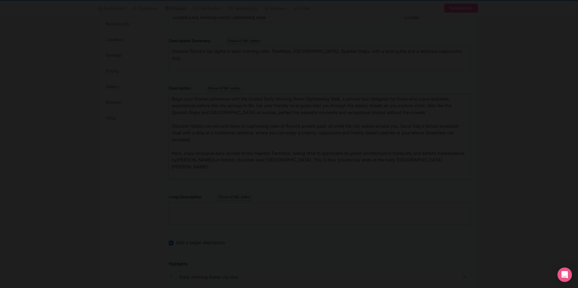
click at [436, 72] on button "Update and Close" at bounding box center [433, 65] width 46 height 11
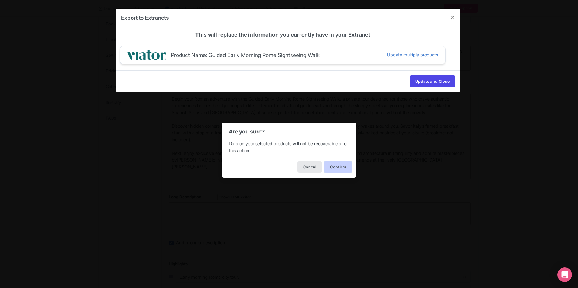
click at [336, 166] on button "Confirm" at bounding box center [337, 166] width 27 height 11
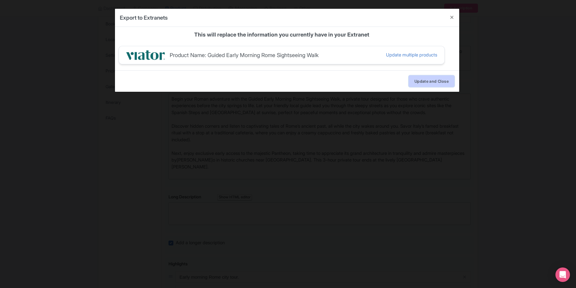
click at [443, 82] on button "Update and Close" at bounding box center [431, 81] width 46 height 11
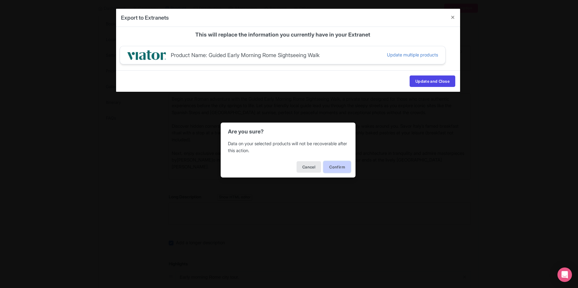
click at [338, 167] on button "Confirm" at bounding box center [337, 166] width 27 height 11
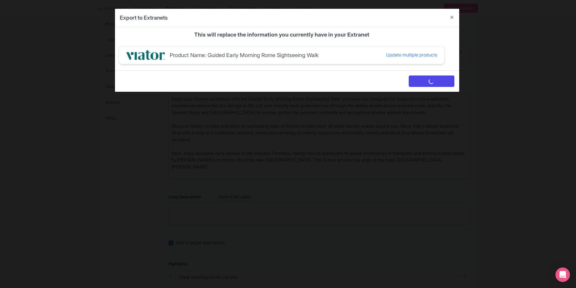
scroll to position [0, 0]
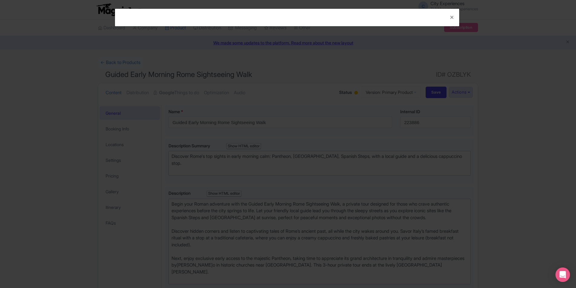
click at [525, 91] on div "Export to Extranets general parent_content Description * Bold Italic Strikethro…" at bounding box center [288, 144] width 576 height 288
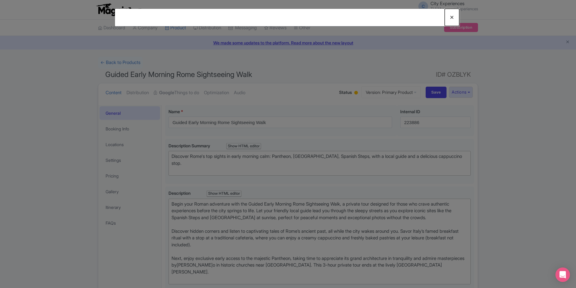
click at [448, 18] on button "Close" at bounding box center [451, 17] width 15 height 17
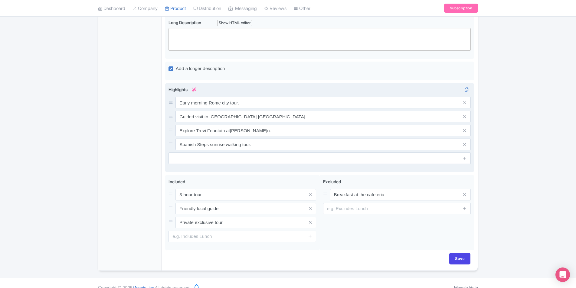
scroll to position [281, 0]
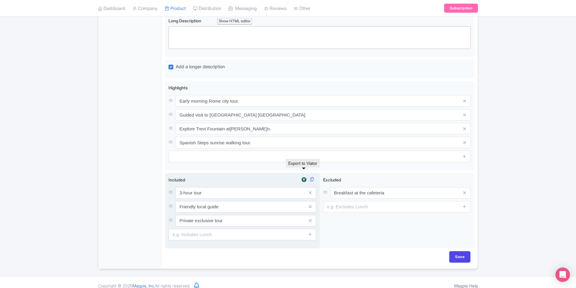
click at [305, 177] on img at bounding box center [303, 180] width 7 height 6
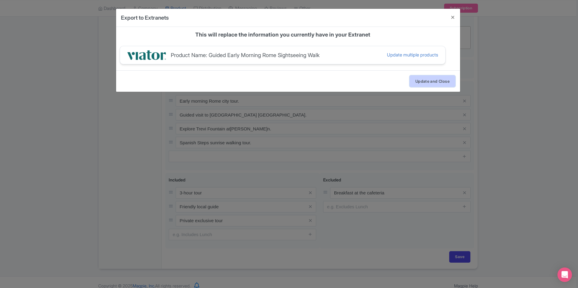
click at [424, 82] on button "Update and Close" at bounding box center [433, 81] width 46 height 11
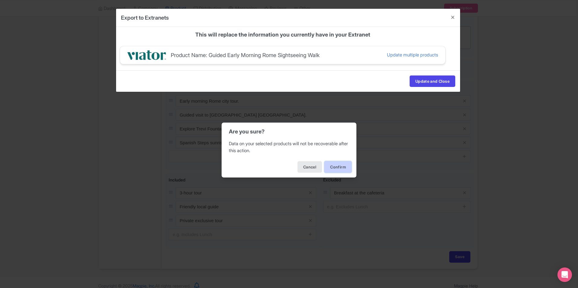
click at [346, 168] on button "Confirm" at bounding box center [337, 166] width 27 height 11
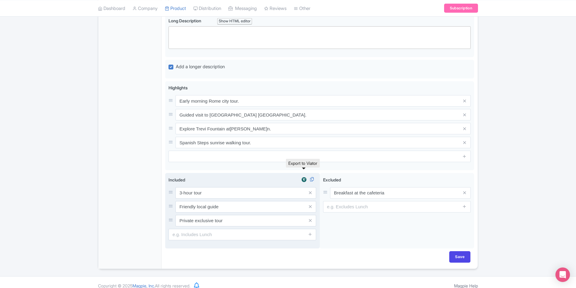
click at [304, 177] on img at bounding box center [303, 180] width 7 height 6
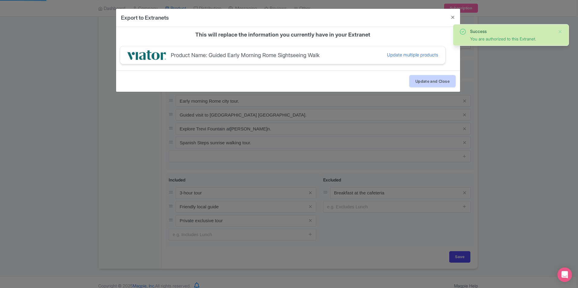
click at [429, 79] on button "Update and Close" at bounding box center [433, 81] width 46 height 11
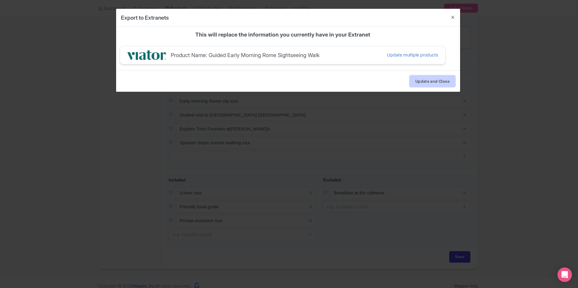
click at [413, 84] on button "Update and Close" at bounding box center [433, 81] width 46 height 11
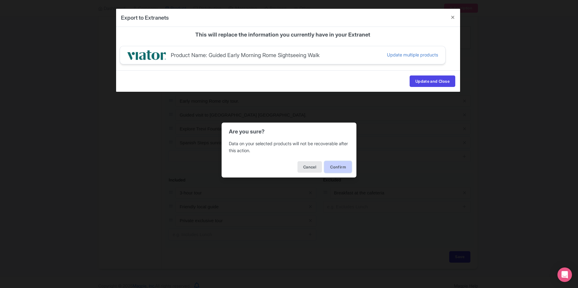
click at [330, 168] on button "Confirm" at bounding box center [337, 166] width 27 height 11
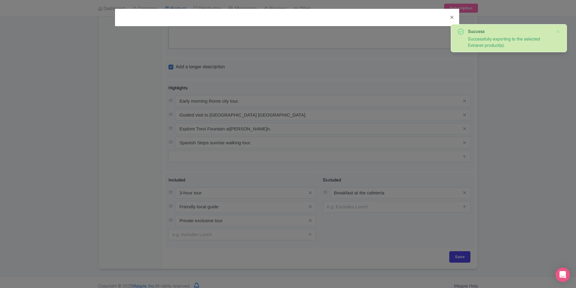
scroll to position [0, 0]
